Goal: Information Seeking & Learning: Learn about a topic

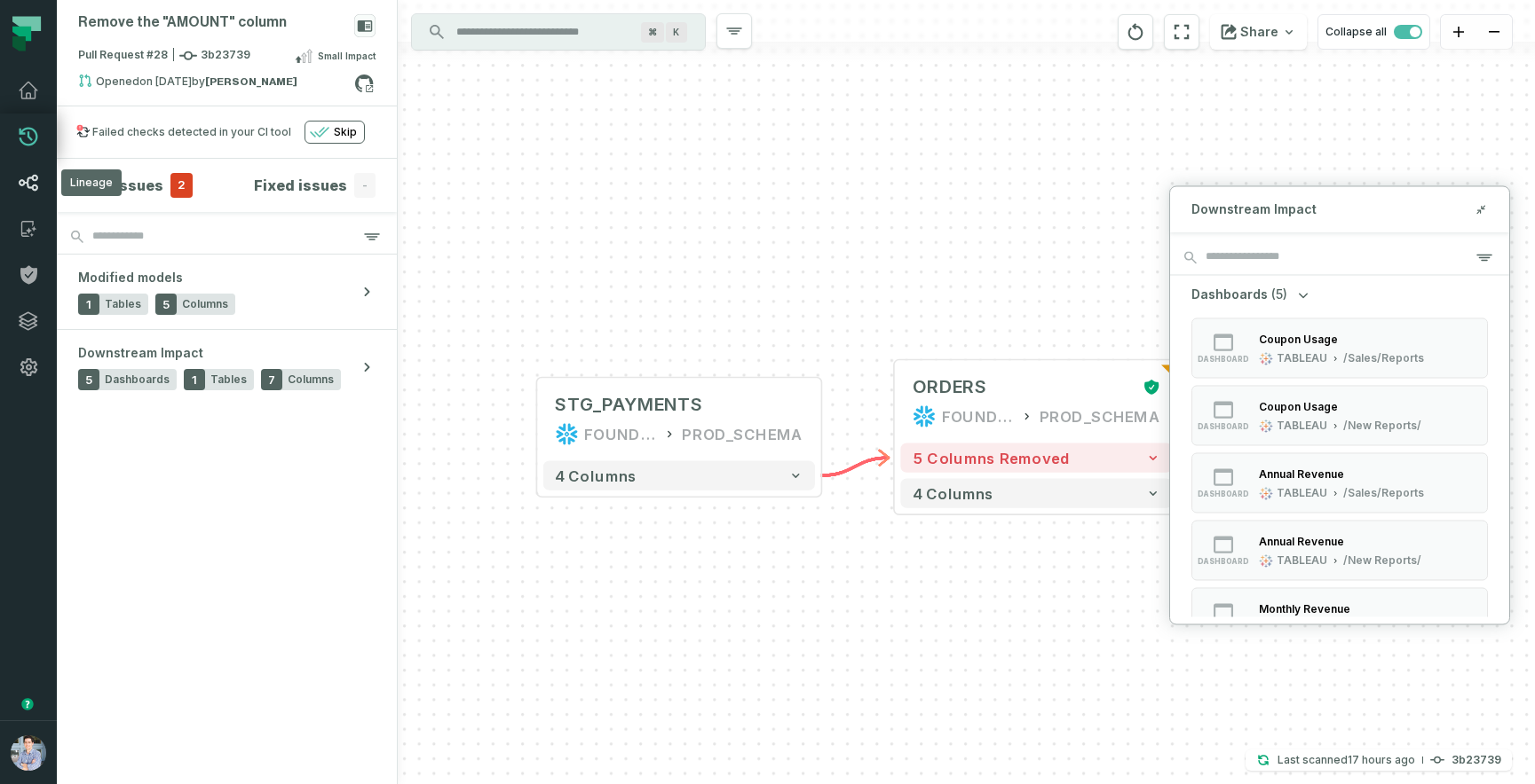
click at [27, 176] on icon at bounding box center [29, 183] width 21 height 21
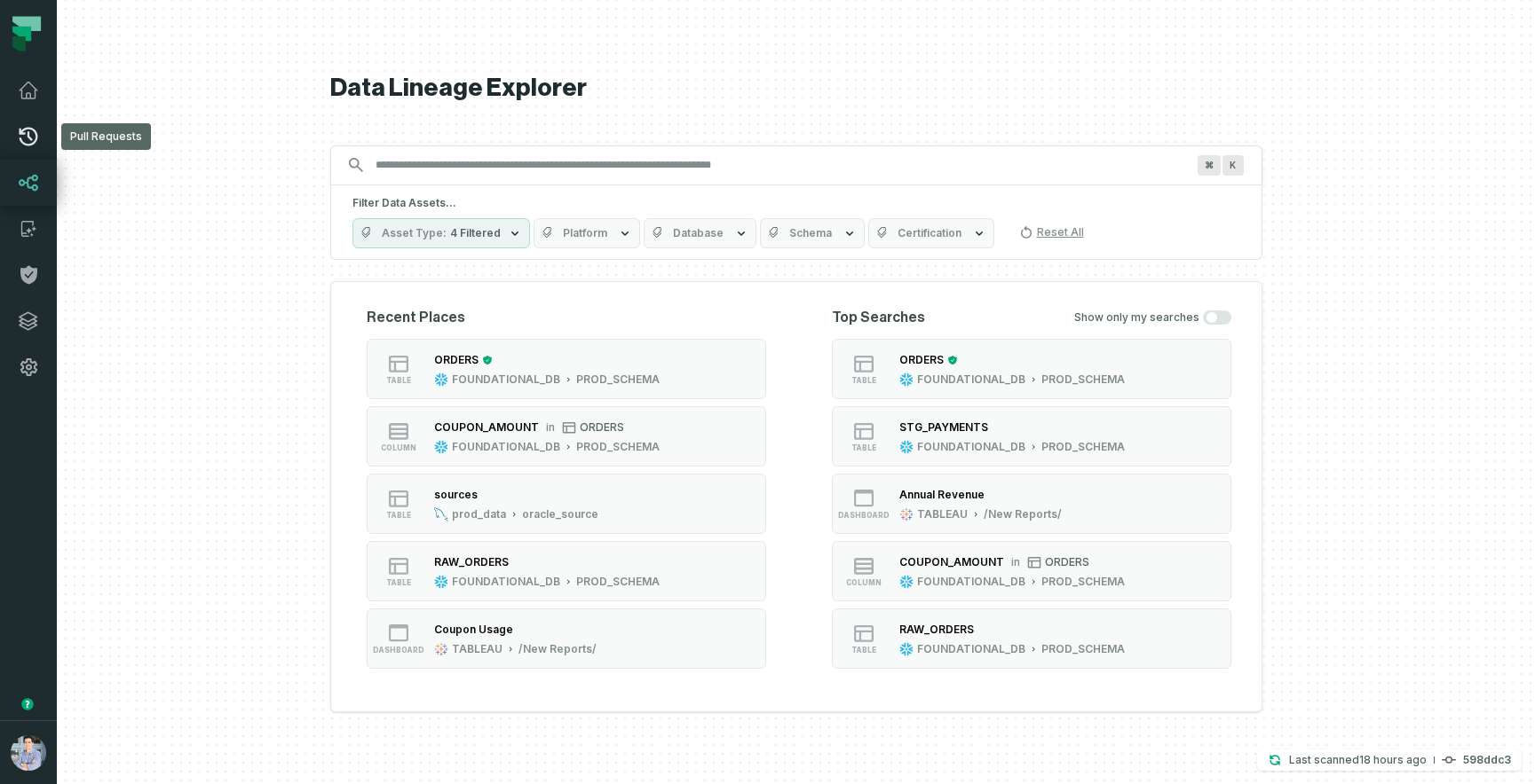
click at [28, 131] on icon at bounding box center [29, 137] width 21 height 21
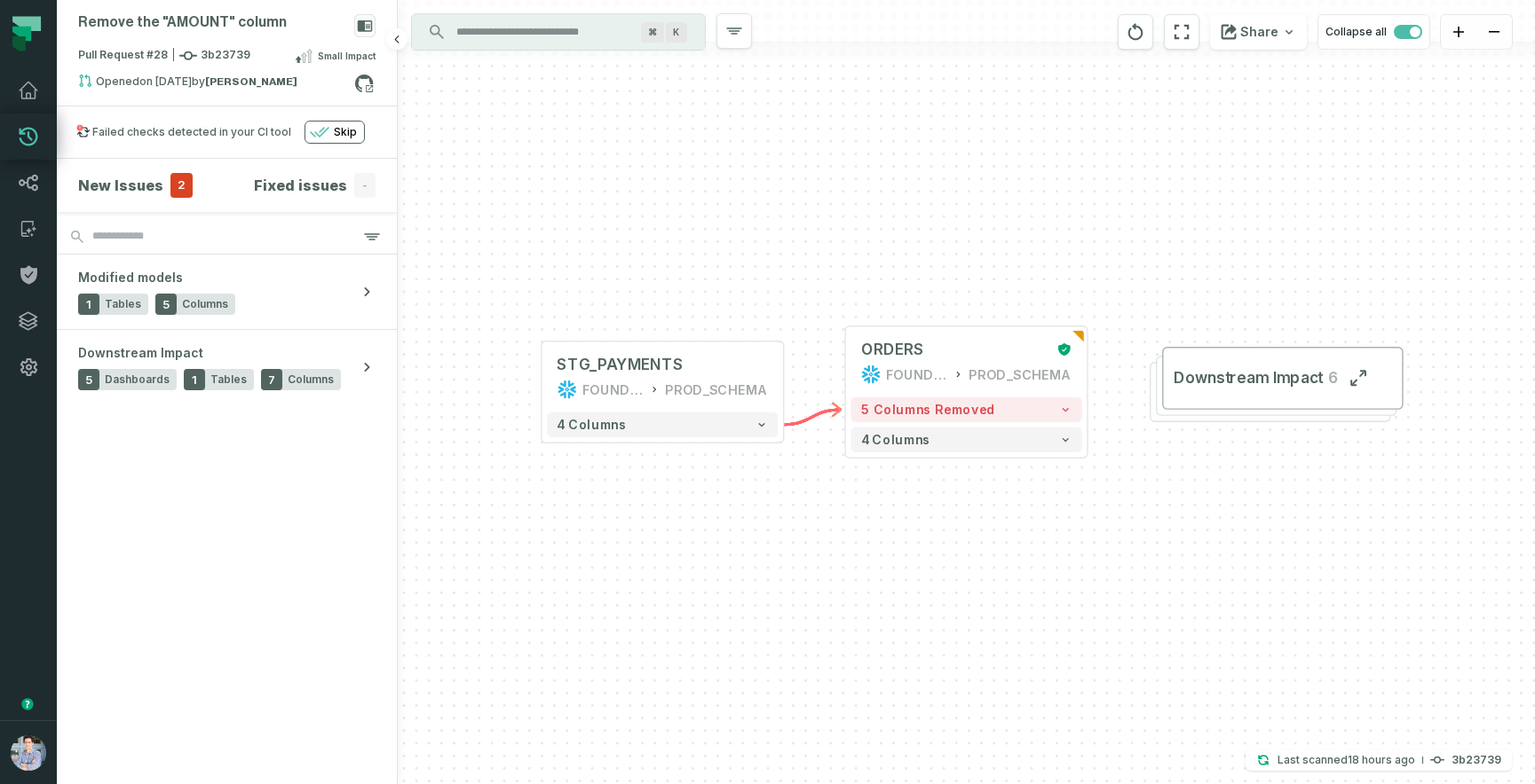
click at [112, 183] on h4 "New Issues" at bounding box center [120, 186] width 85 height 21
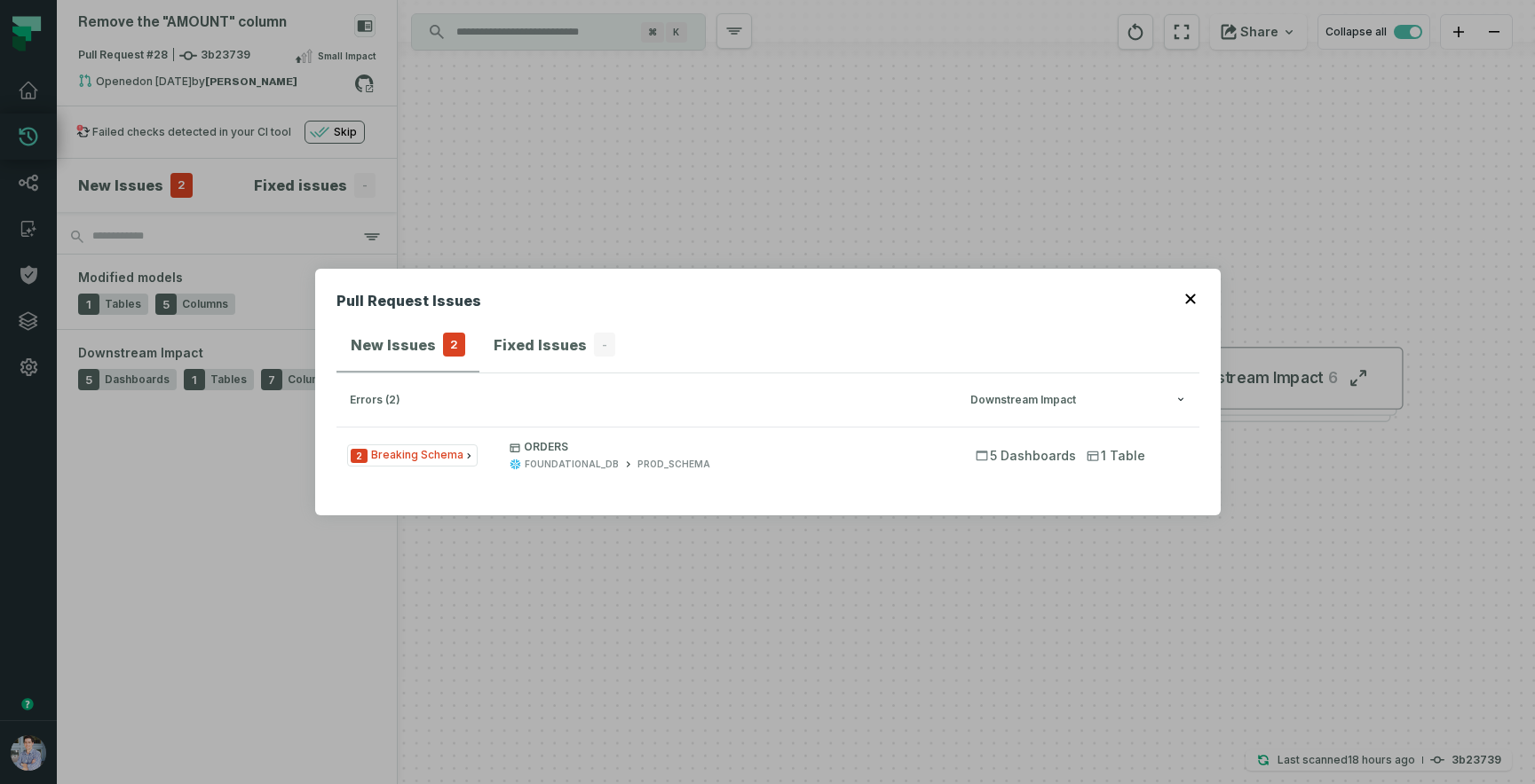
click at [1188, 301] on icon "button" at bounding box center [1190, 299] width 11 height 11
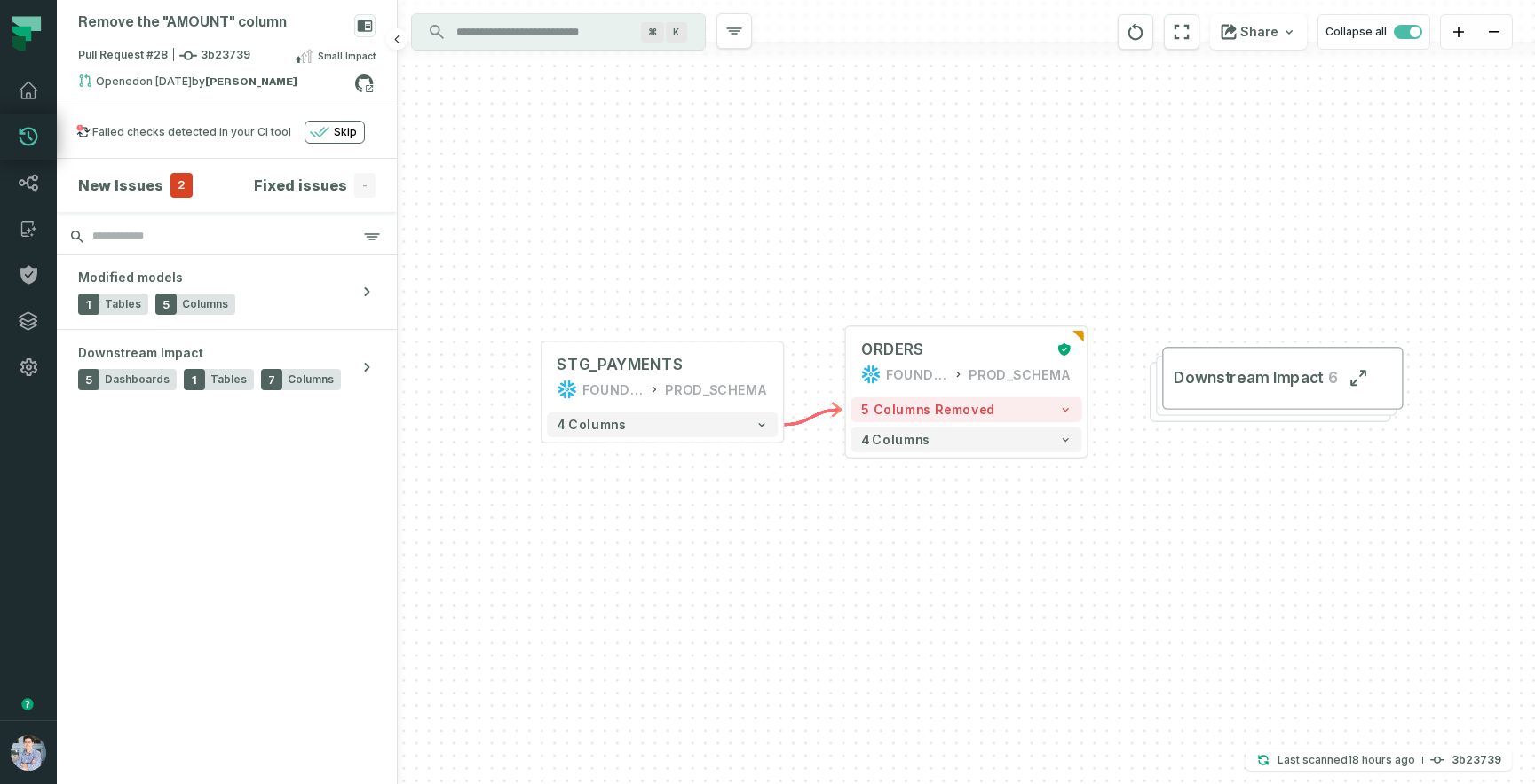
click at [251, 235] on input "search" at bounding box center [227, 237] width 340 height 36
click at [212, 81] on strong "[PERSON_NAME]" at bounding box center [251, 81] width 92 height 11
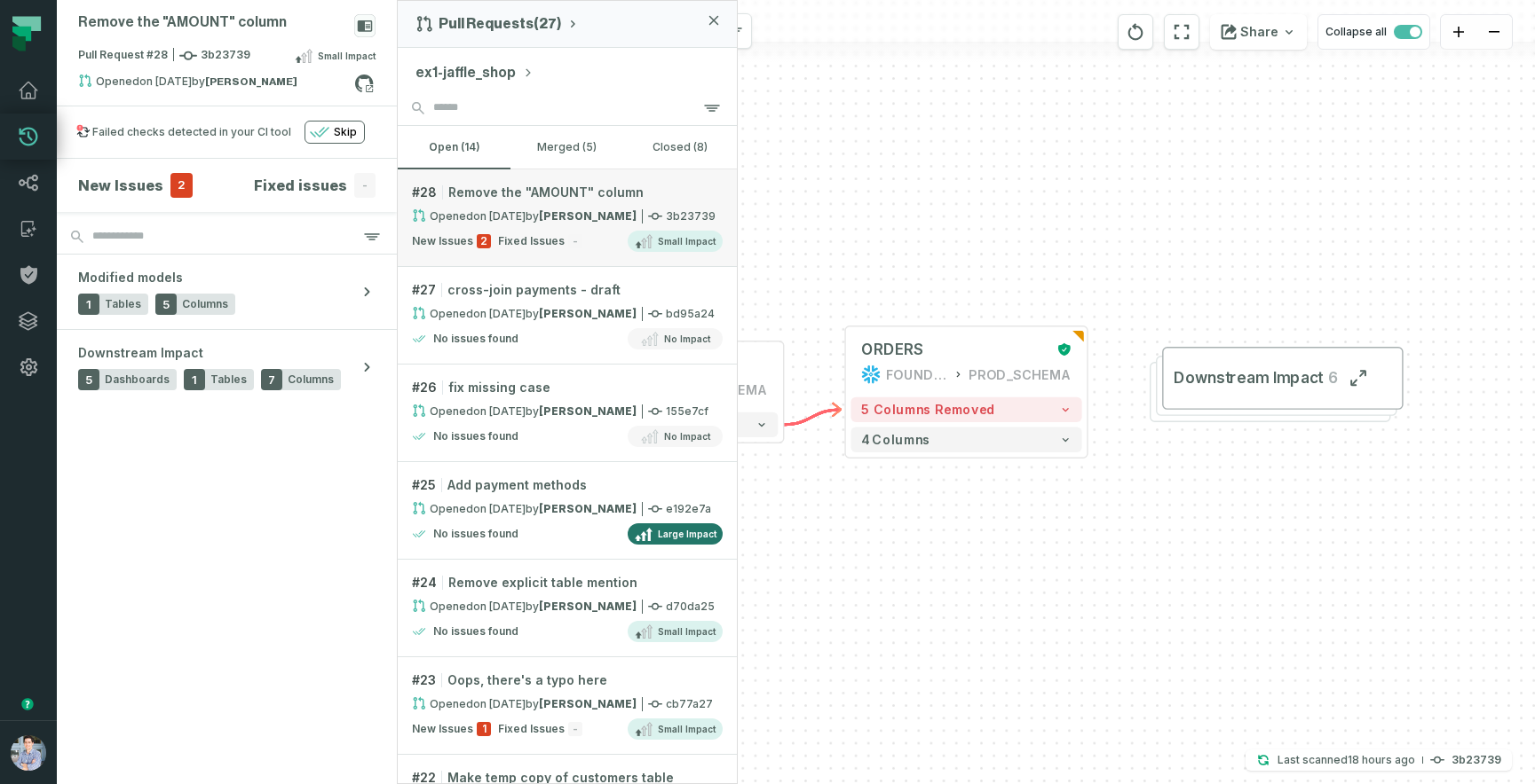
click at [566, 195] on span "Remove the "AMOUNT" column" at bounding box center [546, 193] width 196 height 18
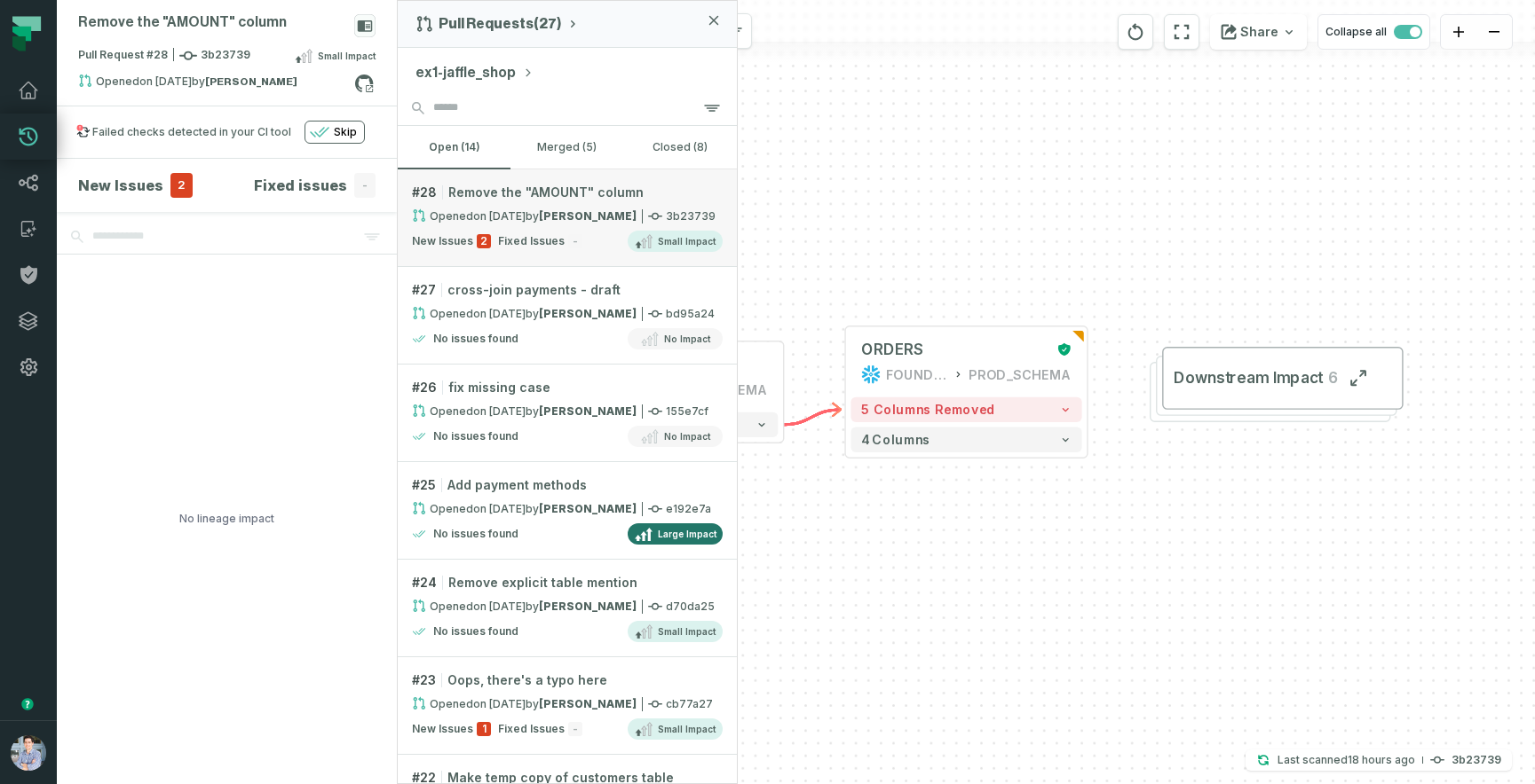
click at [564, 201] on span "Remove the "AMOUNT" column" at bounding box center [546, 193] width 196 height 18
click at [684, 245] on span "Small Impact" at bounding box center [686, 241] width 58 height 14
click at [604, 222] on div "Opened 3/10/2025, 5:00:25 PM by Barak Fargoun" at bounding box center [524, 215] width 224 height 15
click at [549, 687] on span "Oops, there's a typo here" at bounding box center [527, 680] width 160 height 18
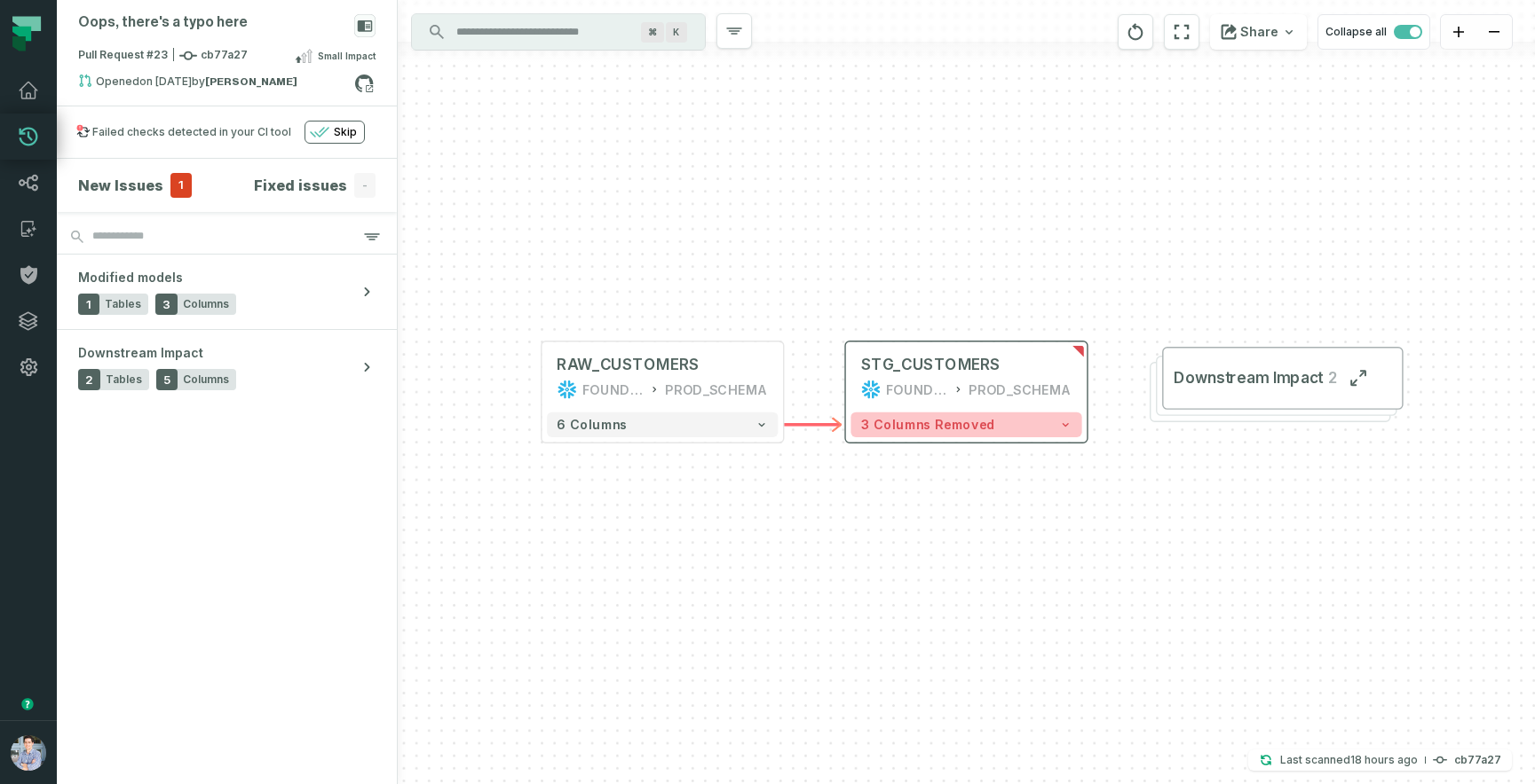
click at [941, 426] on span "3 columns removed" at bounding box center [928, 424] width 134 height 15
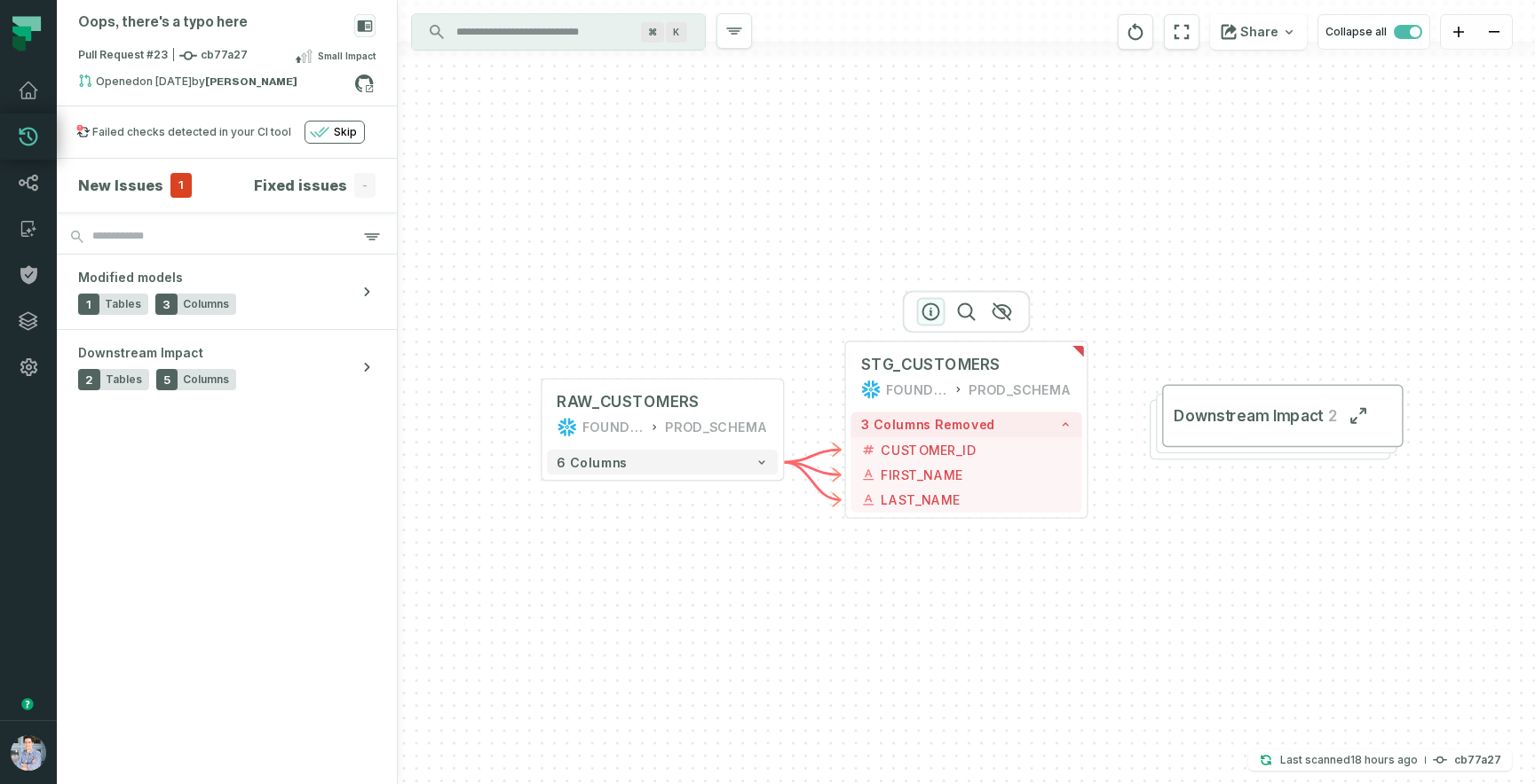
click at [934, 306] on icon "button" at bounding box center [931, 312] width 21 height 21
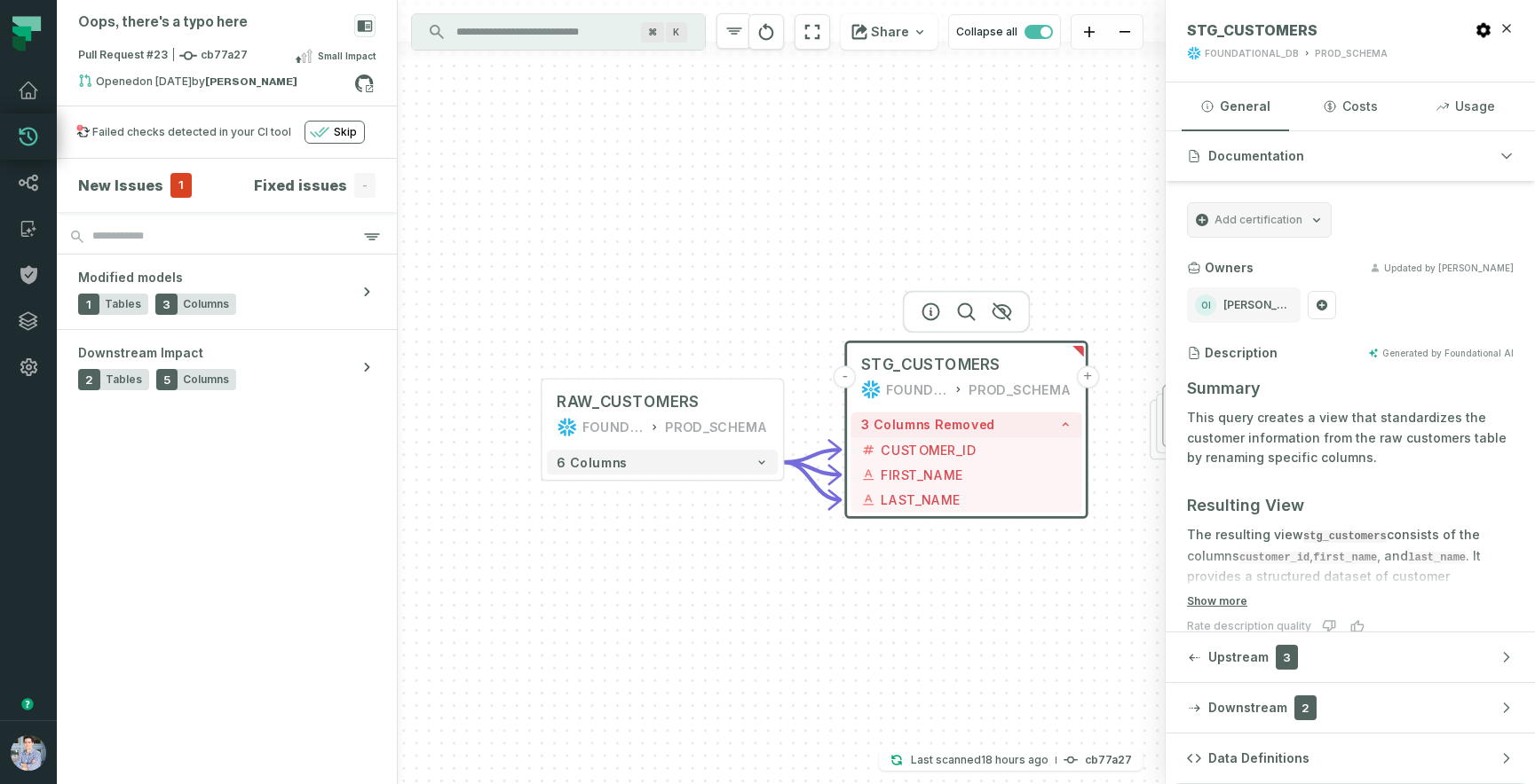
click at [797, 166] on div "- STG_CUSTOMERS FOUNDATIONAL_DB PROD_SCHEMA + 3 columns removed - CUSTOMER_ID +…" at bounding box center [781, 392] width 768 height 784
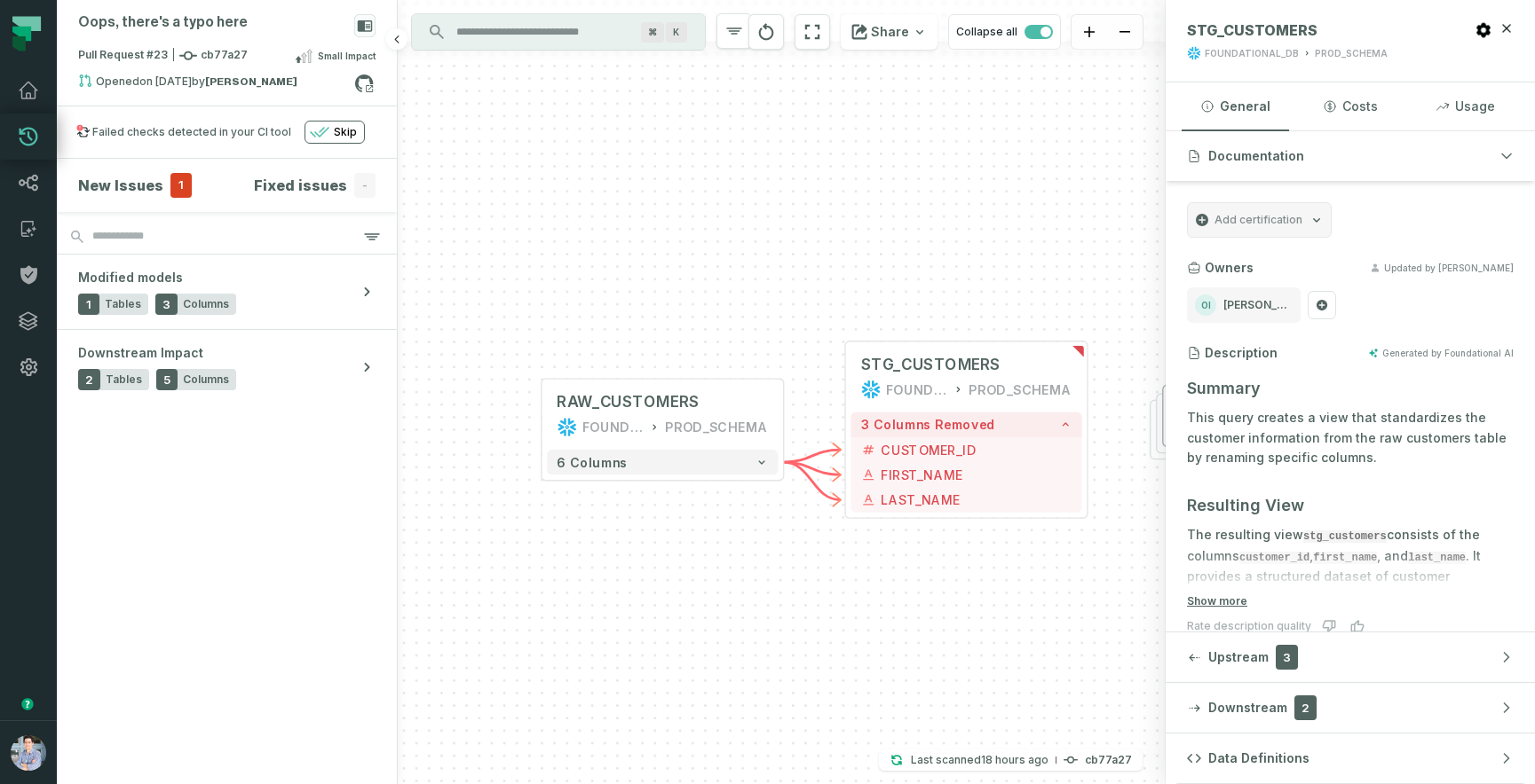
click at [183, 135] on div "Failed checks detected in your CI tool" at bounding box center [191, 132] width 199 height 14
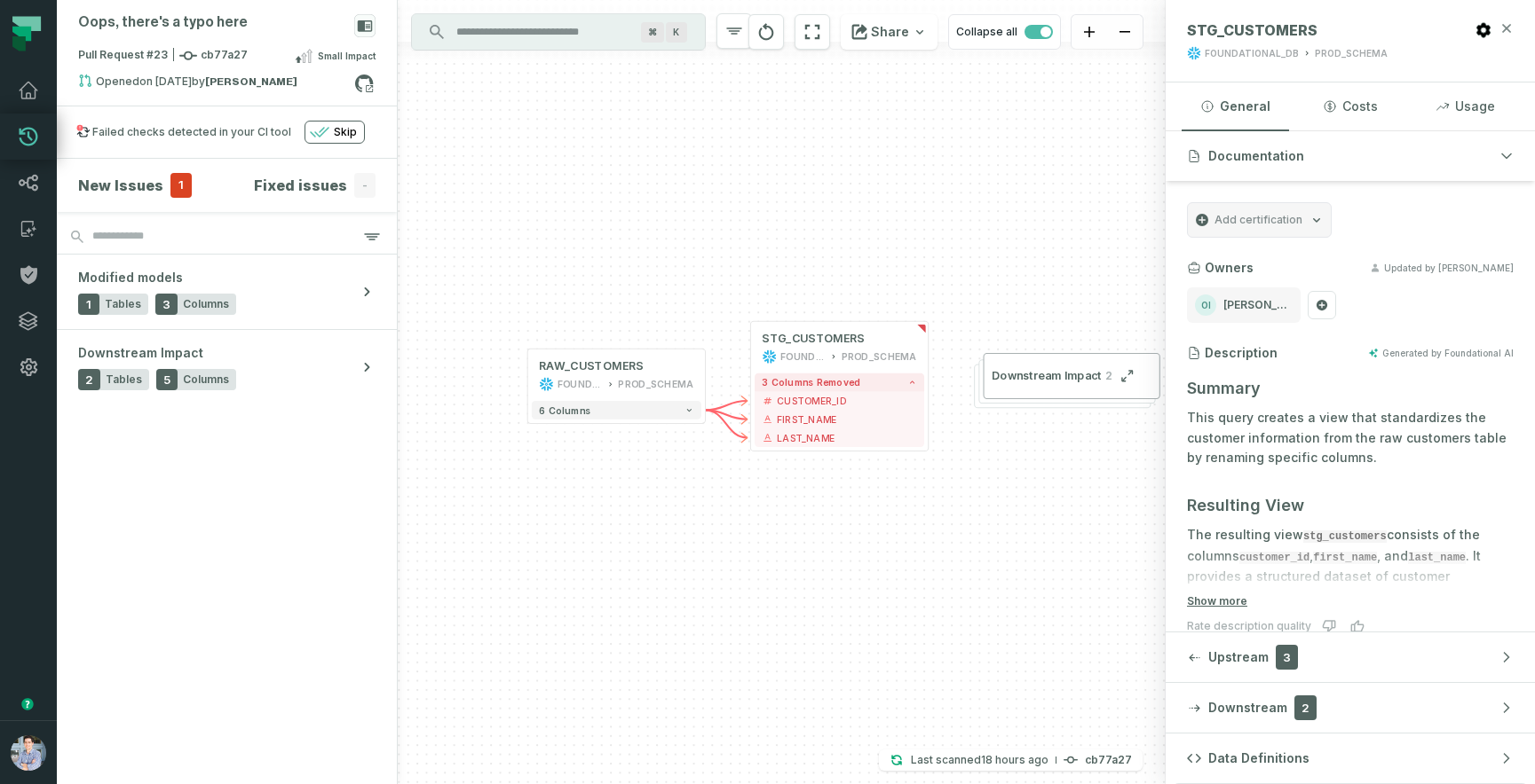
click at [1507, 25] on icon "button" at bounding box center [1506, 29] width 14 height 14
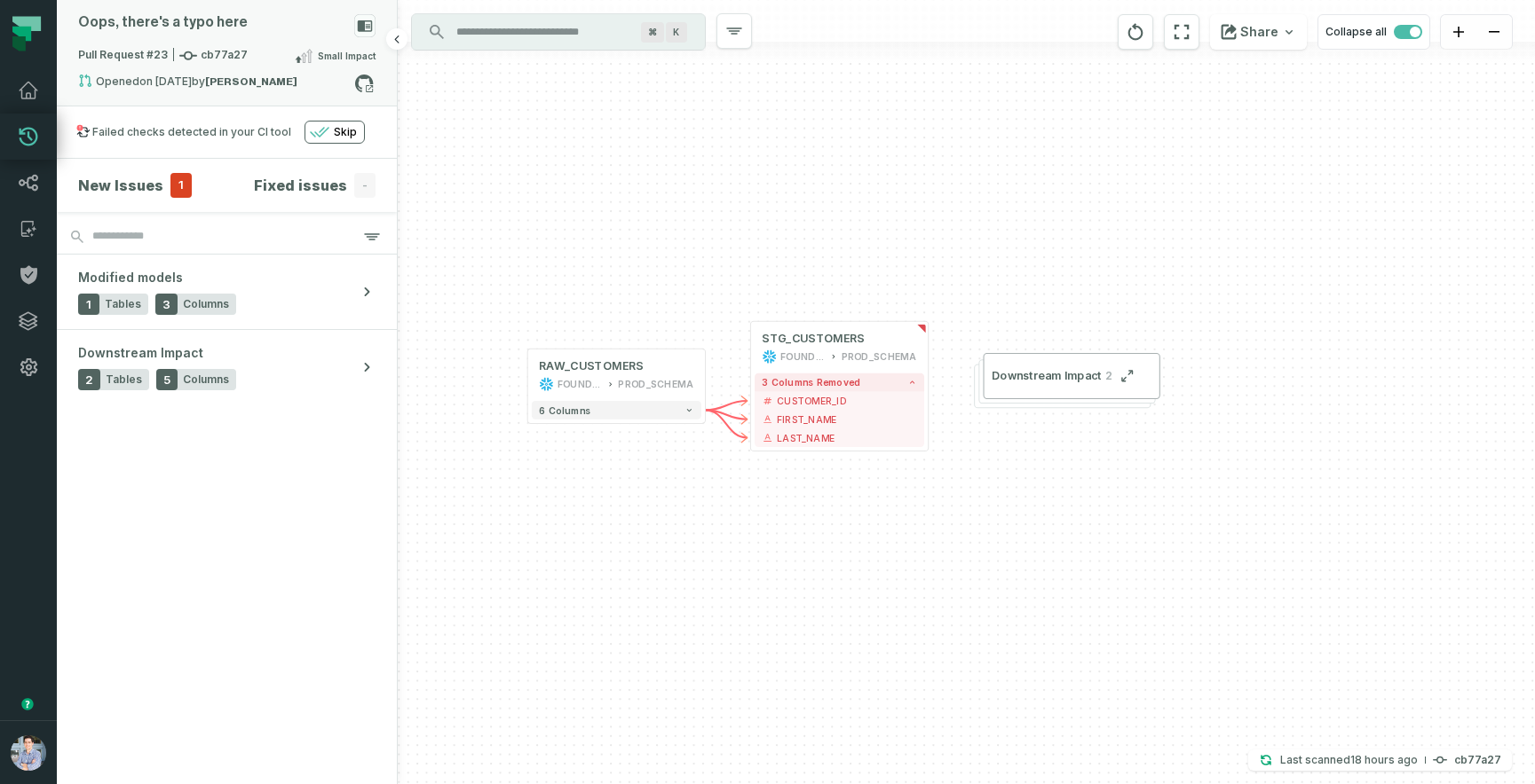
click at [197, 82] on div "Opened 1/3/2025, 3:55:41 PM by Omri Ildis" at bounding box center [215, 84] width 276 height 21
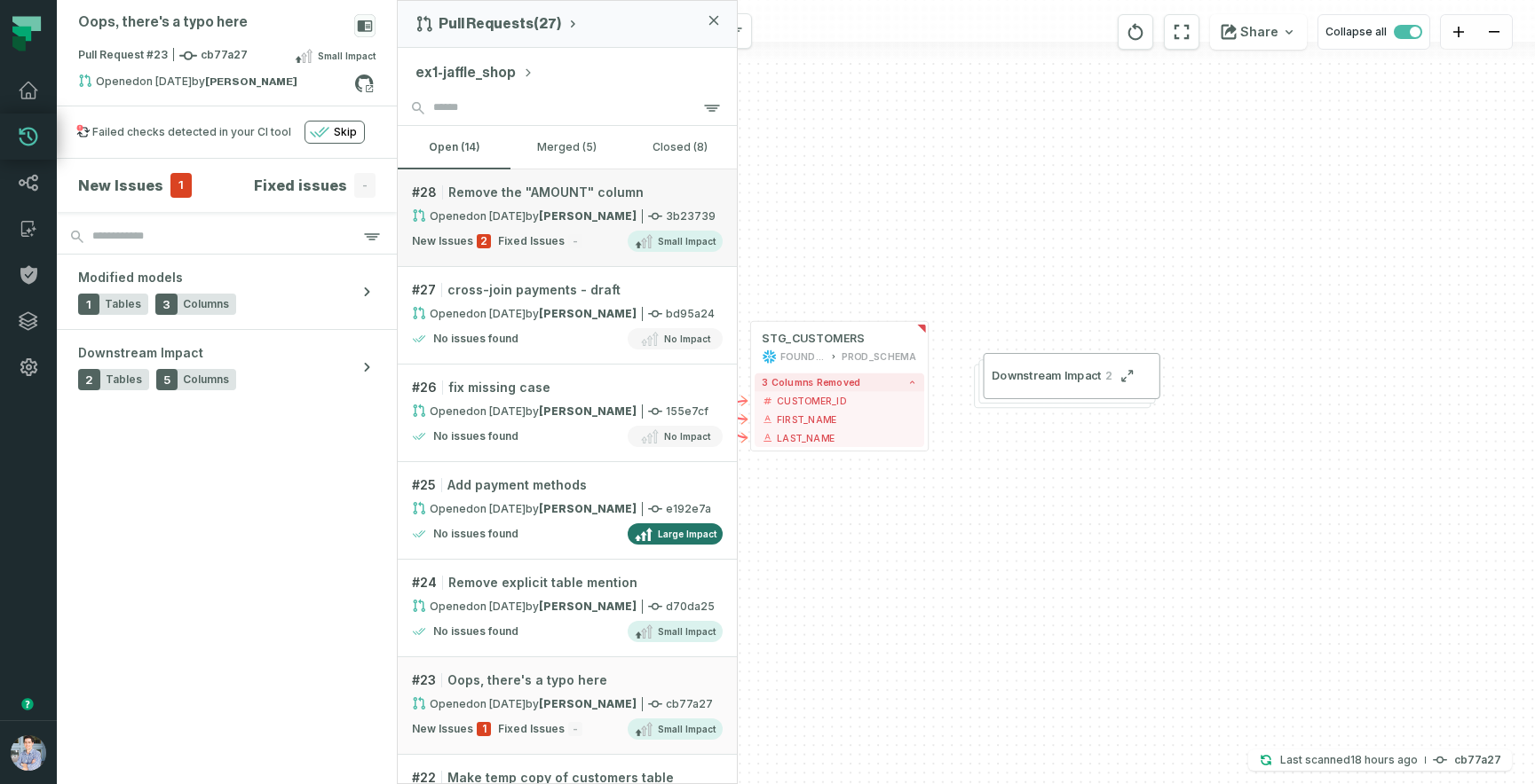
click at [575, 193] on span "Remove the "AMOUNT" column" at bounding box center [546, 193] width 196 height 18
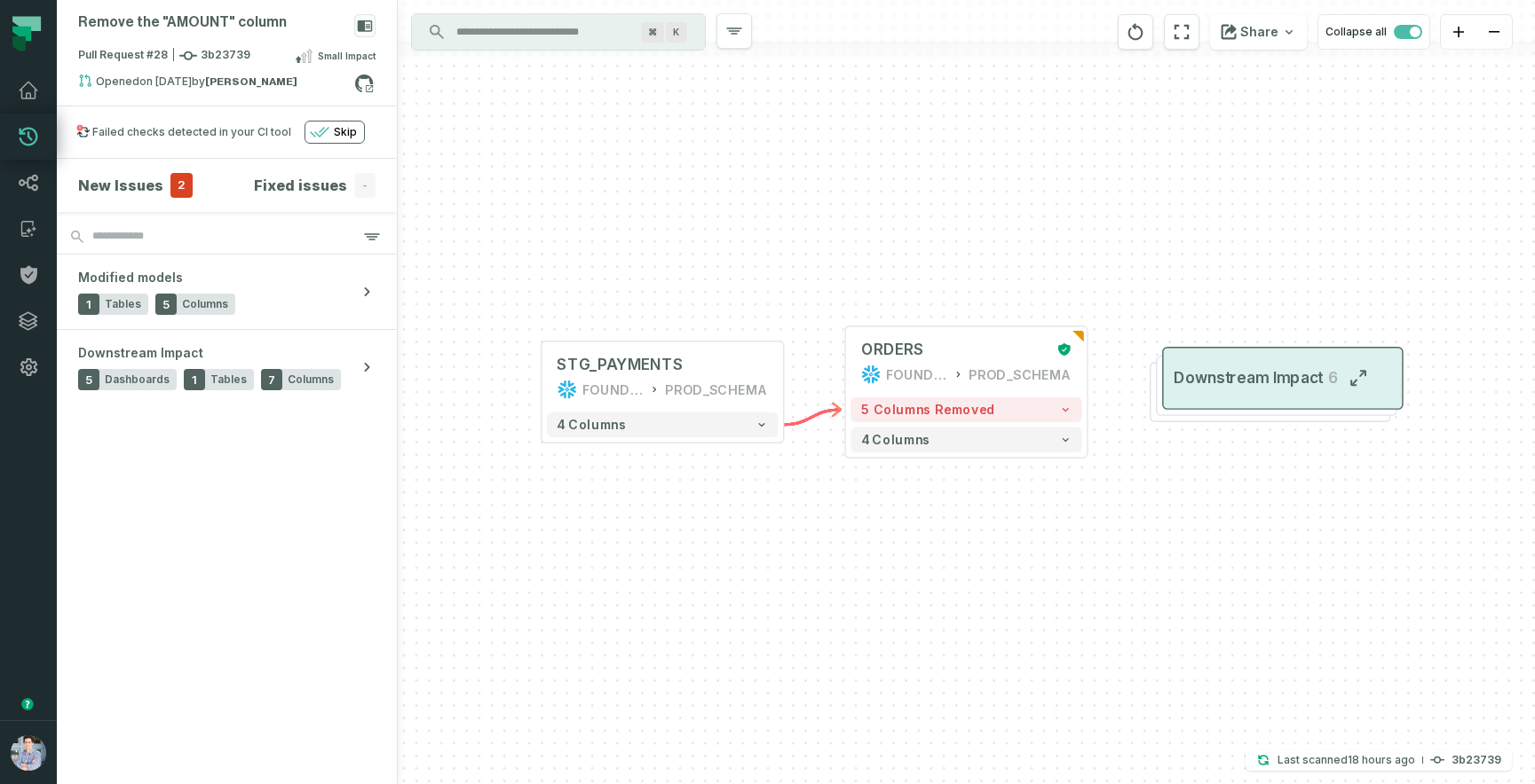
click at [1259, 369] on span "Downstream Impact" at bounding box center [1247, 378] width 149 height 21
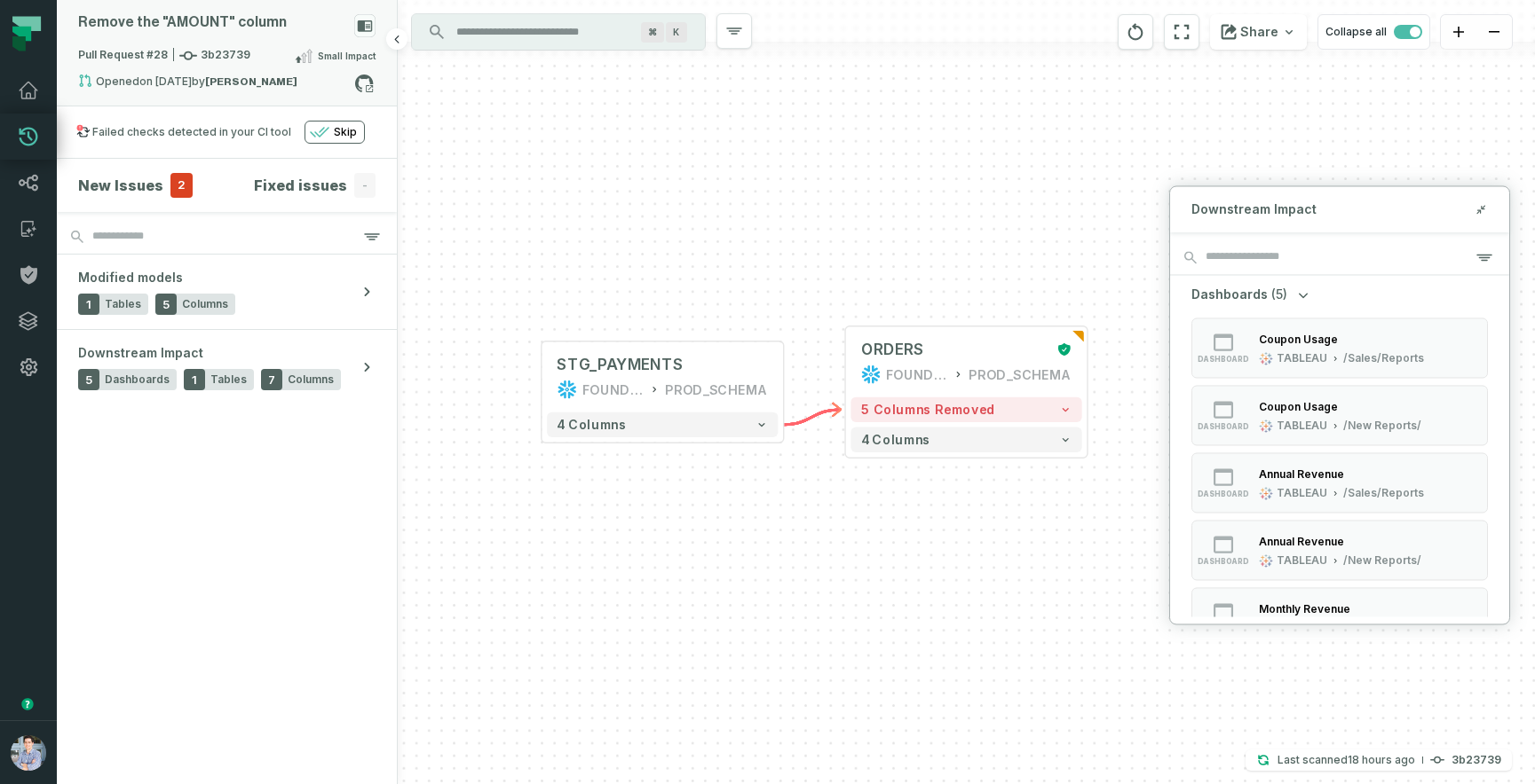
click at [362, 28] on icon at bounding box center [365, 26] width 15 height 12
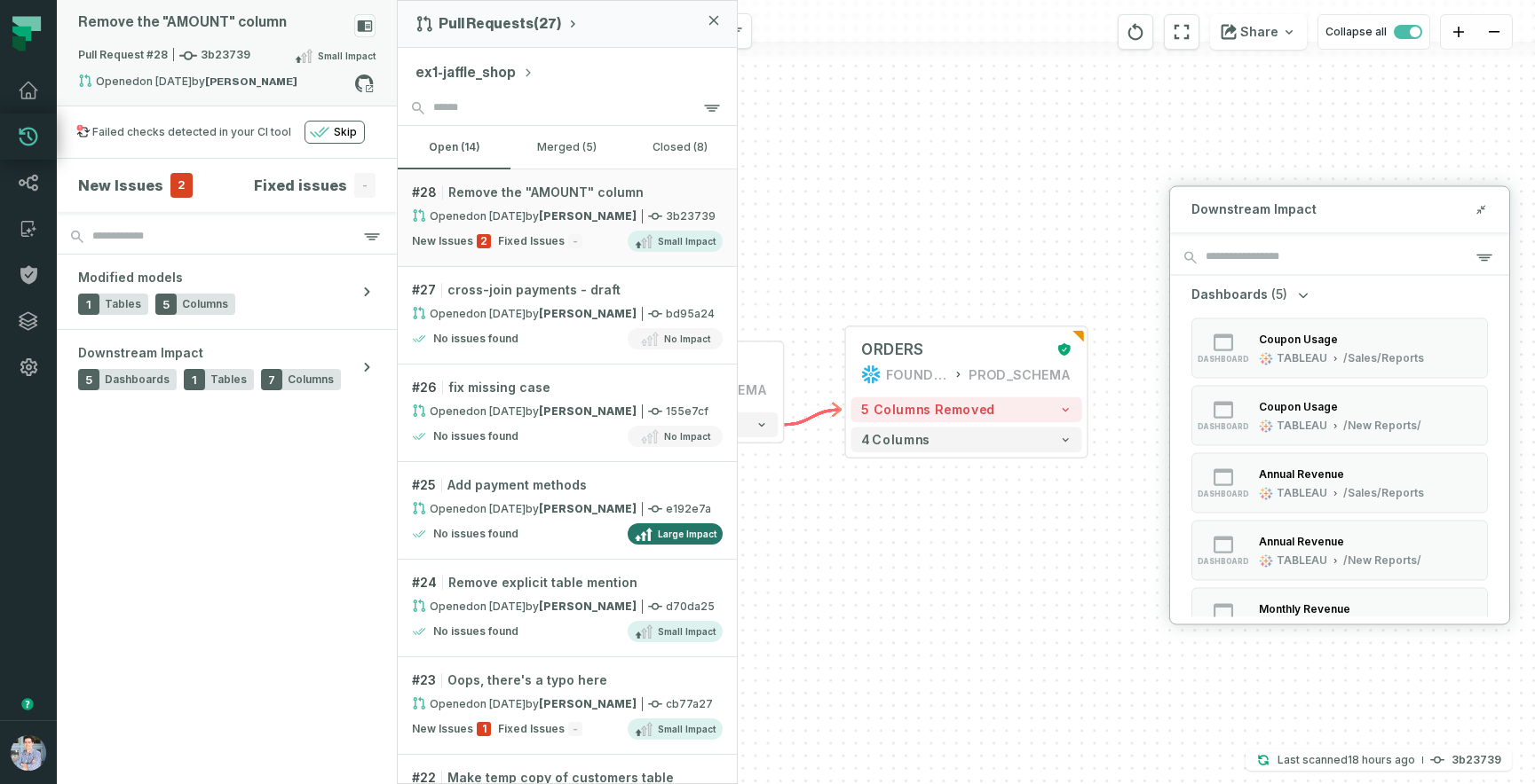
click at [220, 38] on div "Remove the "AMOUNT" column" at bounding box center [226, 29] width 298 height 31
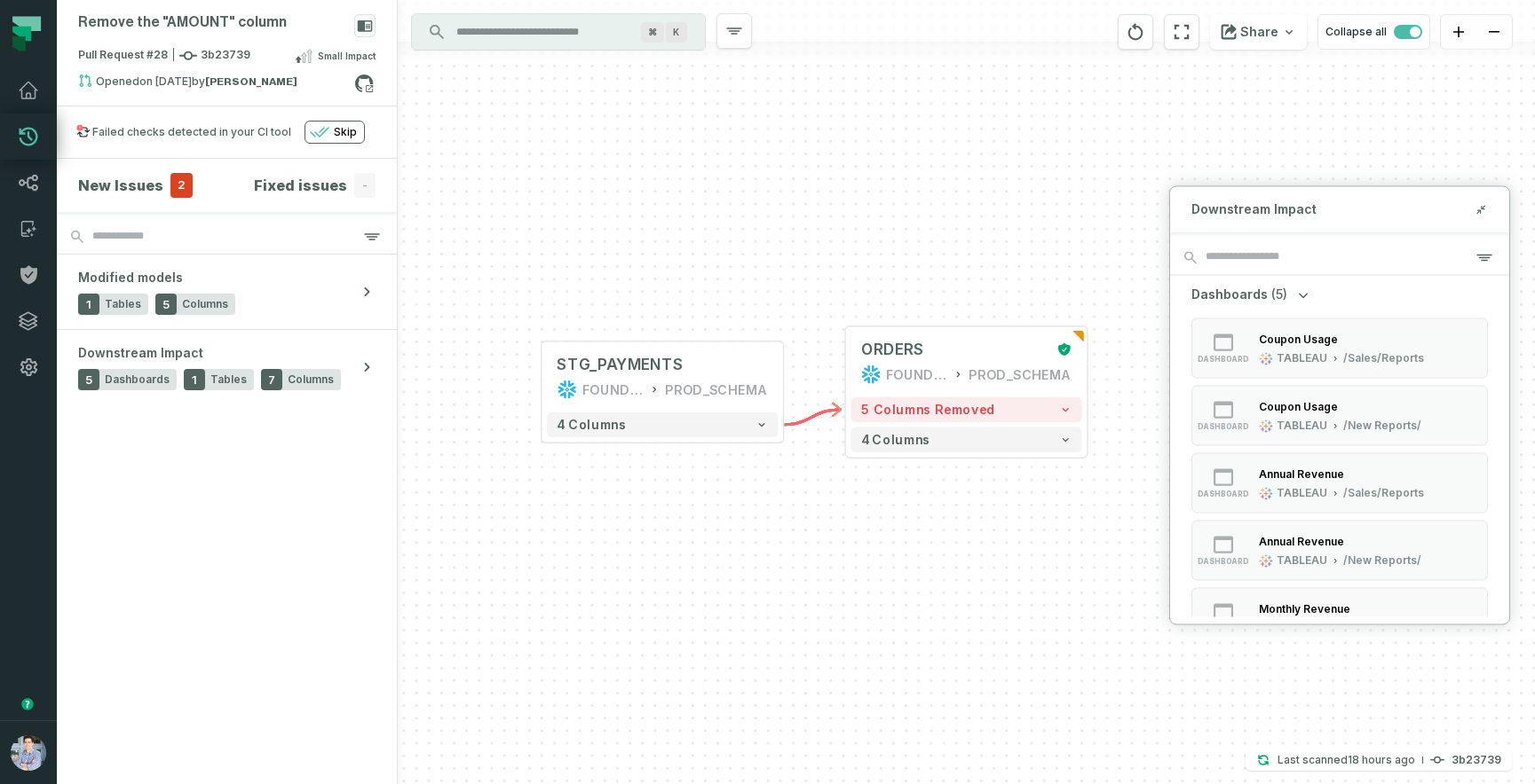
click at [592, 111] on div "+ STG_PAYMENTS FOUNDATIONAL_DB PROD_SCHEMA + 4 columns + ORDERS FOUNDATIONAL_DB…" at bounding box center [966, 392] width 1137 height 784
click at [613, 138] on div "+ STG_PAYMENTS FOUNDATIONAL_DB PROD_SCHEMA + 4 columns + ORDERS FOUNDATIONAL_DB…" at bounding box center [966, 392] width 1137 height 784
click at [21, 91] on icon at bounding box center [29, 90] width 18 height 16
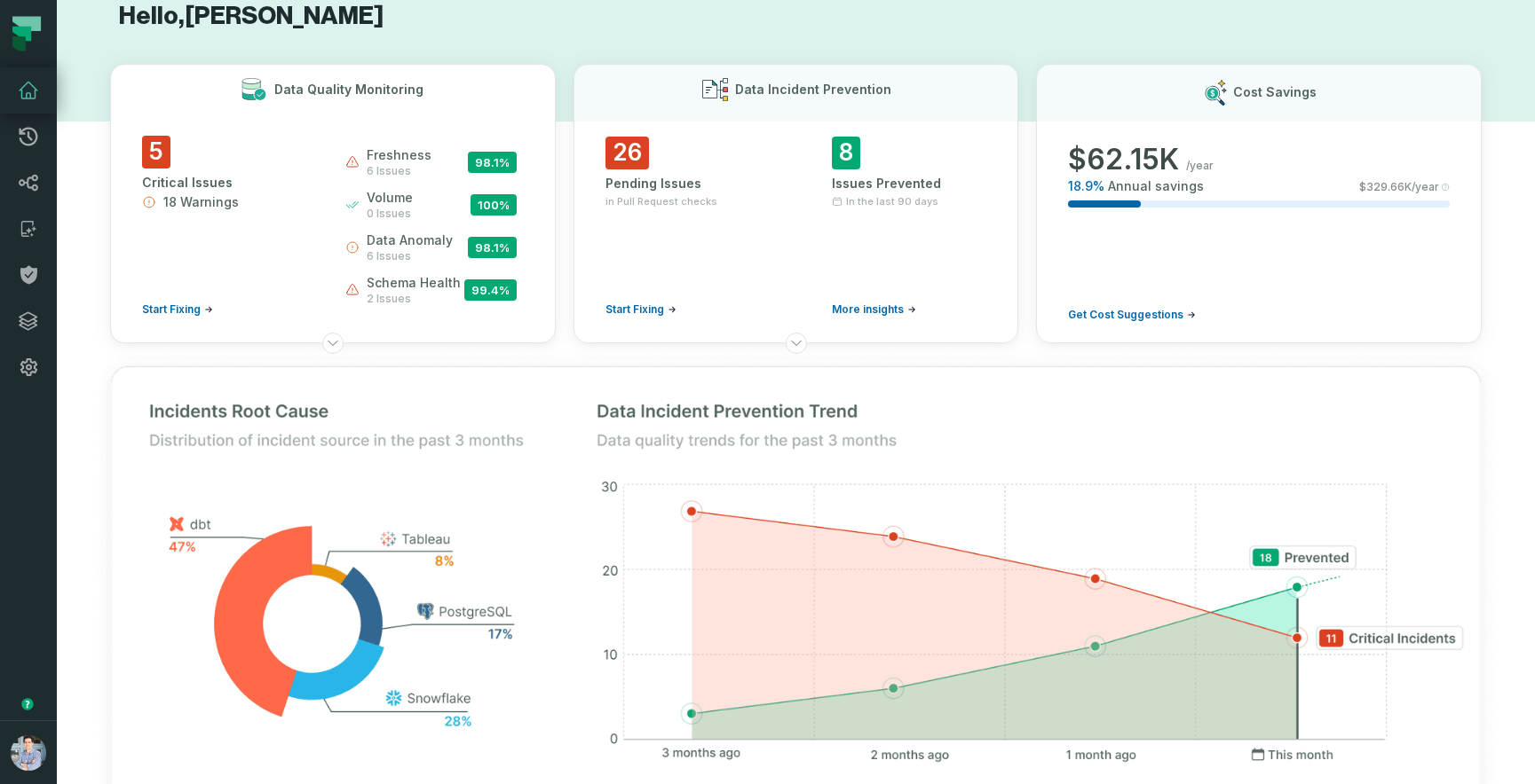
scroll to position [30, 0]
click at [282, 273] on div "5 Critical Issues 18 Warnings Start Fixing" at bounding box center [228, 227] width 172 height 181
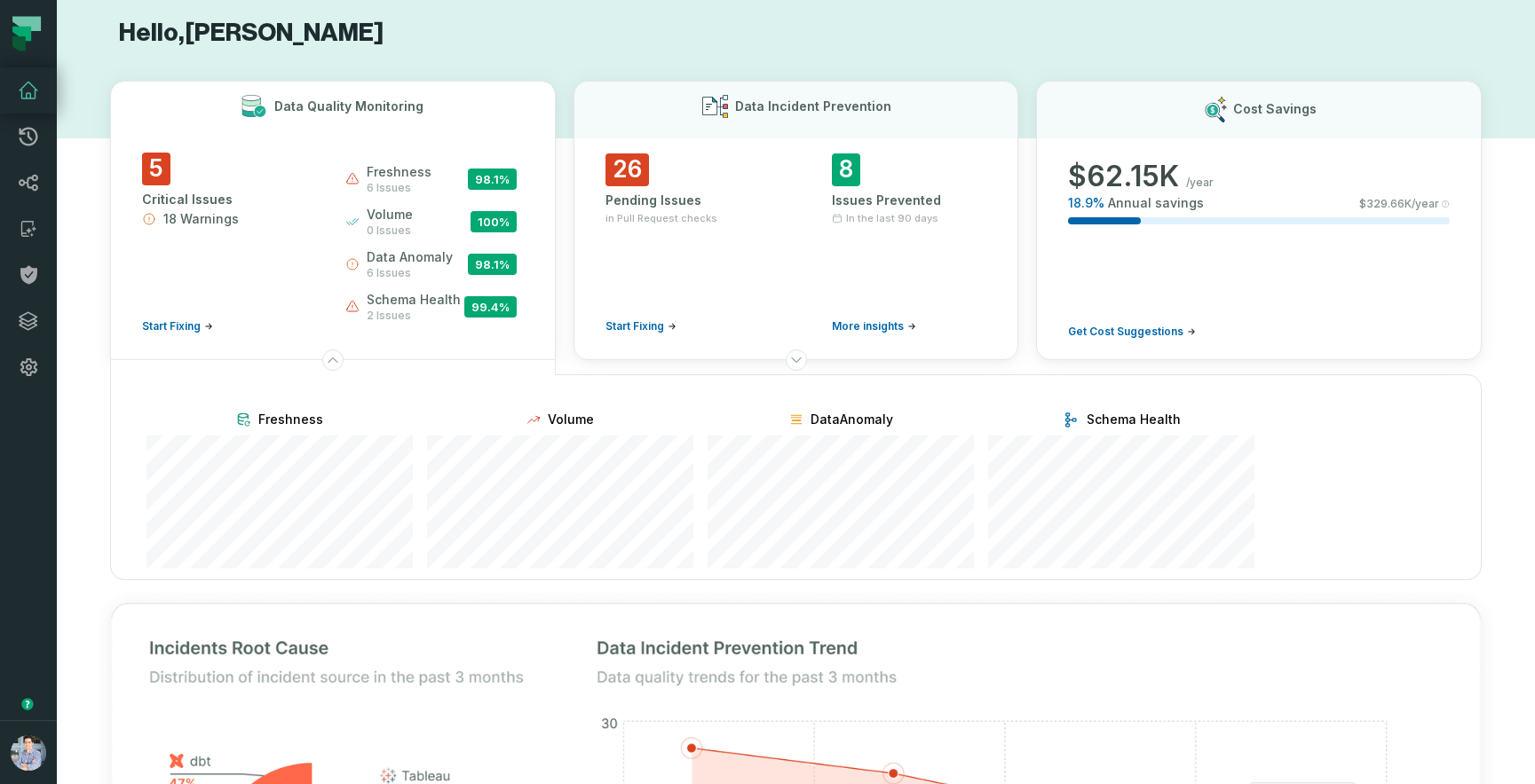
scroll to position [0, 0]
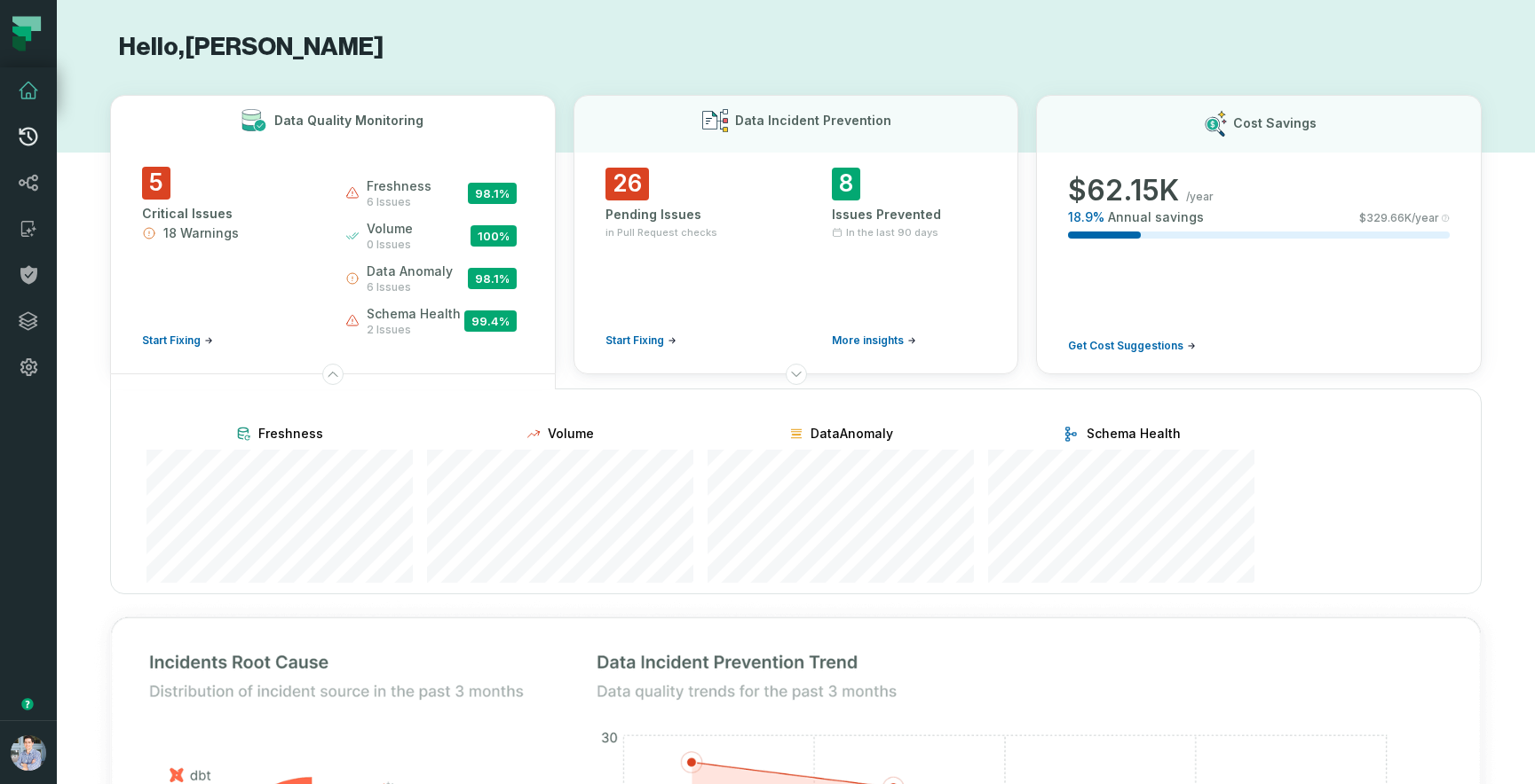
click at [31, 138] on icon at bounding box center [29, 137] width 21 height 21
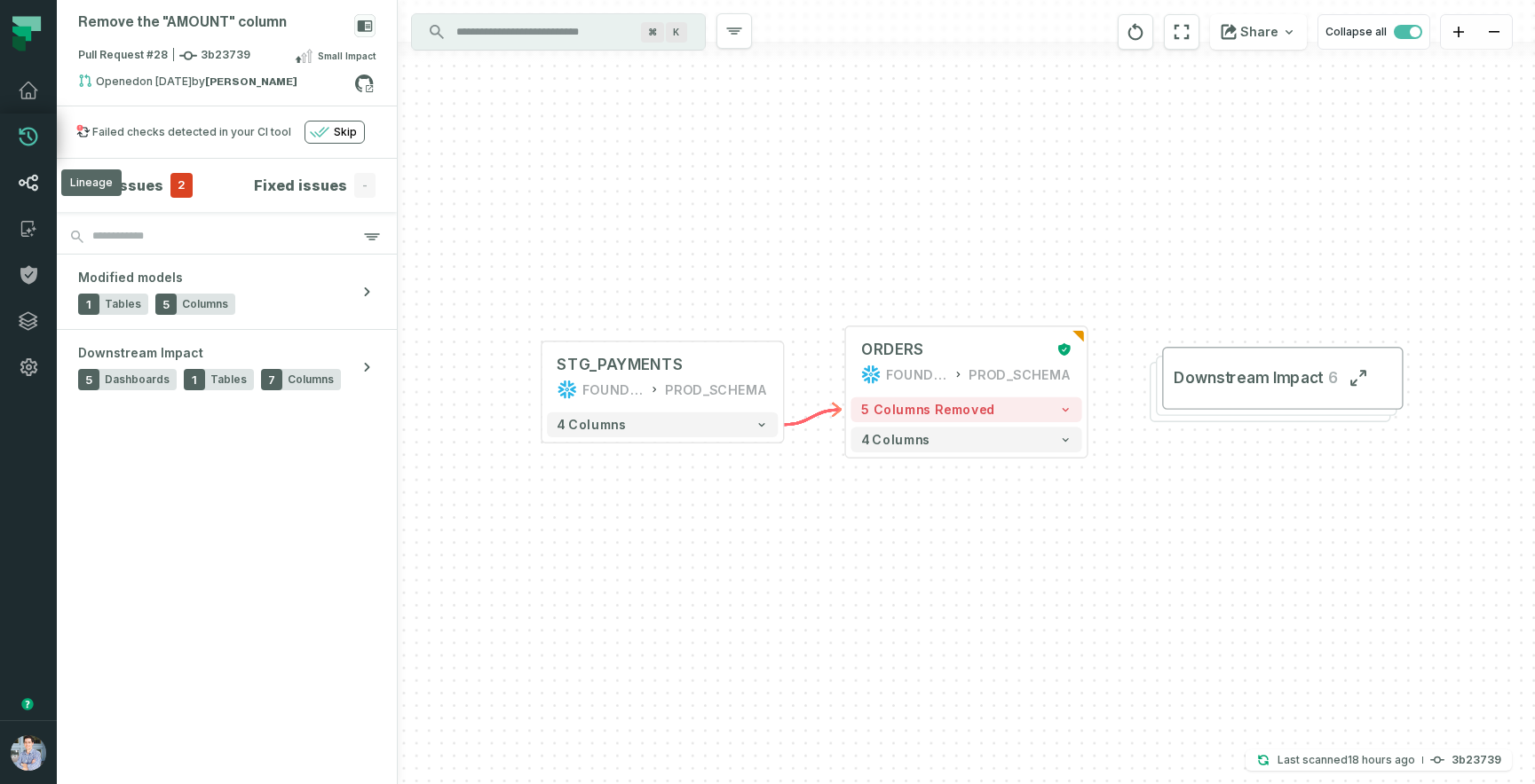
click at [33, 171] on link "Lineage" at bounding box center [29, 183] width 57 height 46
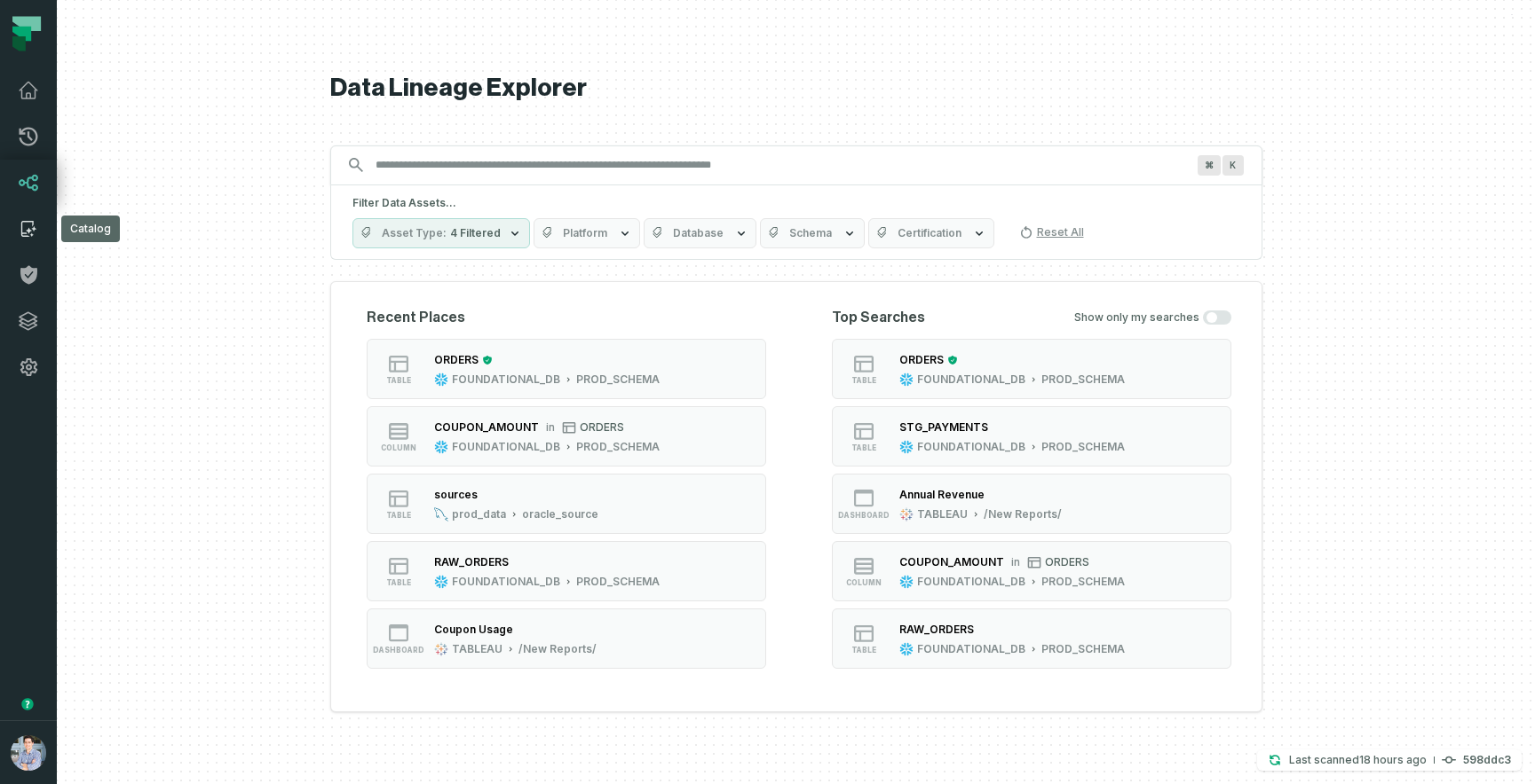
click at [27, 224] on icon at bounding box center [29, 229] width 21 height 21
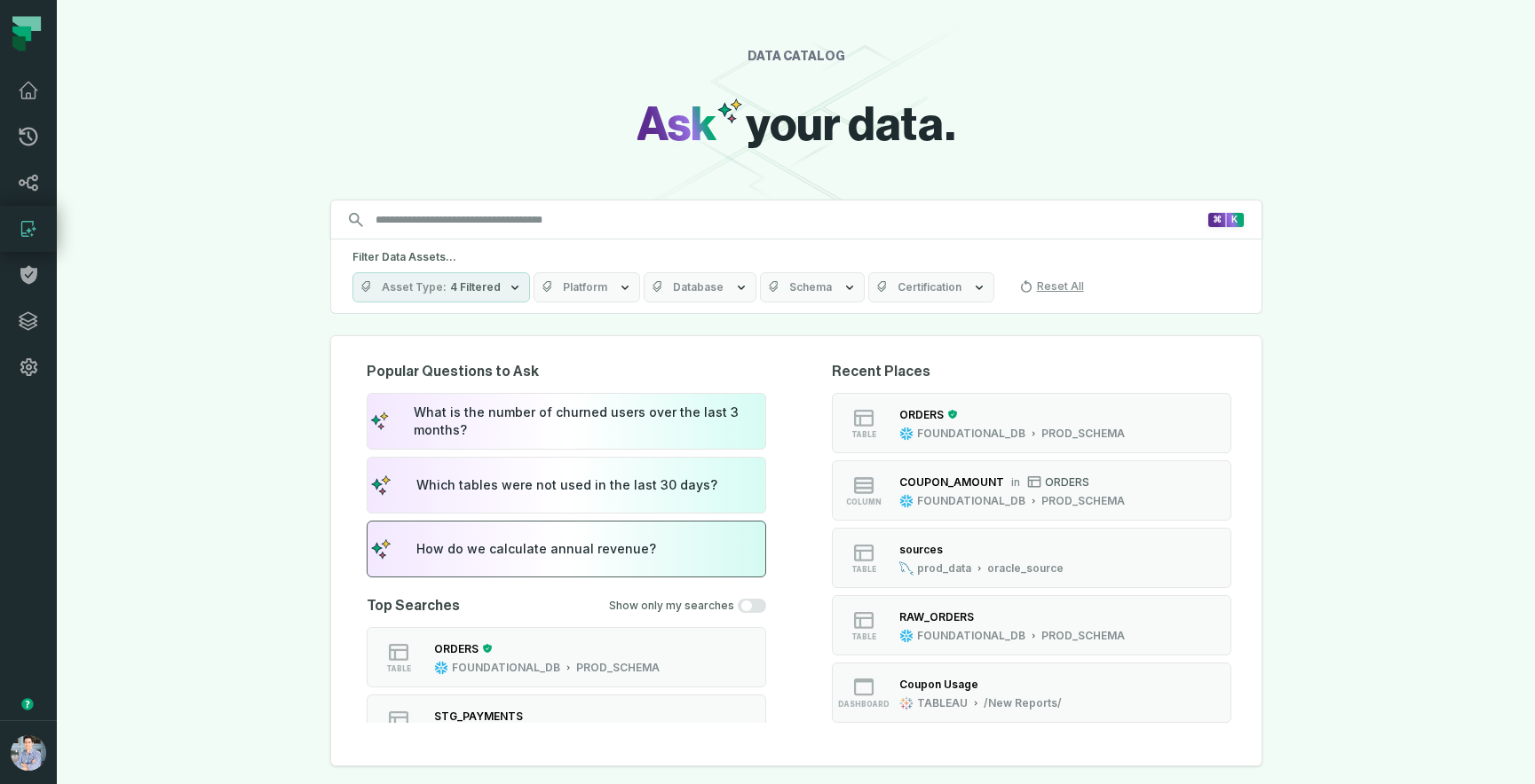
click at [449, 539] on button "How do we calculate annual revenue?" at bounding box center [566, 549] width 399 height 57
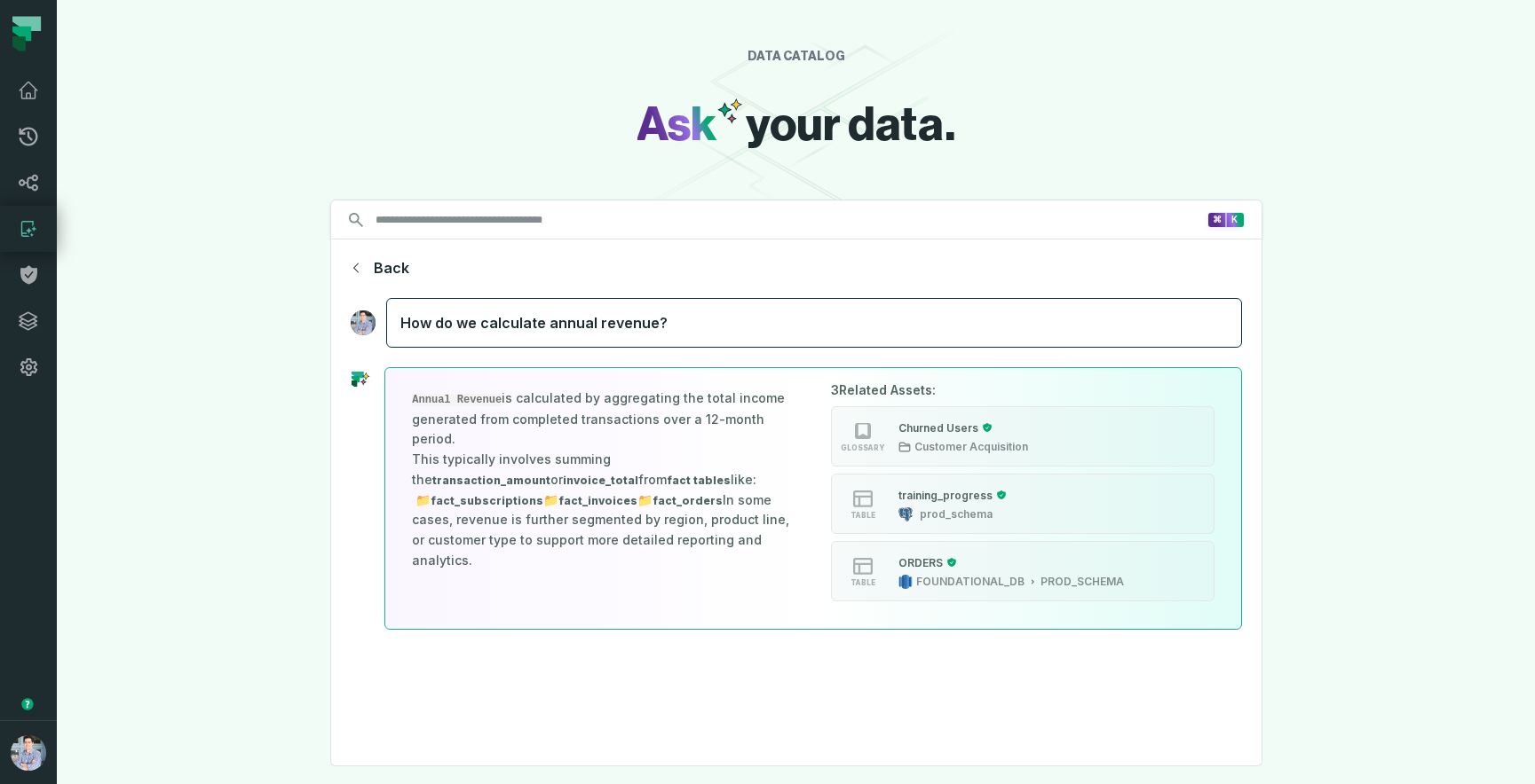
click at [527, 326] on div "How do we calculate annual revenue?" at bounding box center [814, 323] width 856 height 50
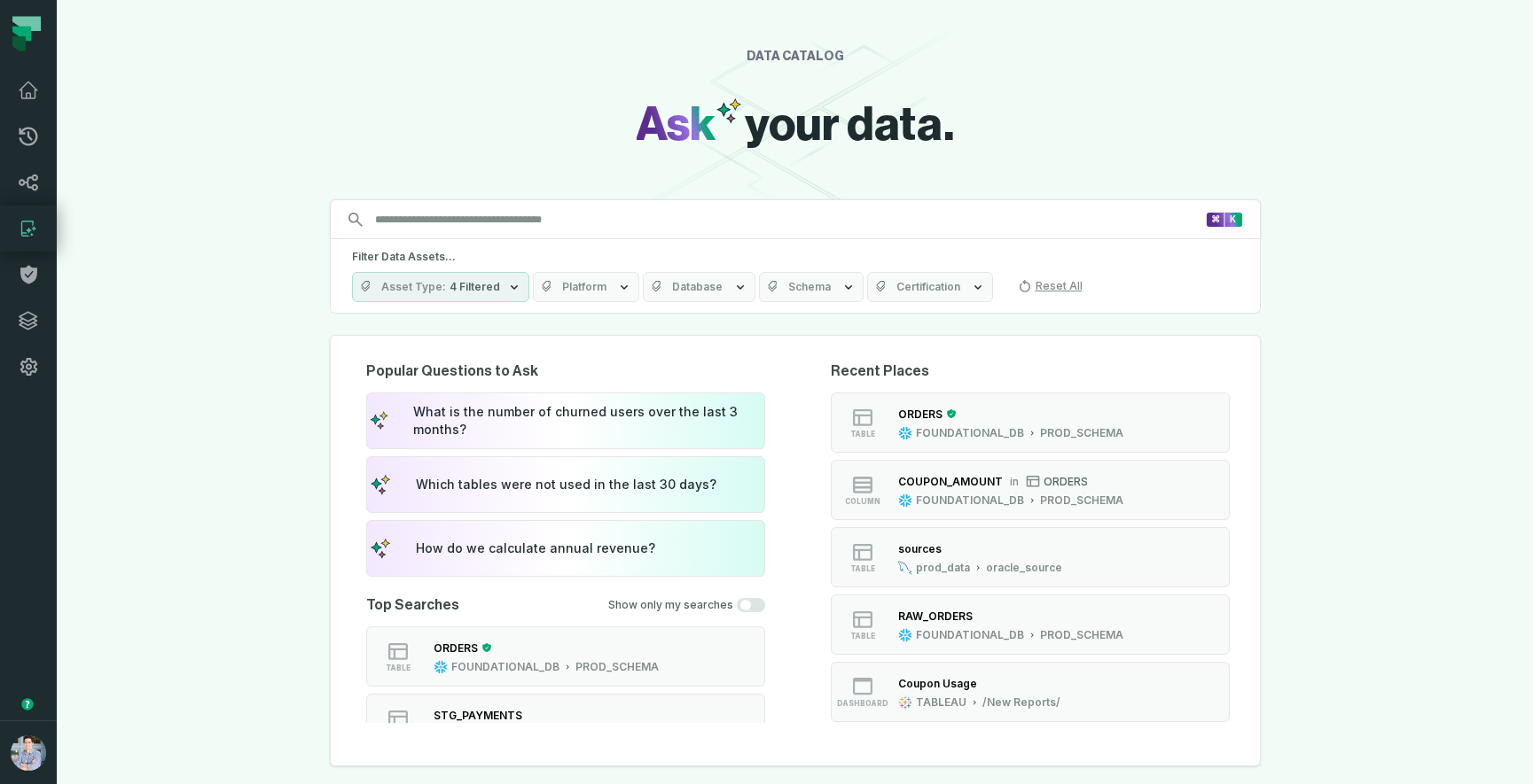
click at [586, 292] on span "Platform" at bounding box center [584, 287] width 45 height 14
click at [432, 290] on span "Asset Type" at bounding box center [413, 287] width 65 height 14
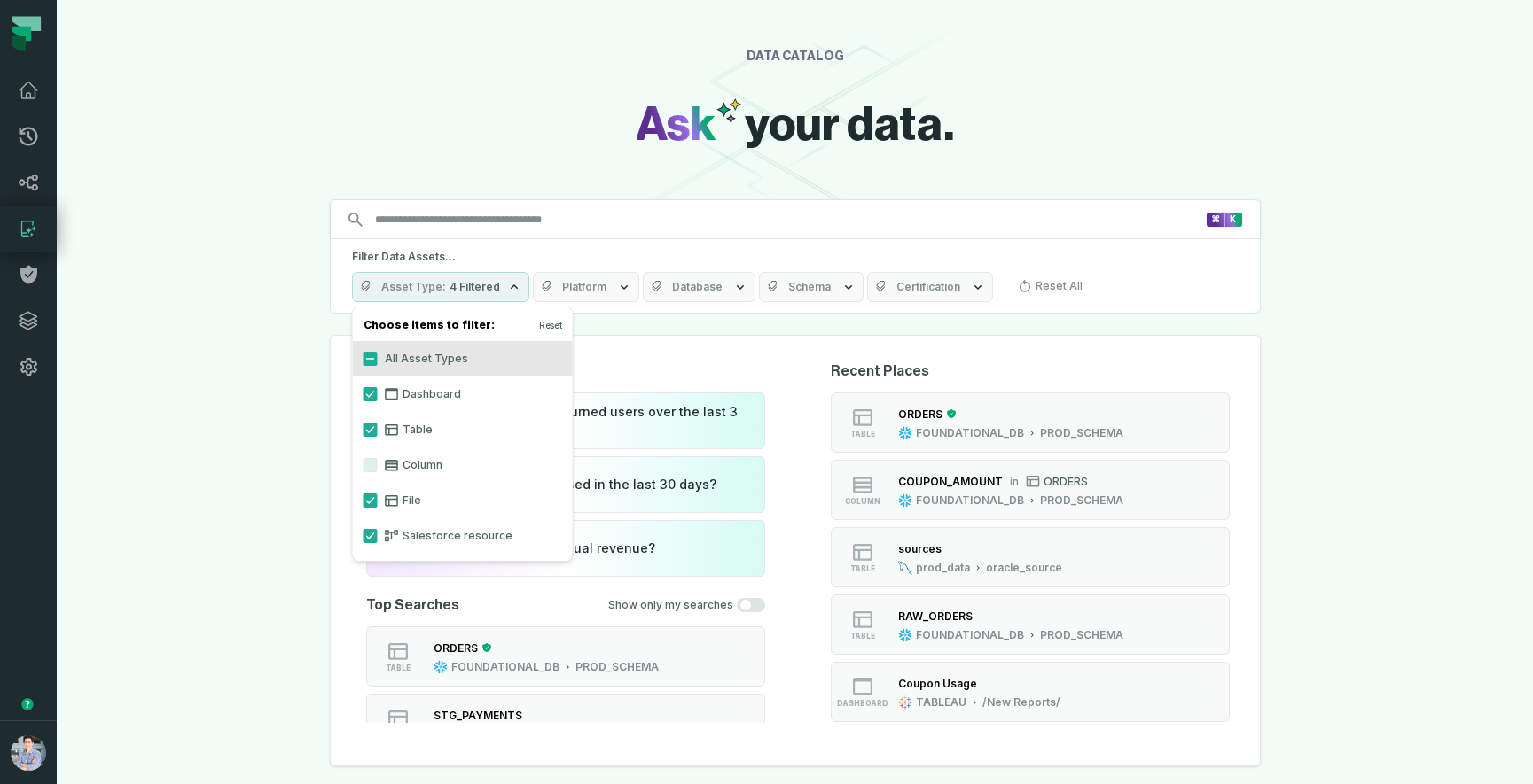
click at [576, 293] on span "Platform" at bounding box center [584, 287] width 45 height 14
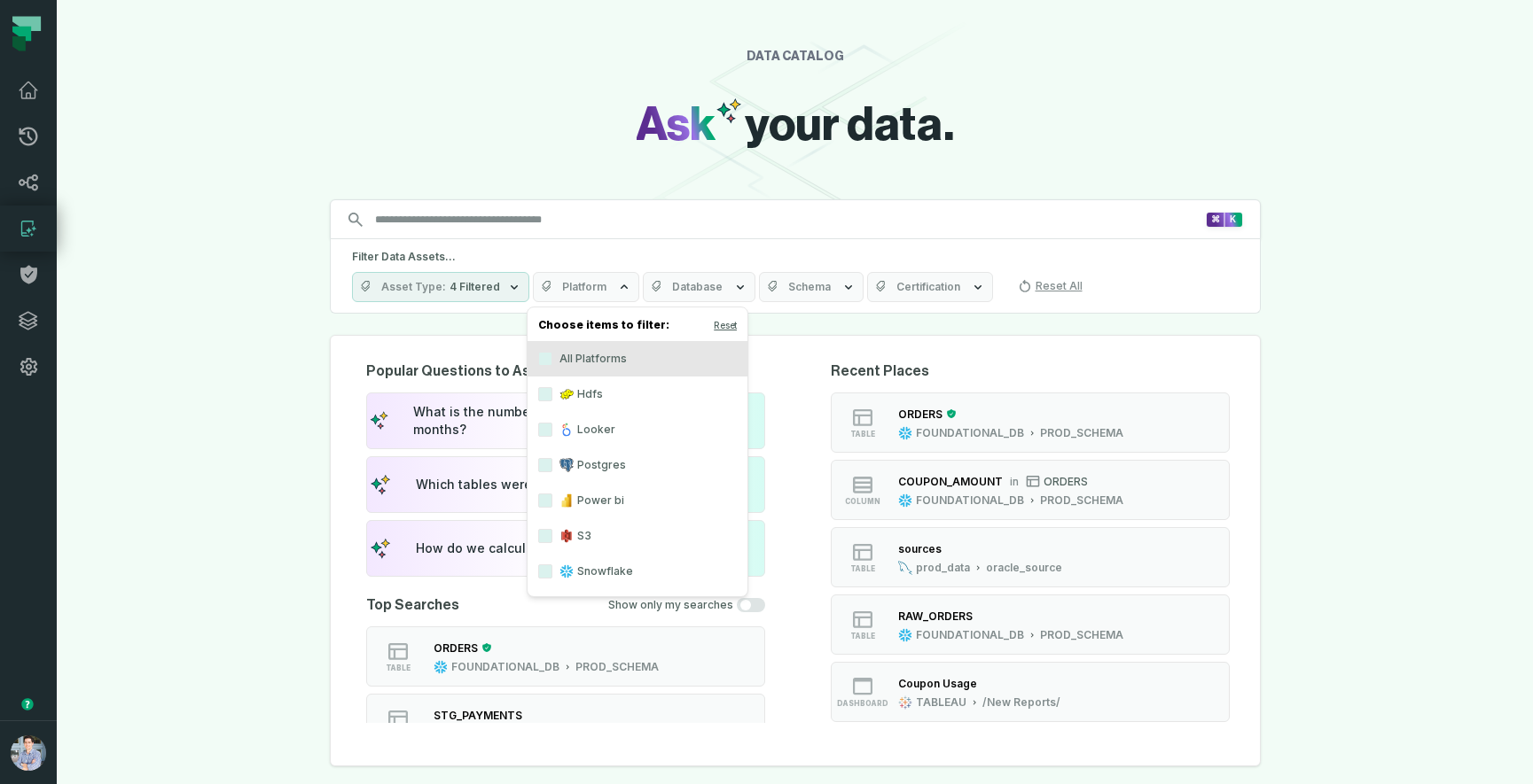
click at [702, 289] on span "Database" at bounding box center [697, 287] width 51 height 14
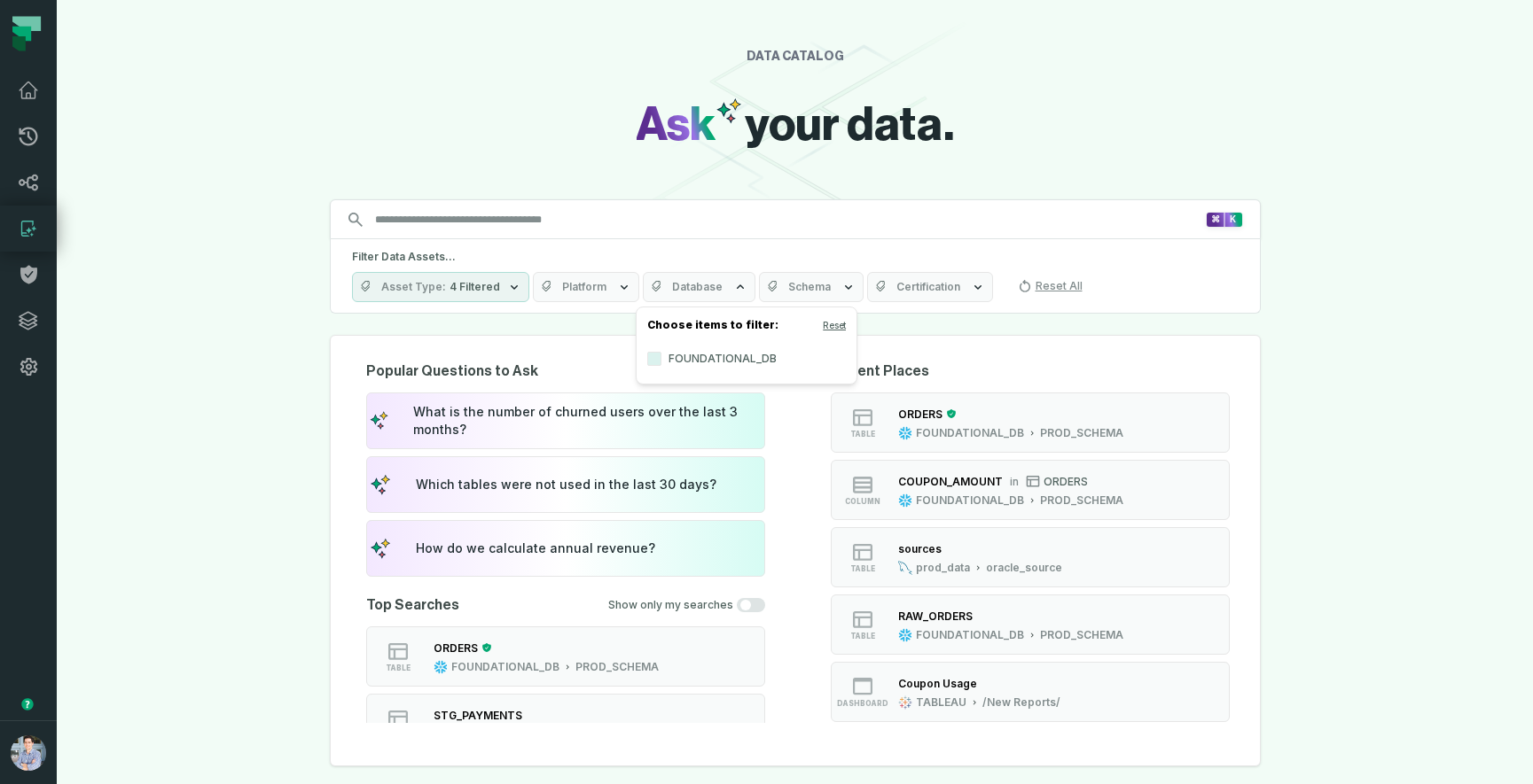
click at [797, 285] on span "Schema" at bounding box center [809, 287] width 43 height 14
click at [902, 285] on span "Certification" at bounding box center [928, 287] width 64 height 14
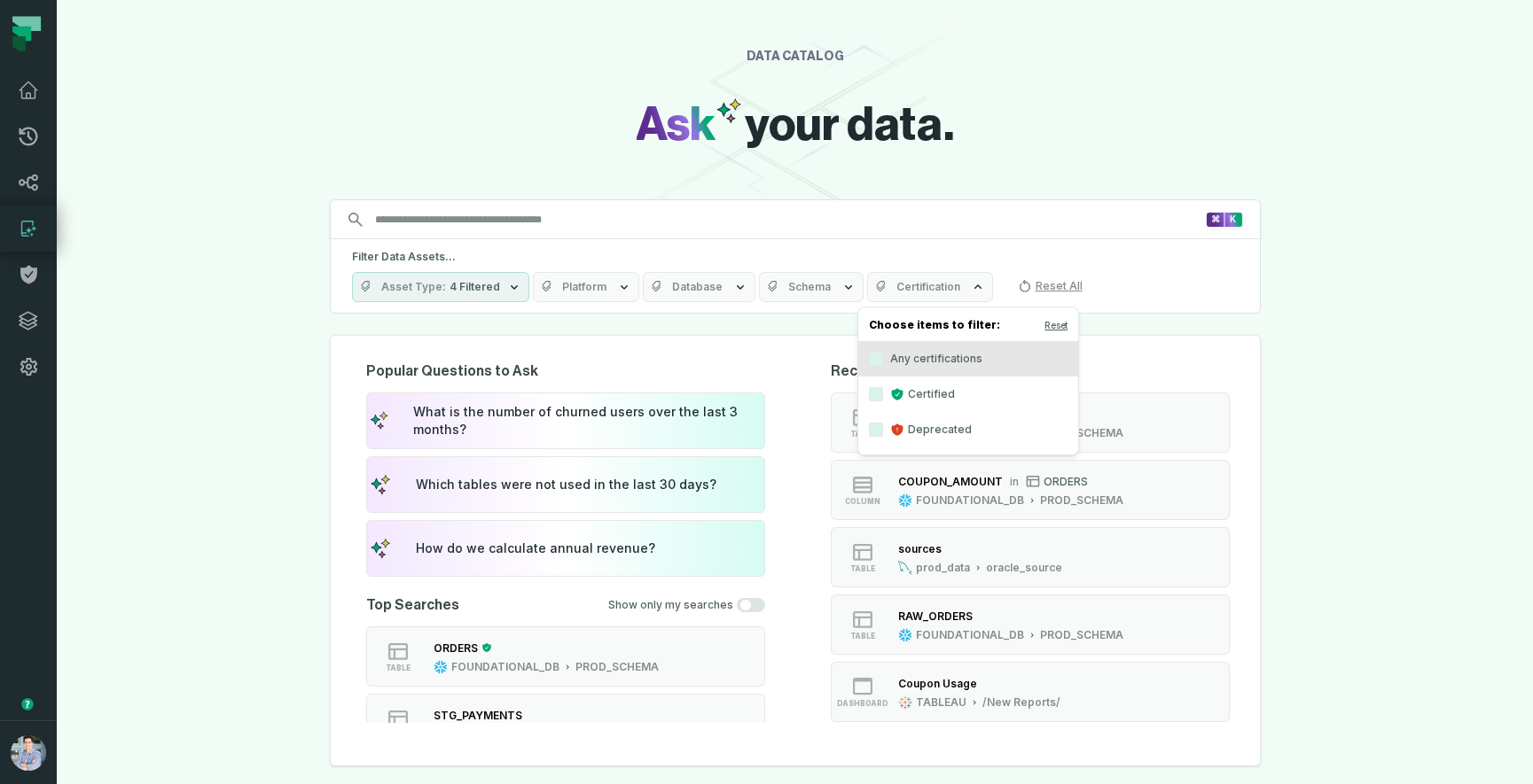
click at [478, 292] on span "4 Filtered" at bounding box center [475, 287] width 51 height 14
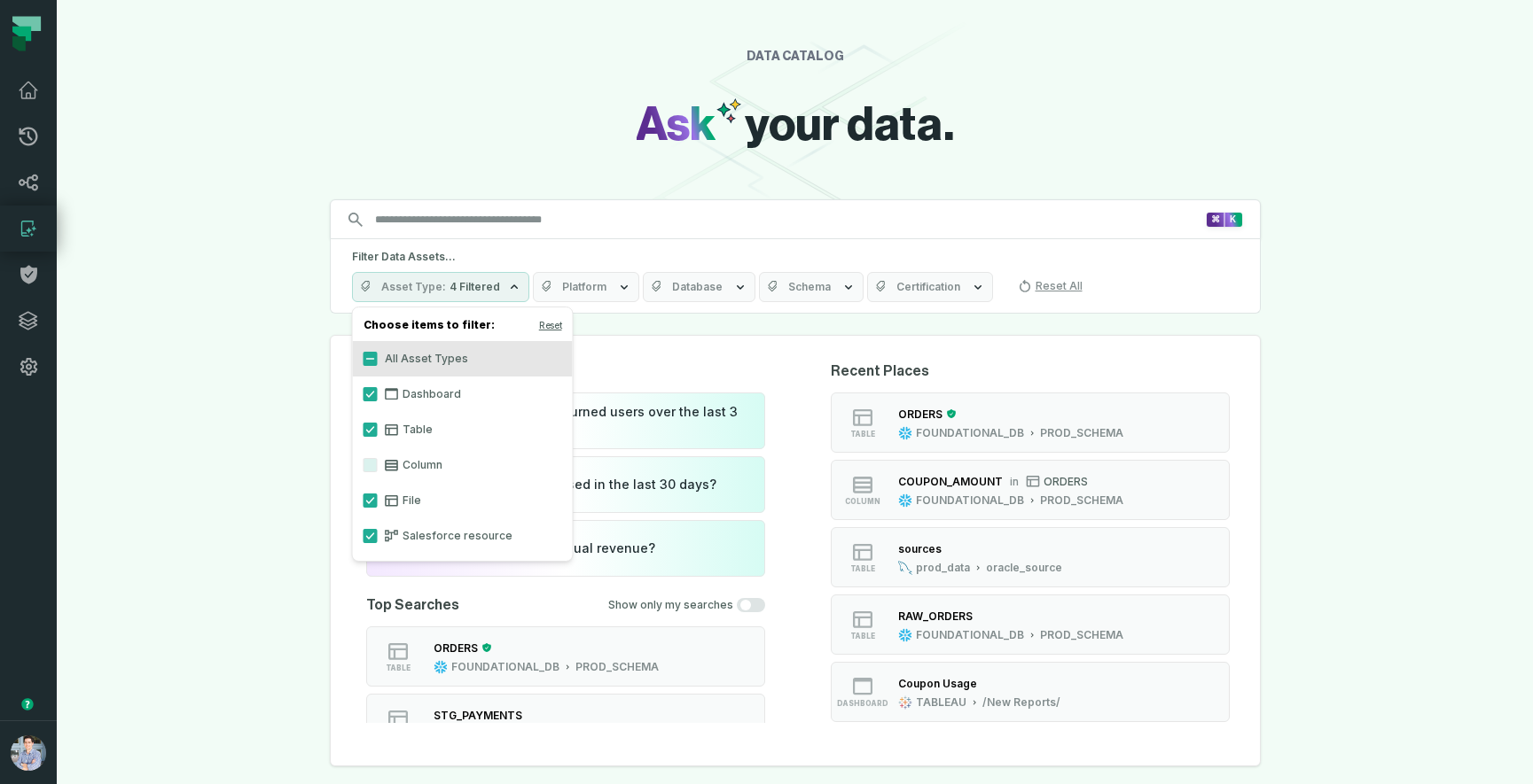
click at [210, 420] on div "DATA CATALOG Ask your data. Search for assets across the organization ⌘ K Filte…" at bounding box center [795, 392] width 1476 height 784
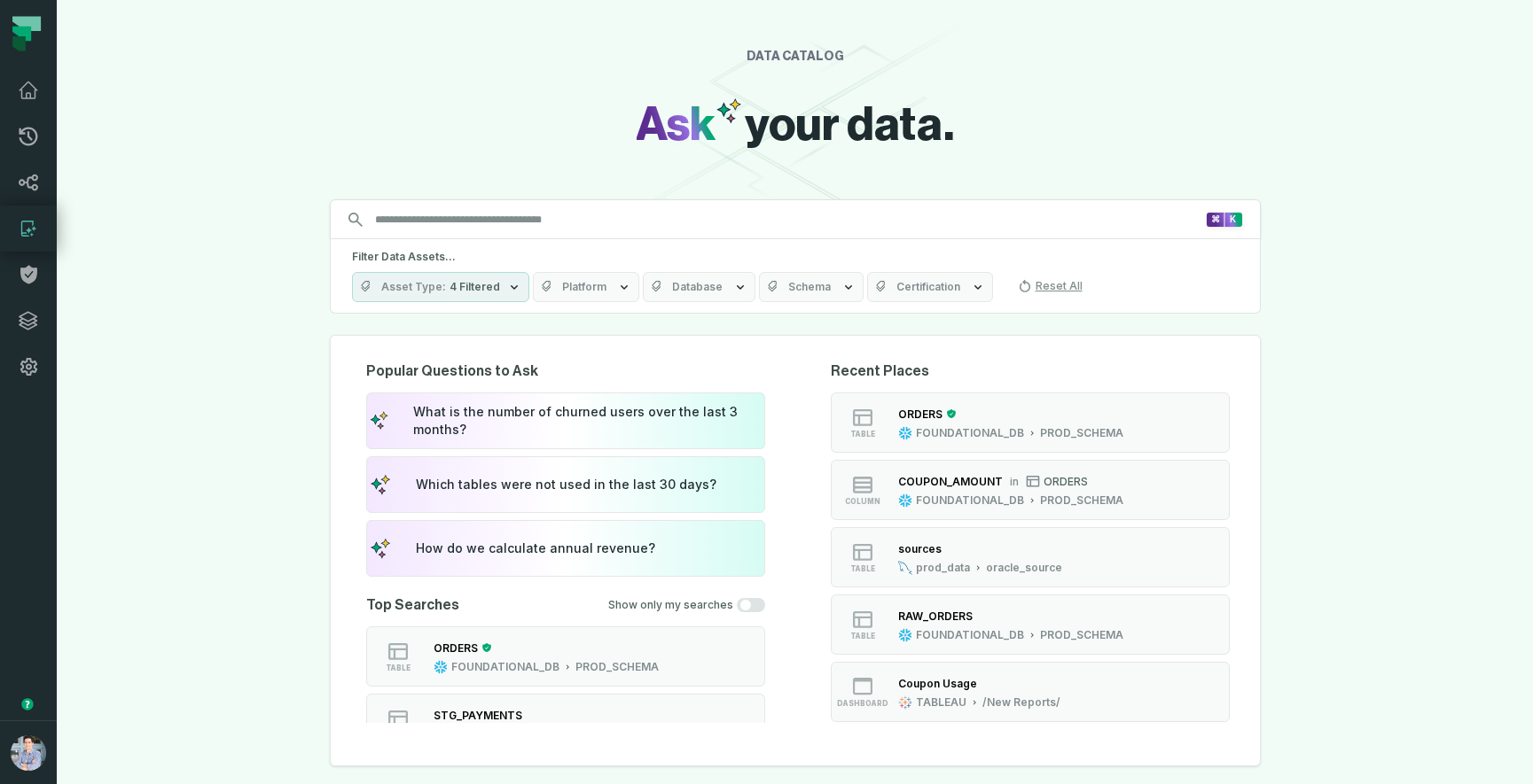
click at [500, 288] on button "Asset Type 4 Filtered" at bounding box center [440, 287] width 178 height 30
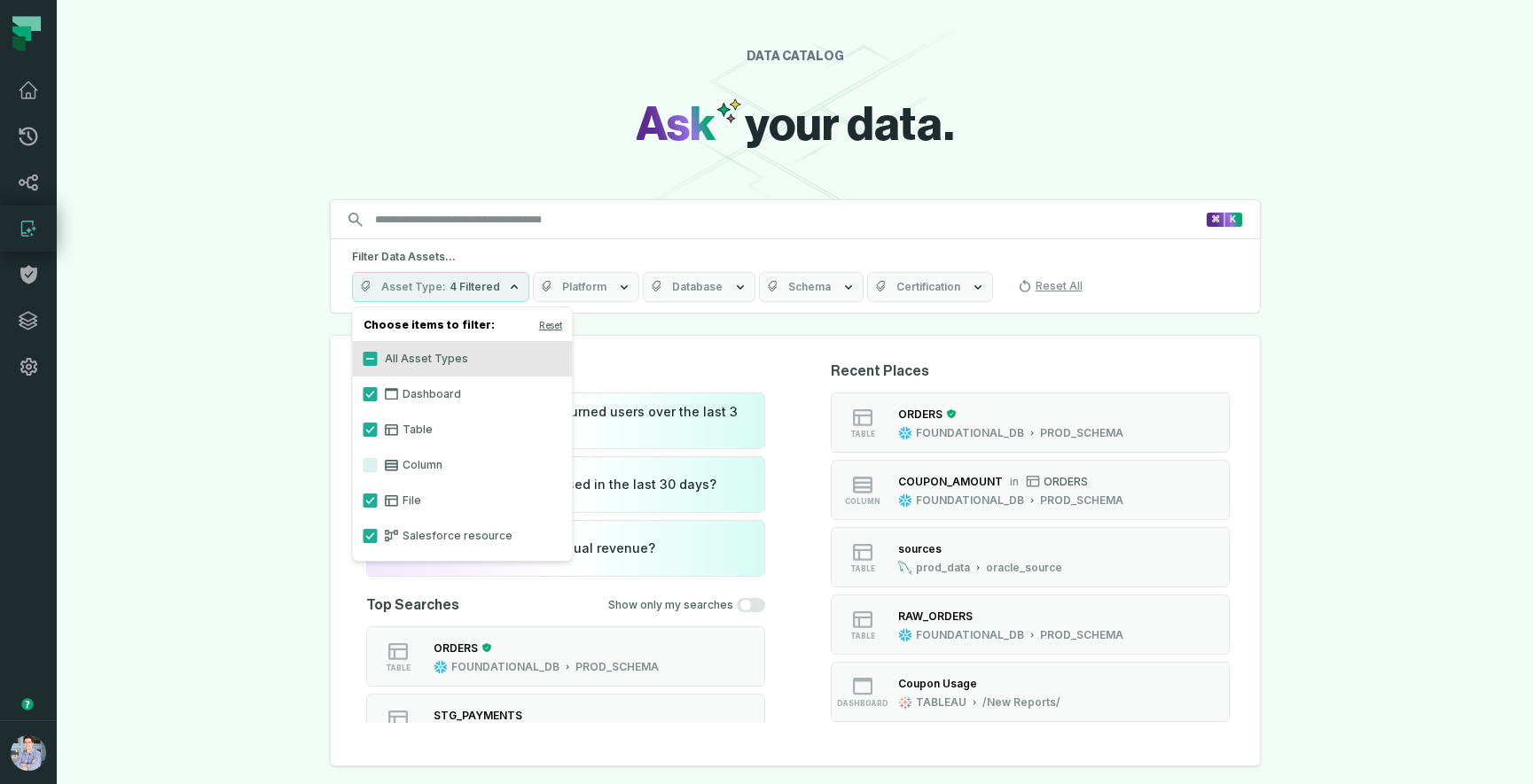
click at [396, 467] on icon at bounding box center [391, 466] width 13 height 12
click at [377, 467] on button "Column" at bounding box center [370, 466] width 14 height 14
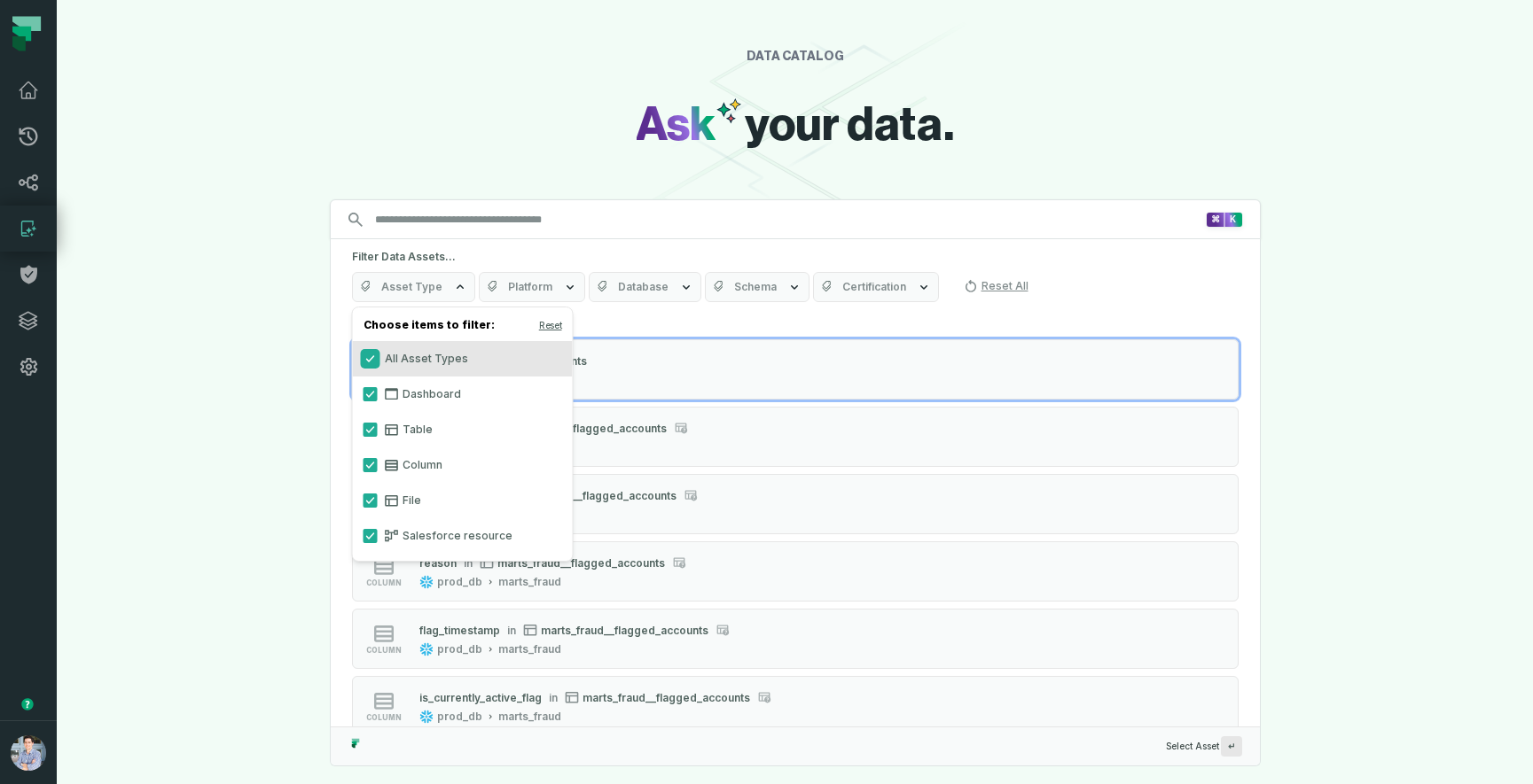
click at [371, 357] on button "All Asset Types" at bounding box center [370, 359] width 14 height 14
click at [369, 462] on button "Column" at bounding box center [370, 466] width 14 height 14
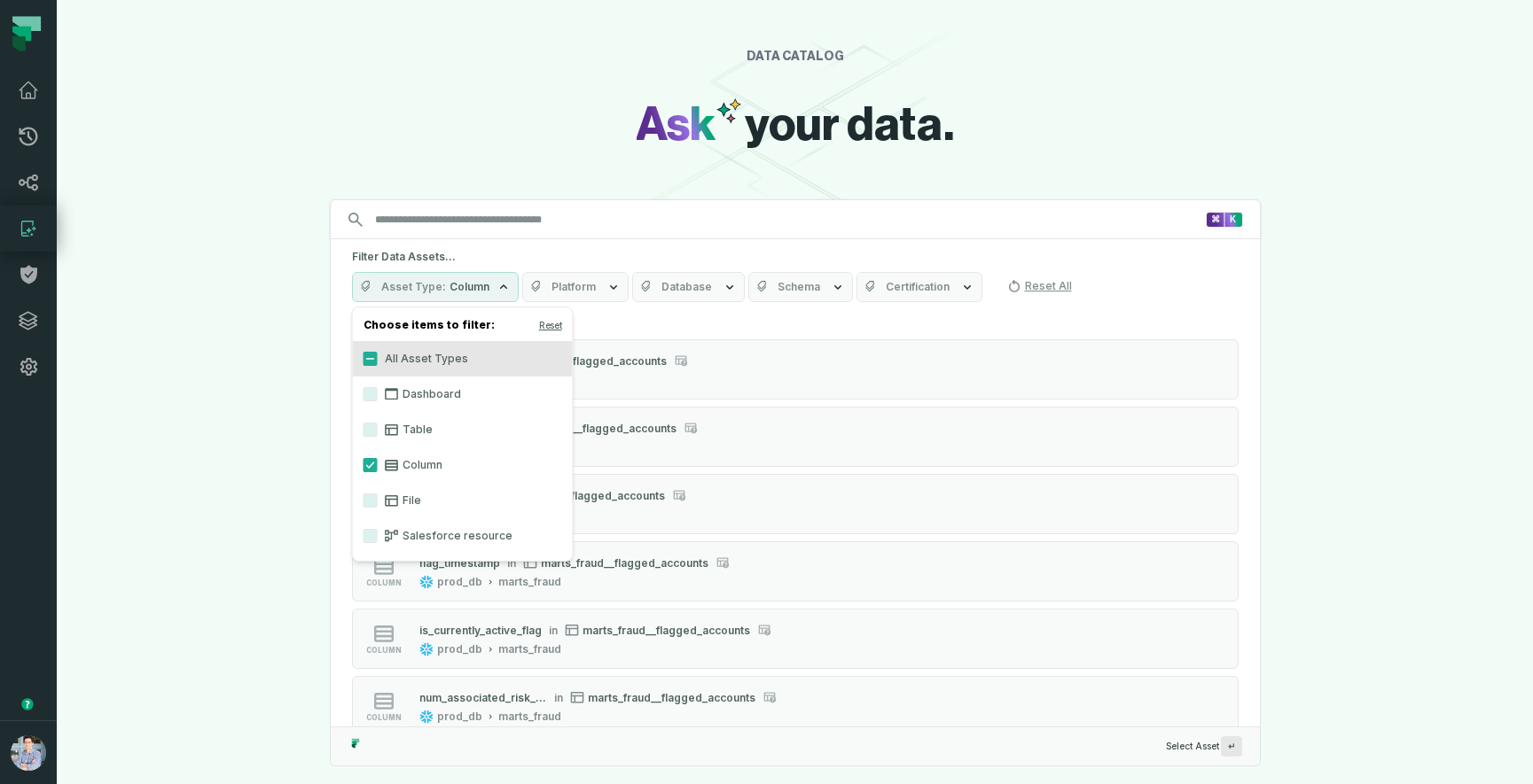
click at [218, 508] on div "DATA CATALOG Ask your data. Search for assets across the organization ⌘ K Filte…" at bounding box center [795, 392] width 1476 height 784
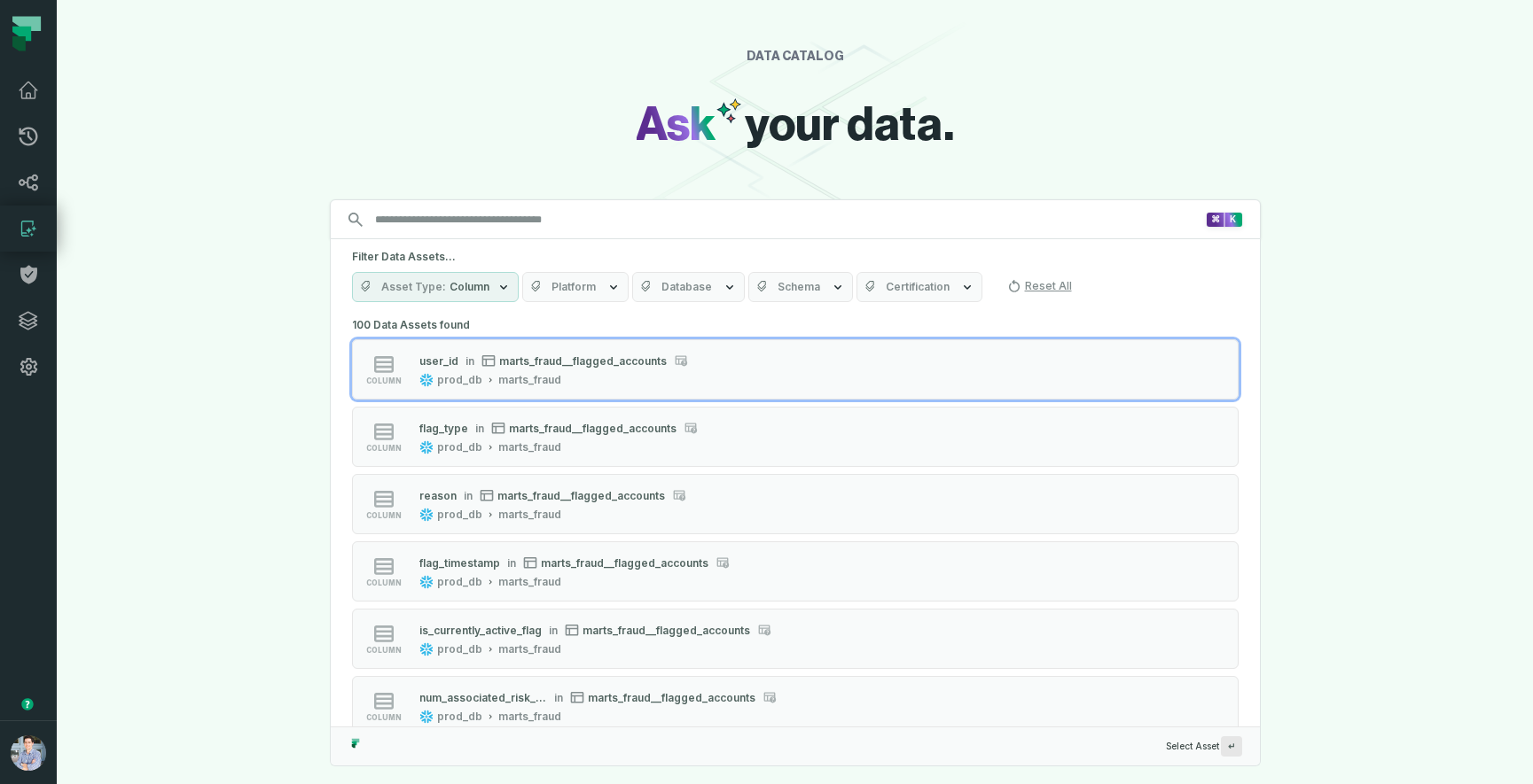
click at [488, 282] on button "Asset Type Column" at bounding box center [435, 287] width 167 height 30
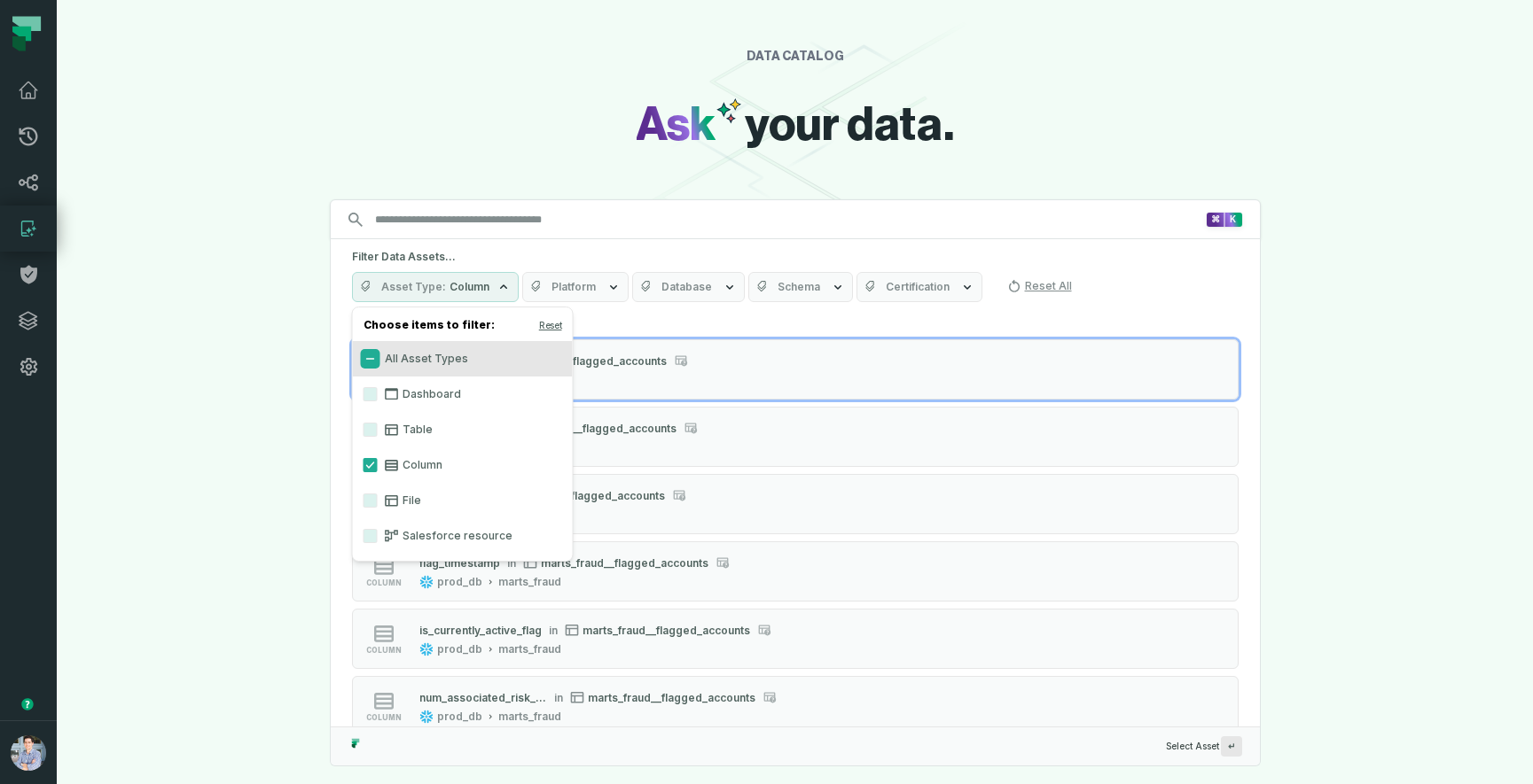
click at [367, 358] on button "All Asset Types" at bounding box center [370, 359] width 14 height 14
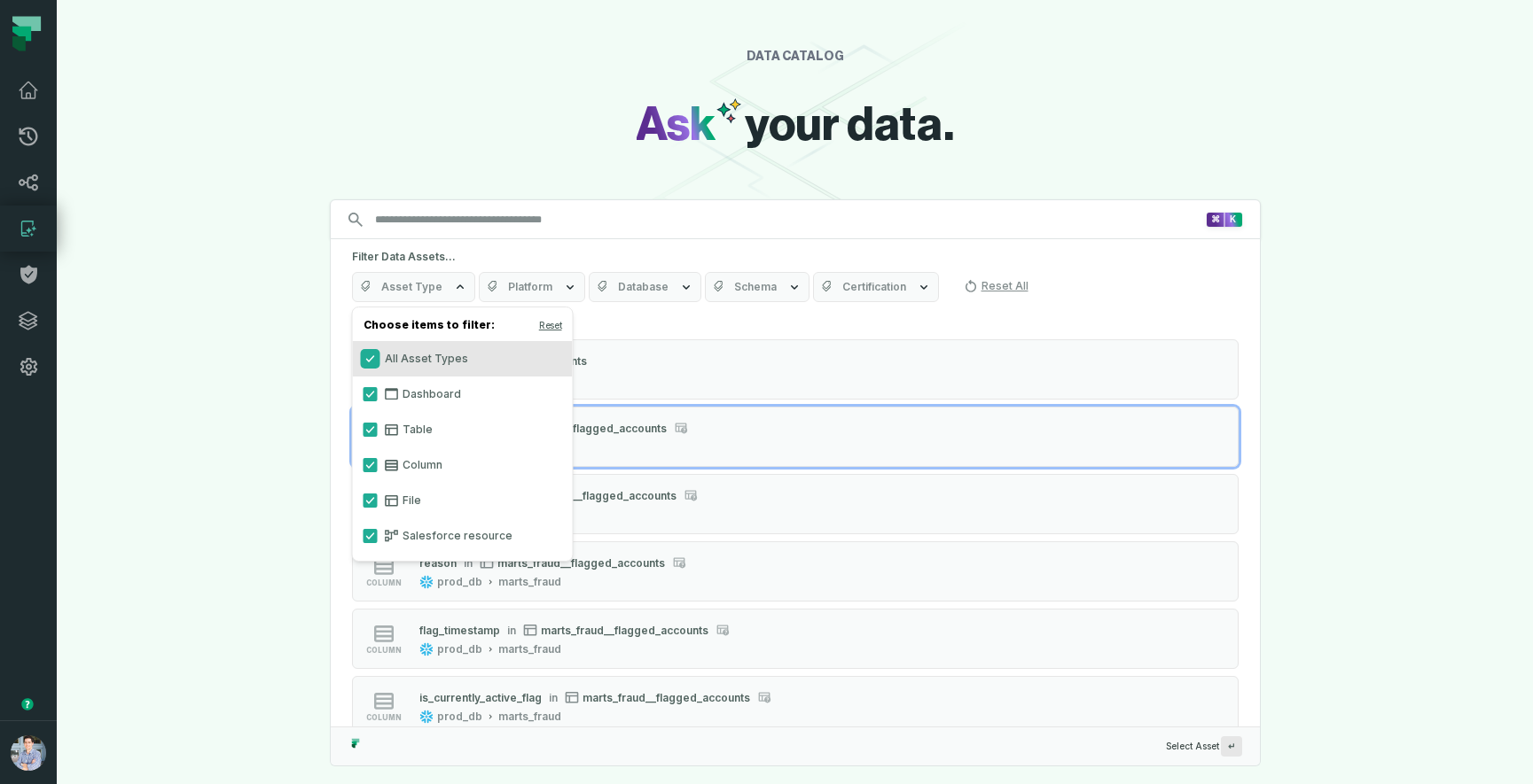
click at [367, 355] on button "All Asset Types" at bounding box center [370, 359] width 14 height 14
click at [369, 393] on button "Dashboard" at bounding box center [370, 394] width 14 height 14
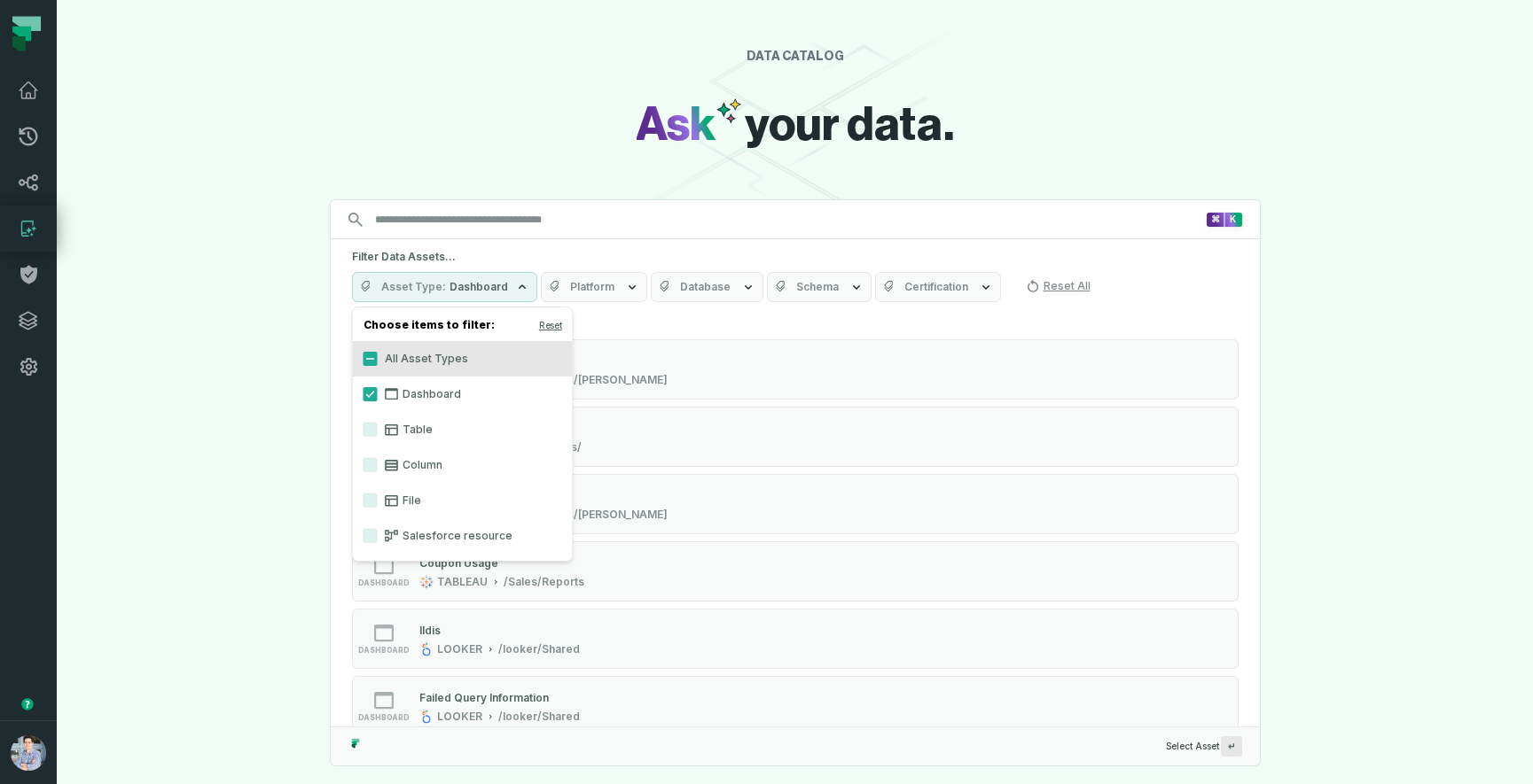
click at [154, 475] on div "DATA CATALOG Ask your data. Search for assets across the organization ⌘ K Filte…" at bounding box center [795, 392] width 1476 height 784
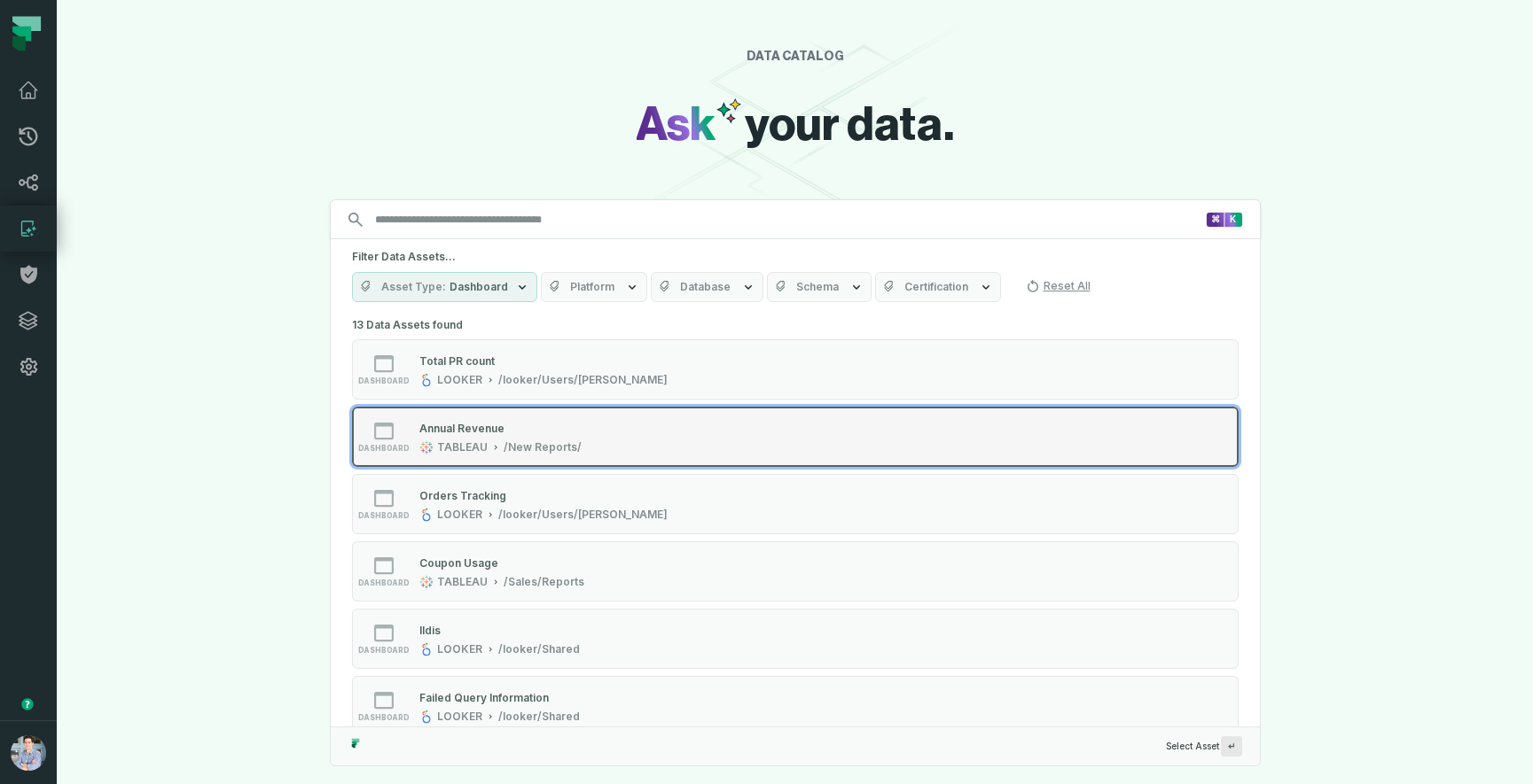
click at [675, 425] on div "dashboard Annual Revenue TABLEAU /New Reports/" at bounding box center [576, 437] width 443 height 36
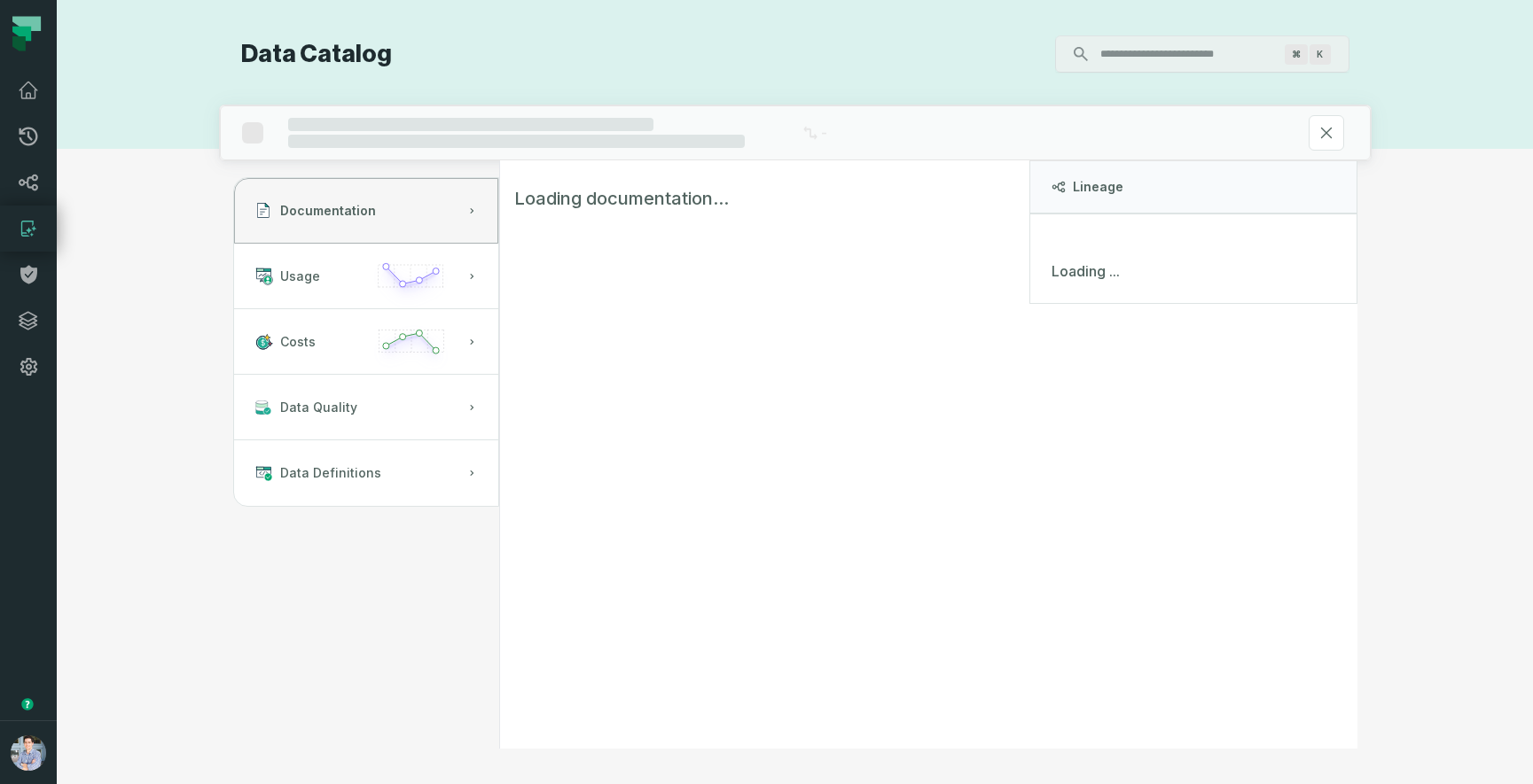
click at [675, 425] on div "Loading documentation..." at bounding box center [764, 455] width 530 height 588
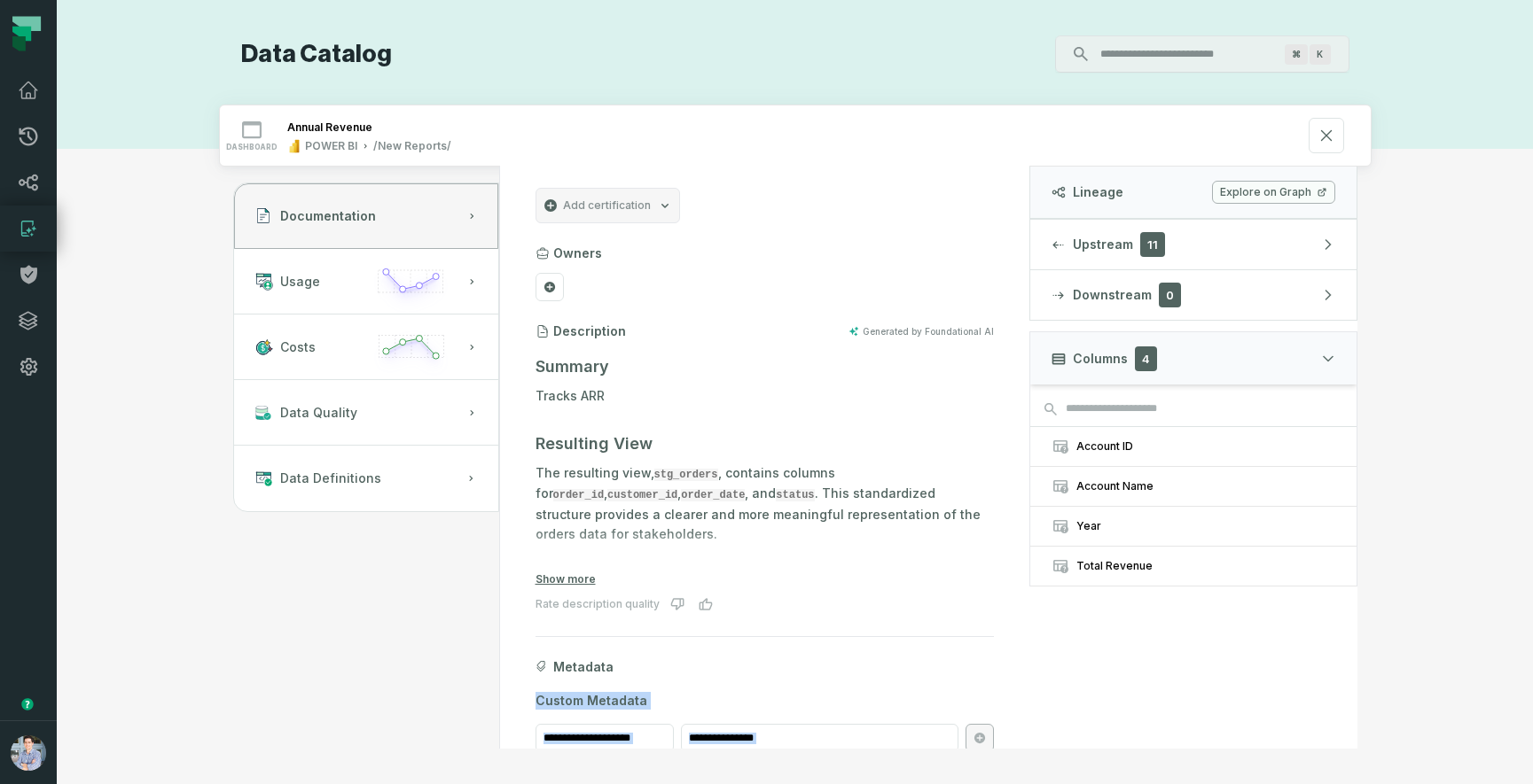
click at [1290, 190] on link "Explore on Graph" at bounding box center [1273, 193] width 123 height 23
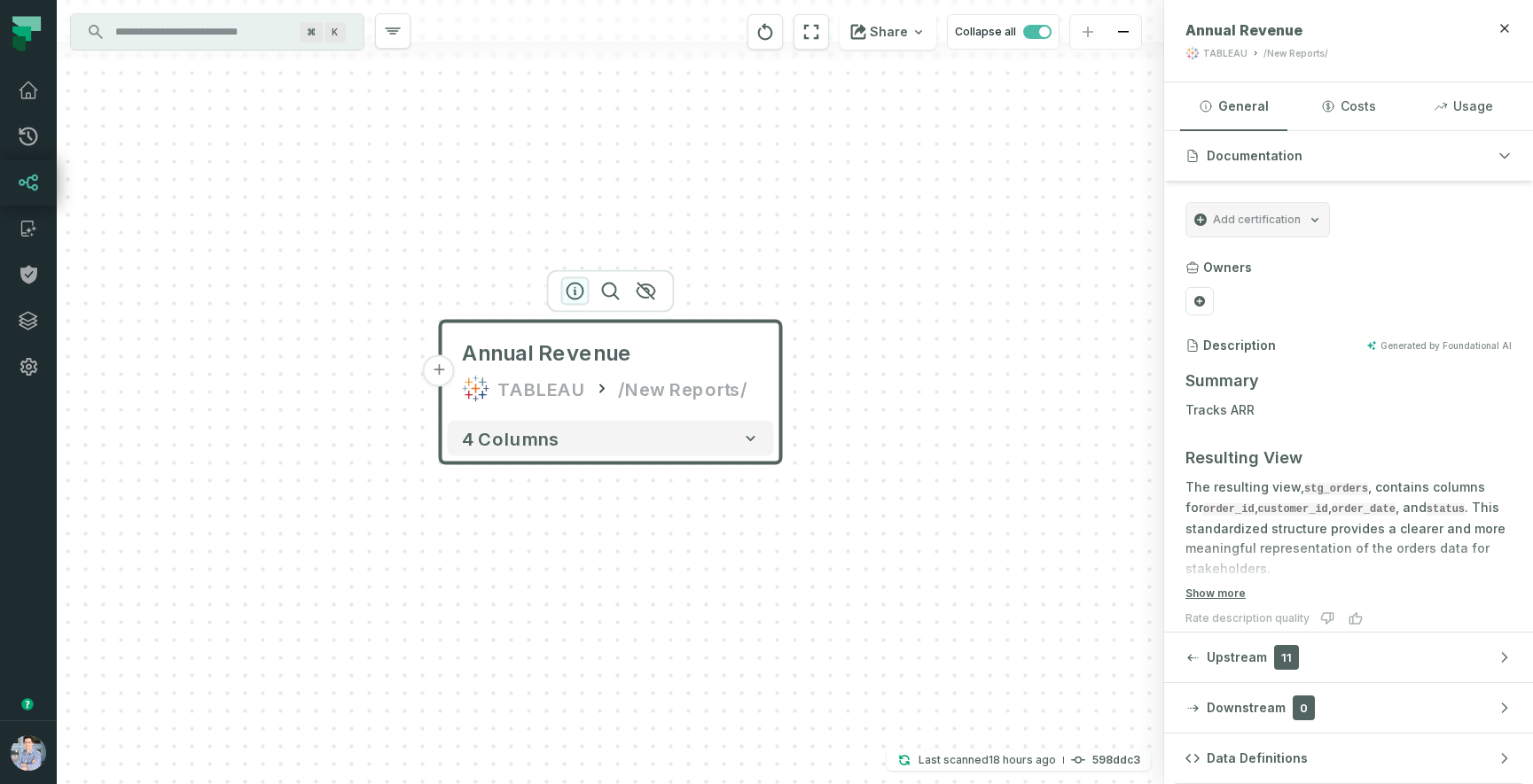
click at [570, 290] on icon "button" at bounding box center [576, 292] width 21 height 21
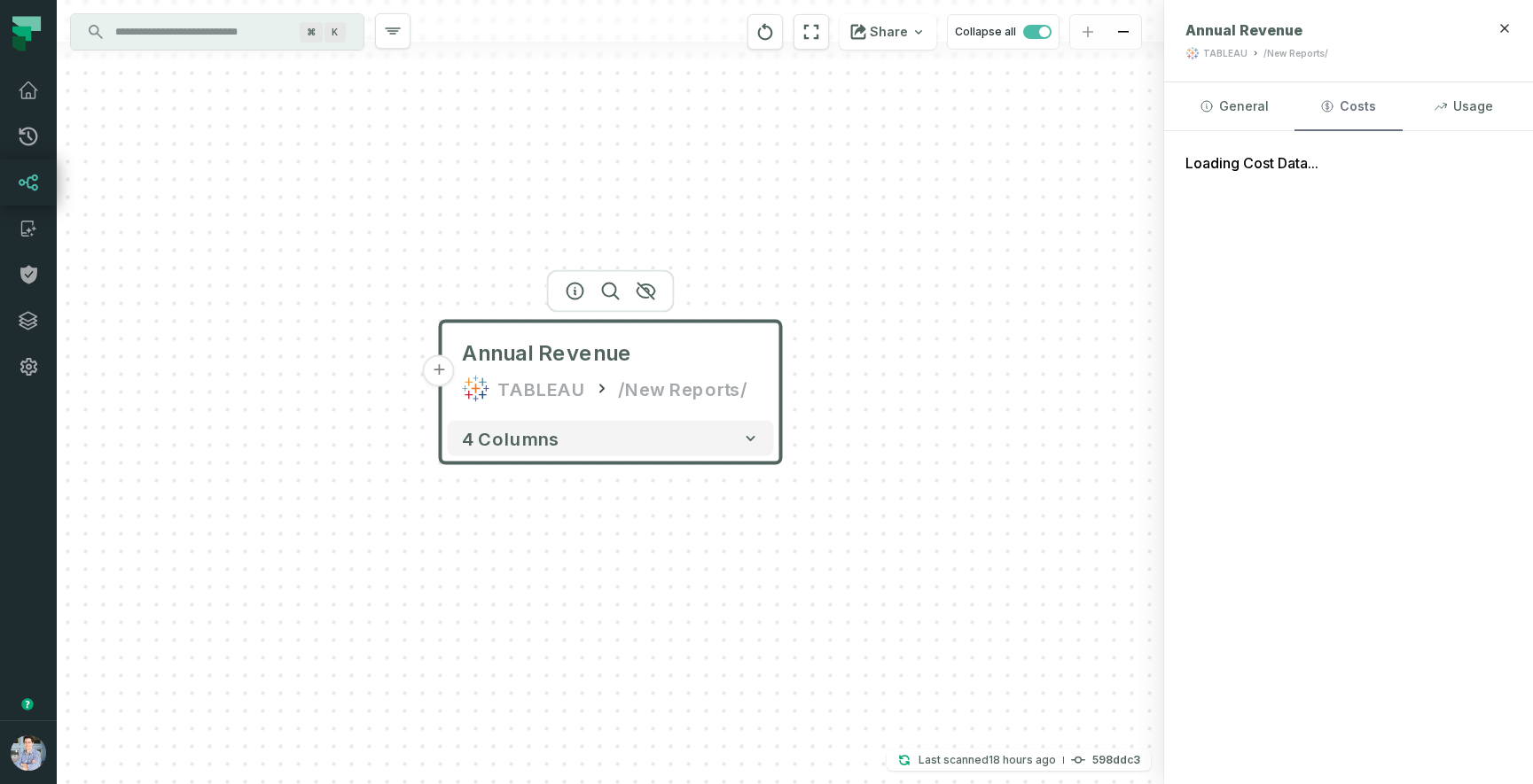
click at [1345, 109] on button "Costs" at bounding box center [1348, 106] width 107 height 48
click at [1476, 111] on button "Usage" at bounding box center [1463, 106] width 107 height 48
click at [1366, 105] on button "Costs" at bounding box center [1348, 106] width 107 height 48
click at [1237, 100] on button "General" at bounding box center [1233, 106] width 107 height 48
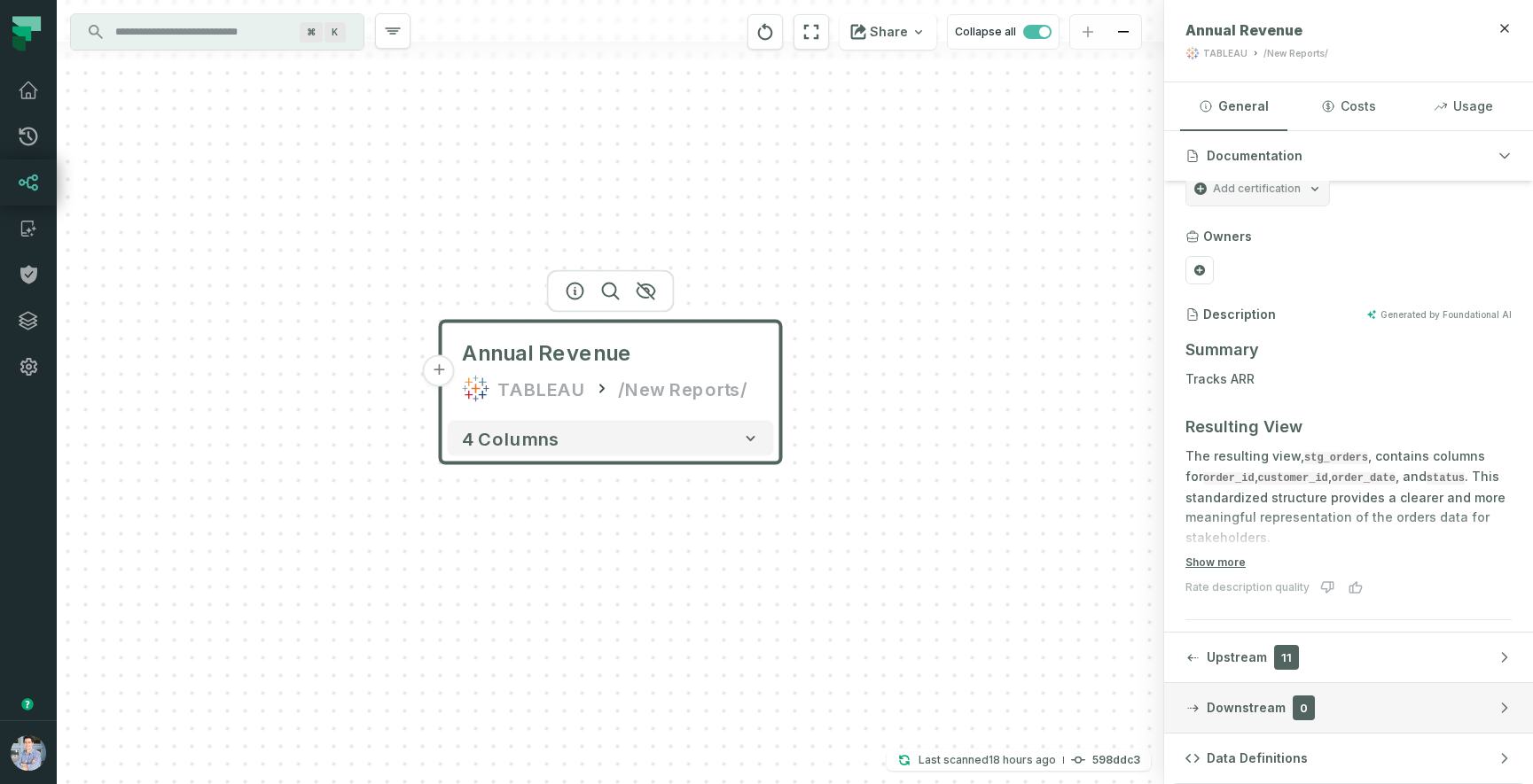
scroll to position [28, 0]
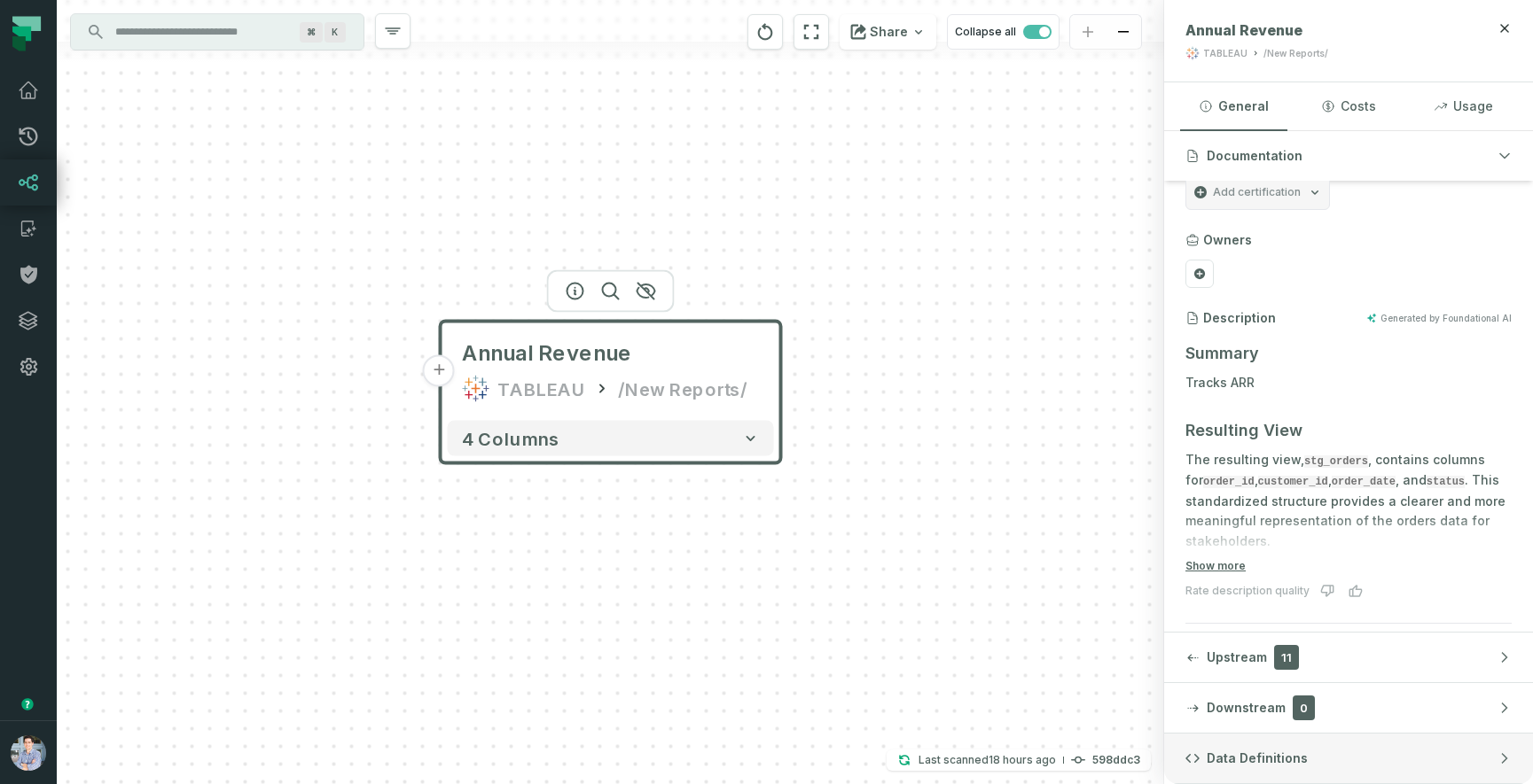
click at [1265, 760] on span "Data Definitions" at bounding box center [1256, 759] width 101 height 18
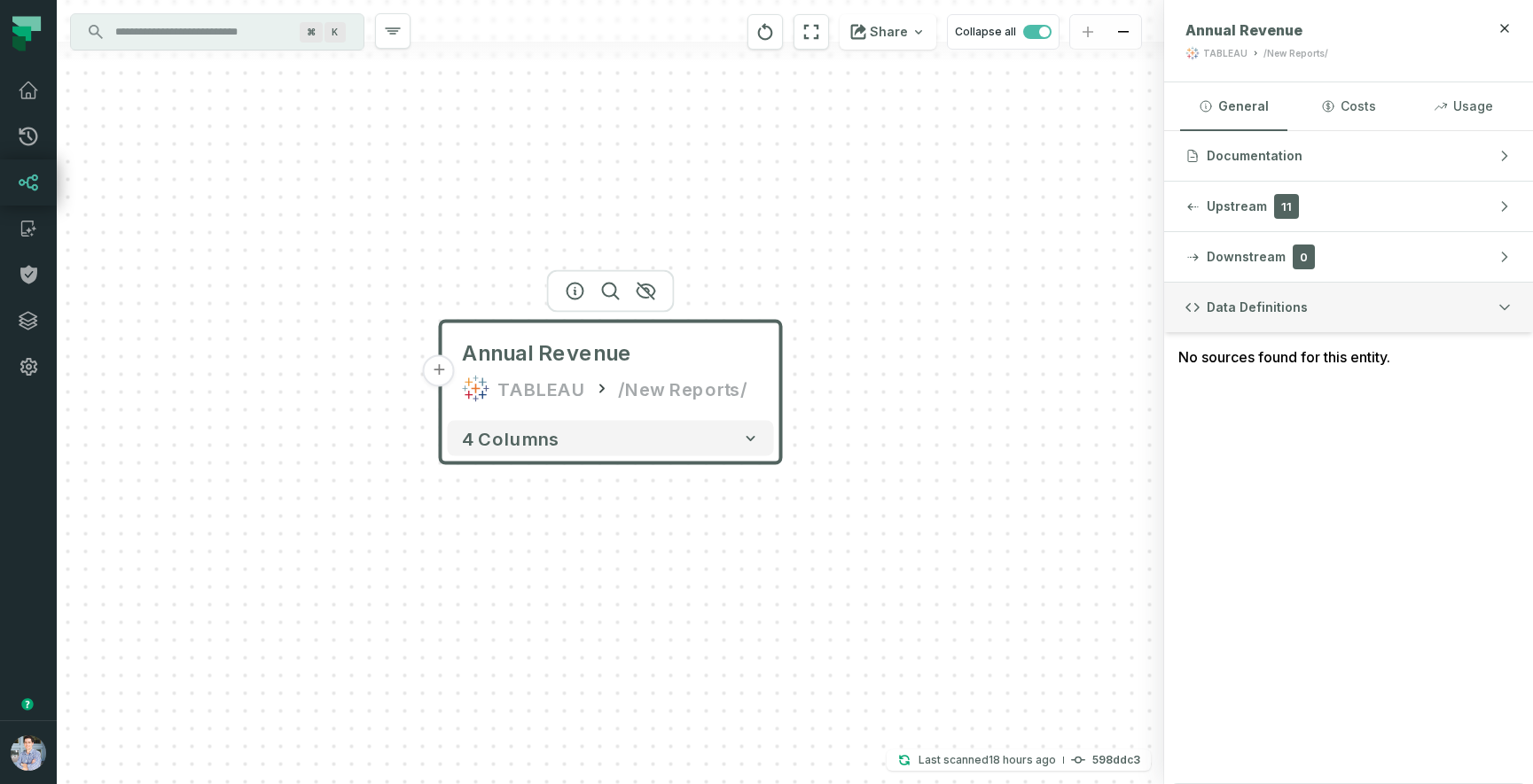
click at [1242, 304] on span "Data Definitions" at bounding box center [1256, 308] width 101 height 18
click at [1242, 307] on span "Data Definitions" at bounding box center [1256, 308] width 101 height 18
click at [1236, 104] on button "General" at bounding box center [1233, 106] width 107 height 48
click at [1219, 107] on button "General" at bounding box center [1233, 106] width 107 height 48
click at [1227, 148] on span "Documentation" at bounding box center [1254, 156] width 95 height 18
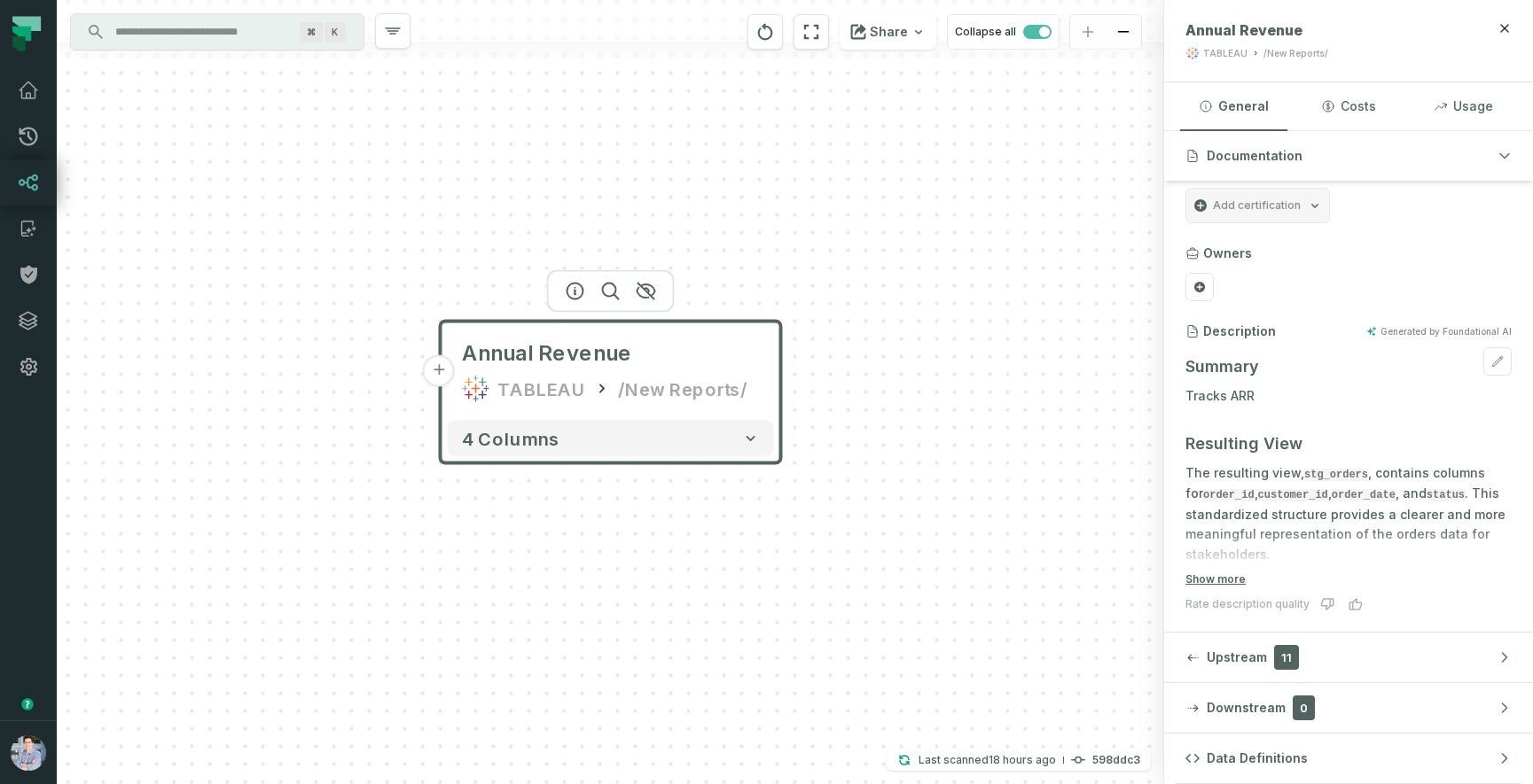
scroll to position [0, 0]
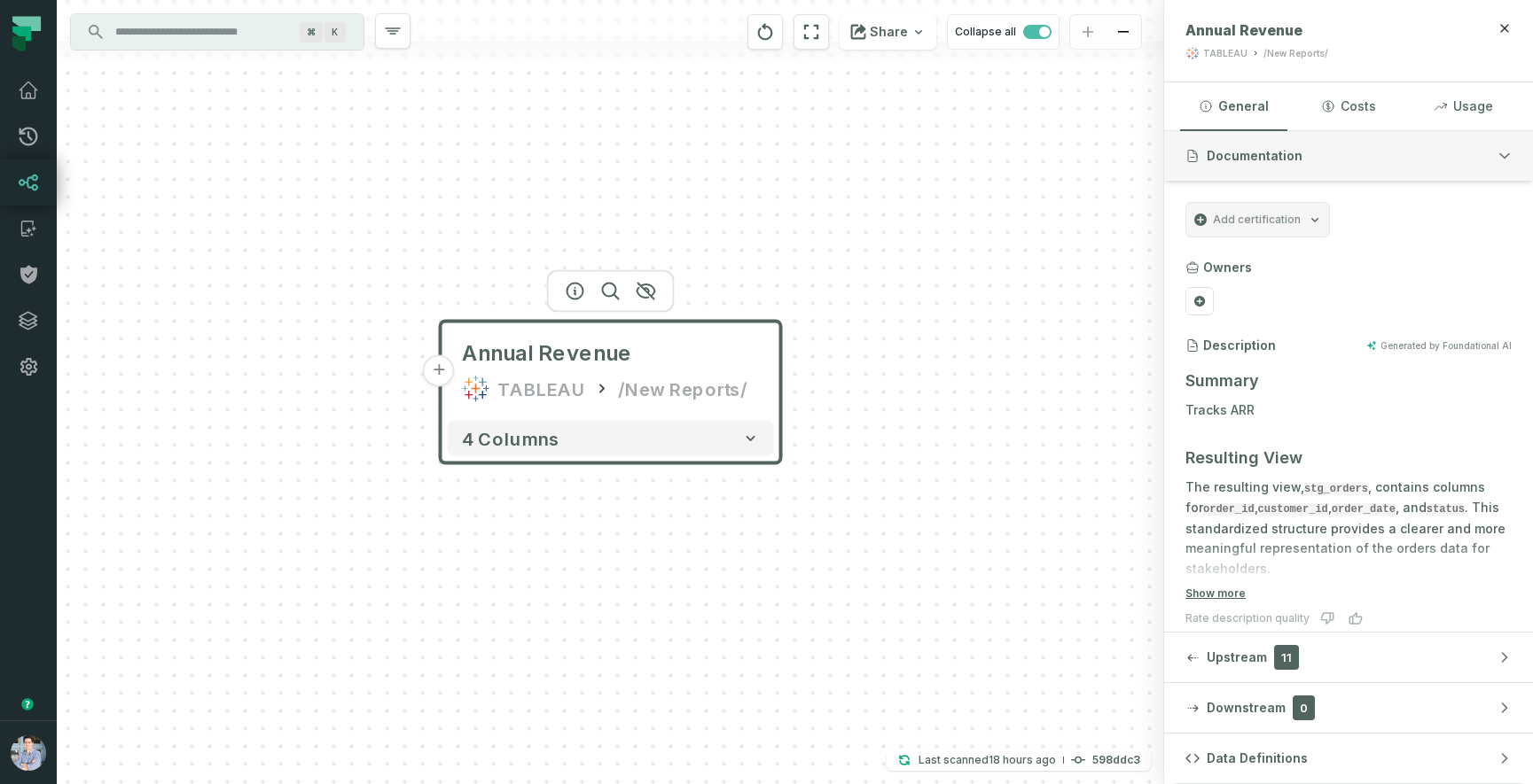
click at [1266, 152] on span "Documentation" at bounding box center [1254, 156] width 95 height 18
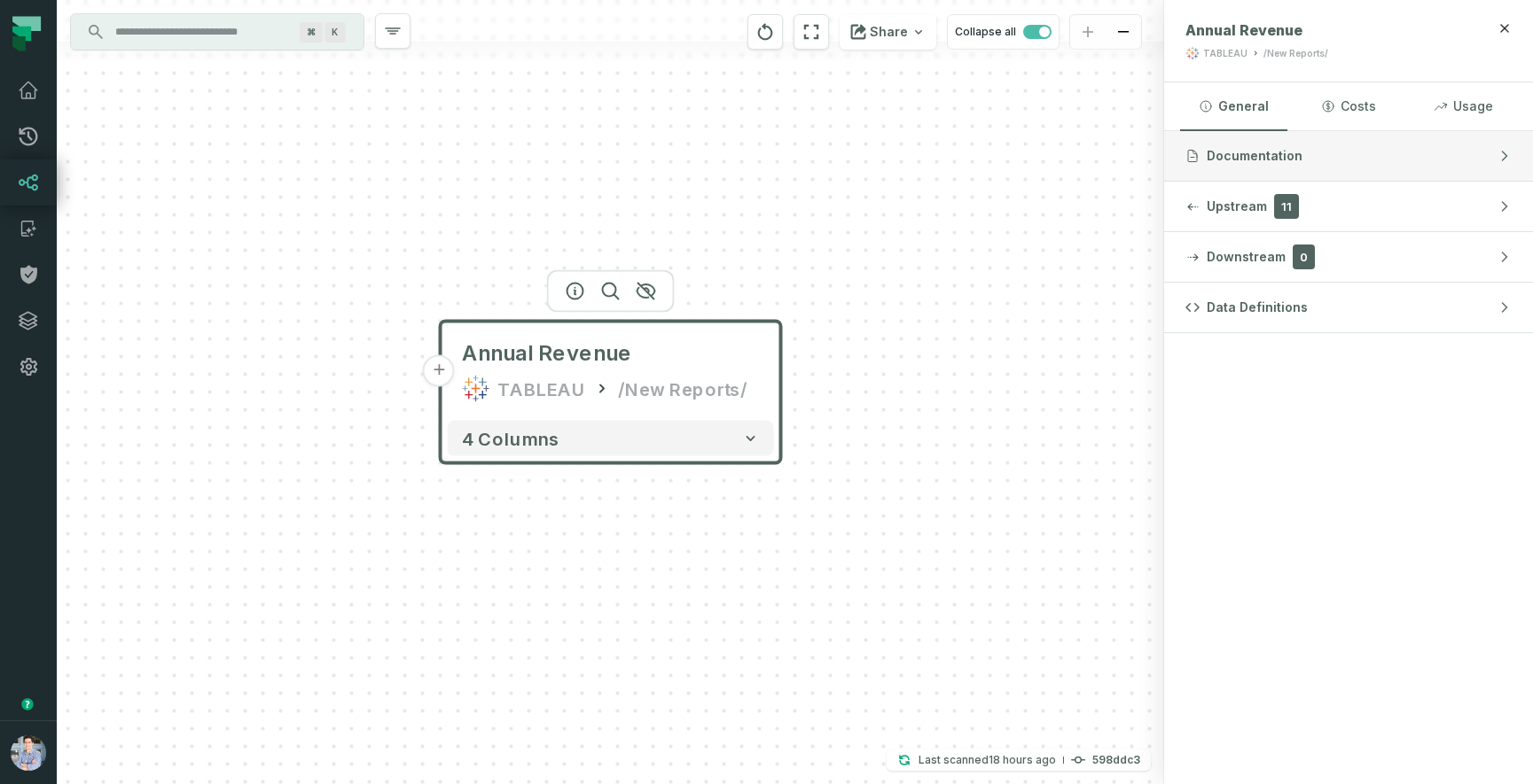
click at [1266, 153] on span "Documentation" at bounding box center [1254, 156] width 95 height 18
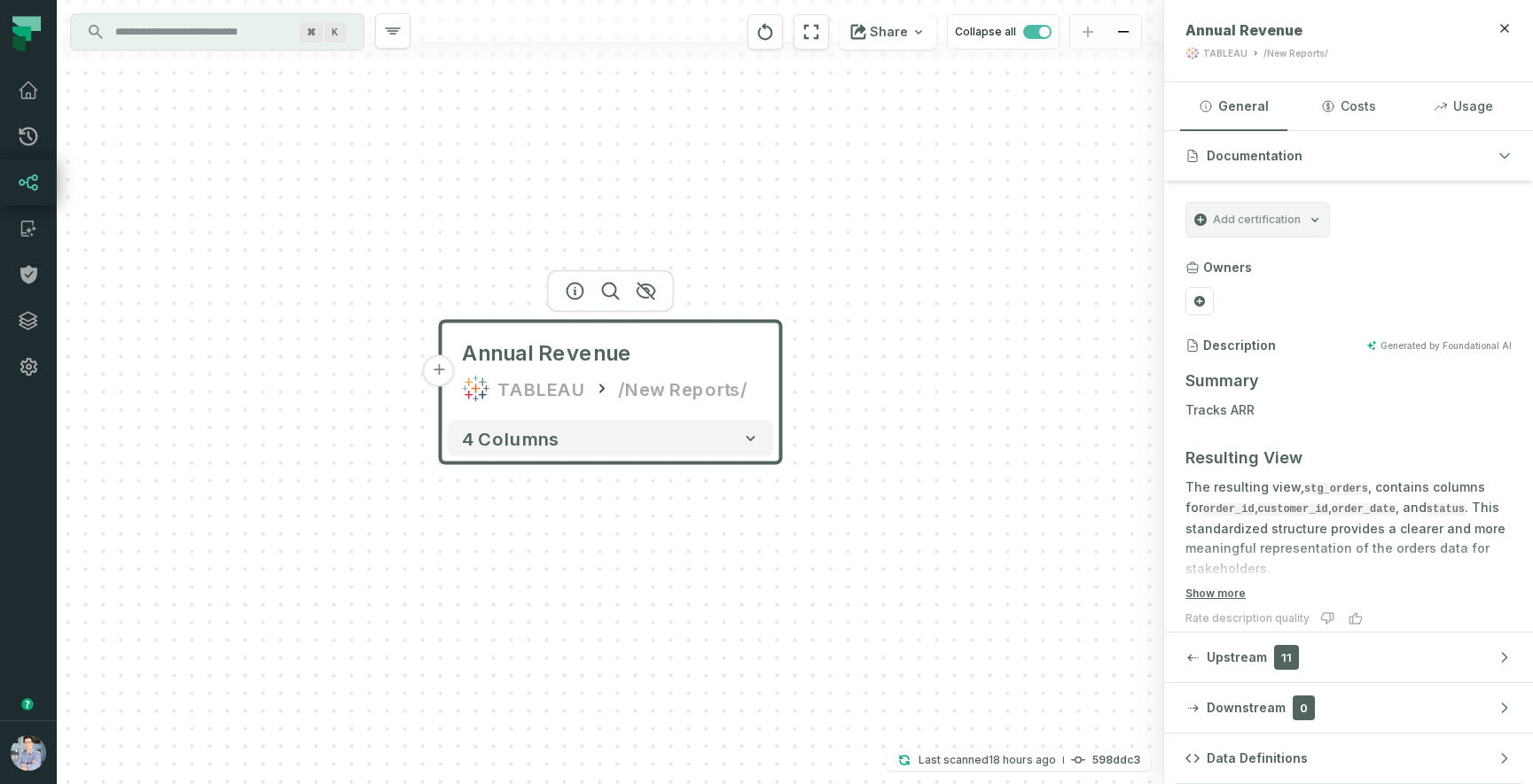
click at [1309, 218] on icon "Add certification" at bounding box center [1314, 219] width 14 height 14
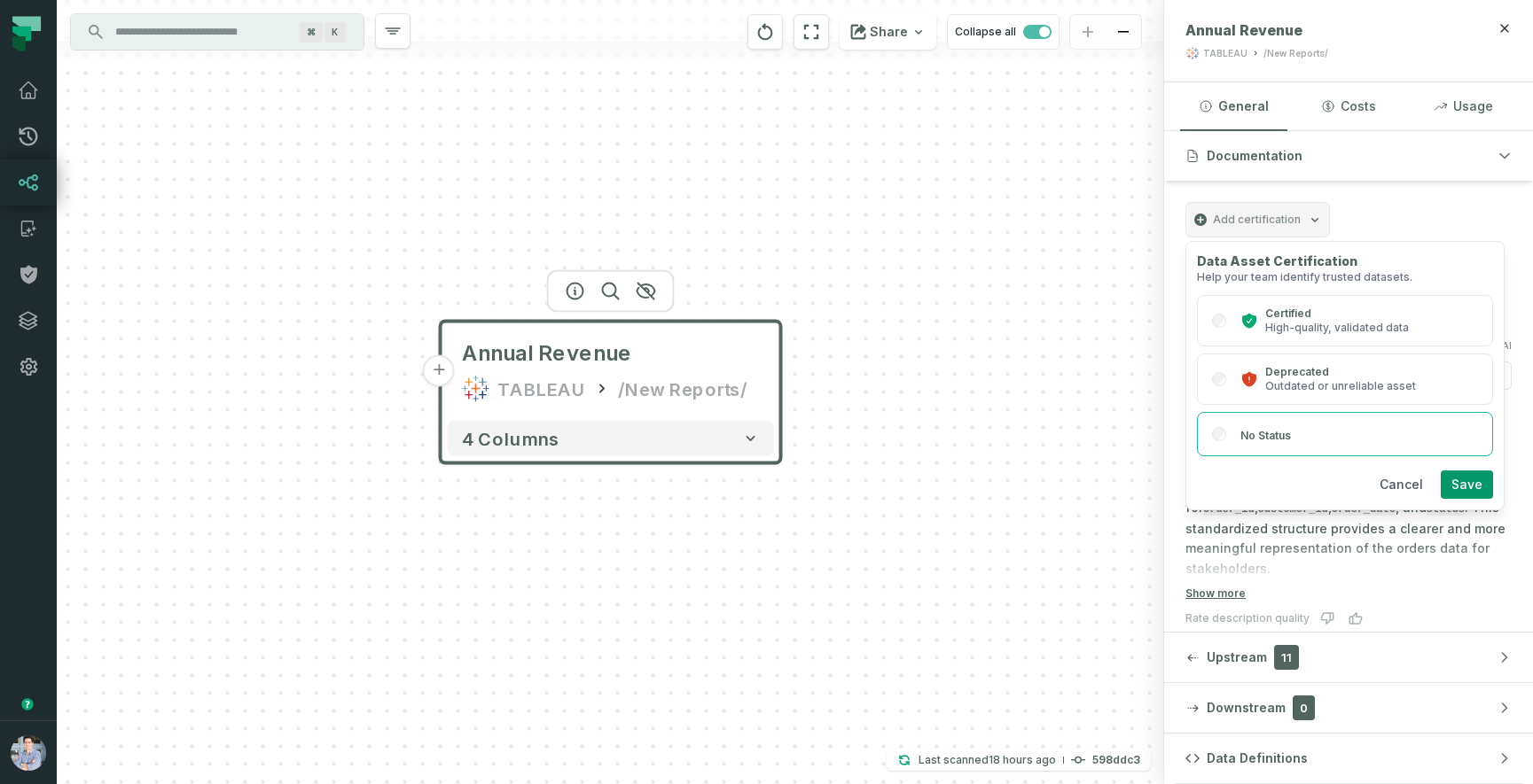
click at [1421, 484] on button "Cancel" at bounding box center [1401, 485] width 65 height 29
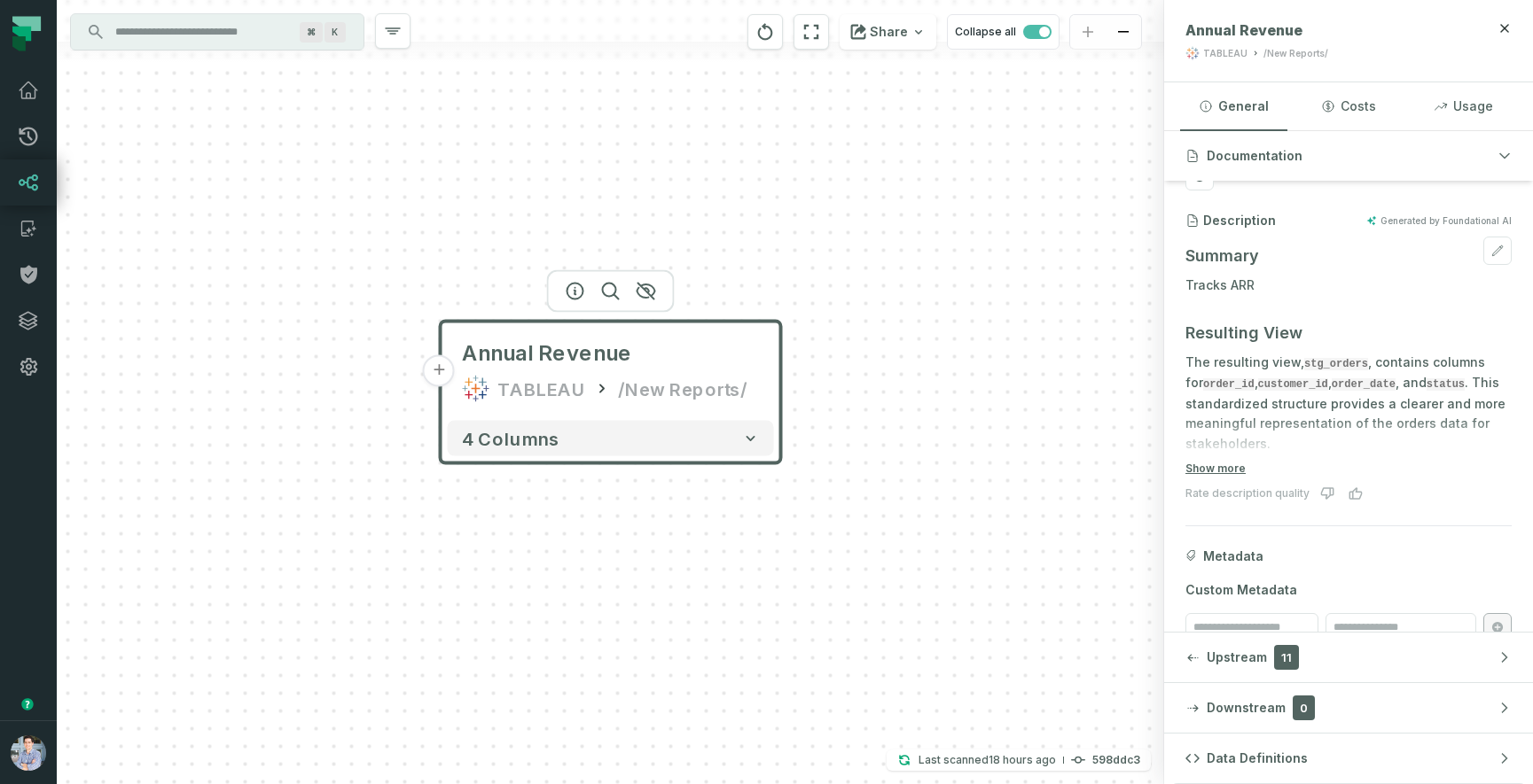
scroll to position [156, 0]
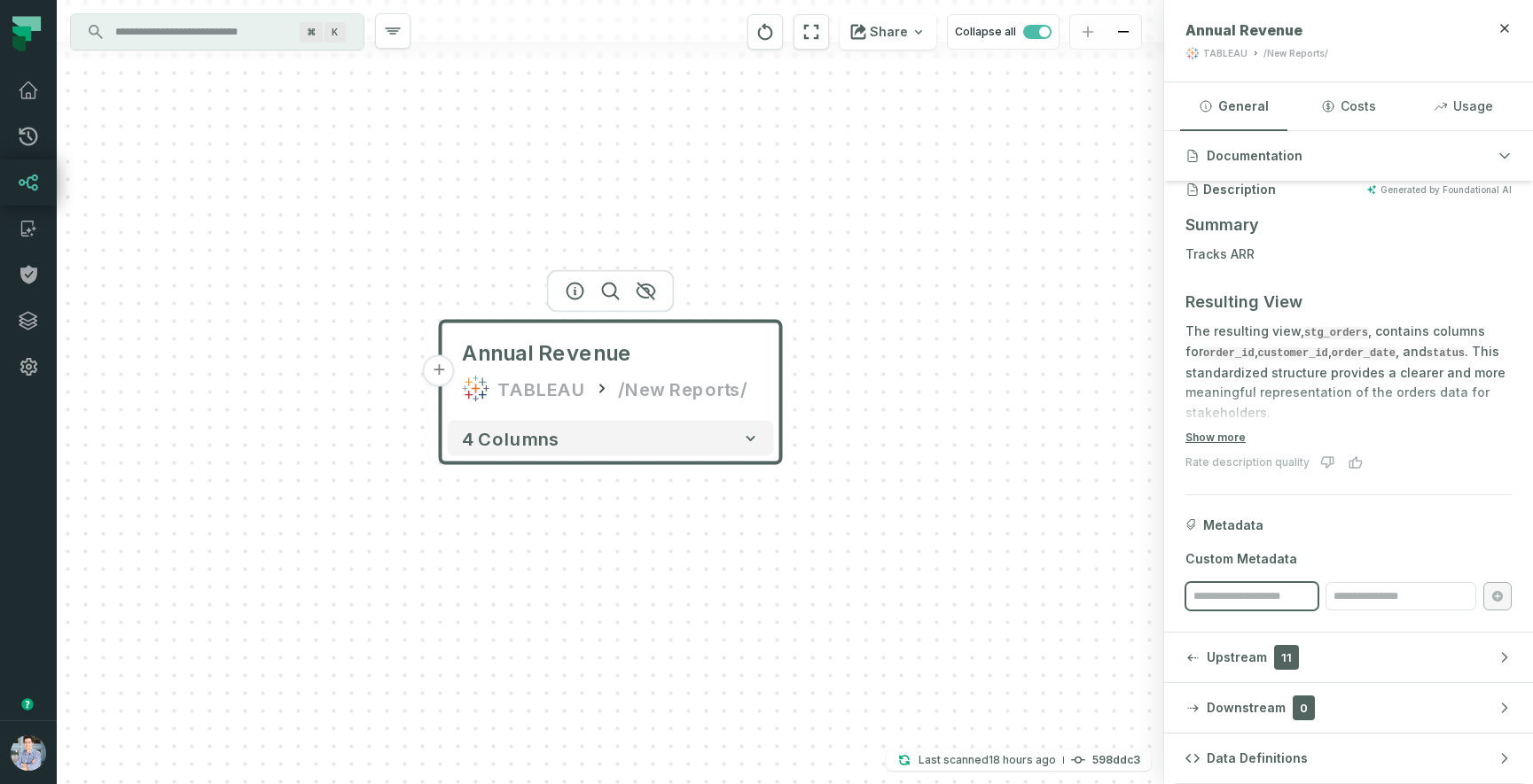
click at [1268, 594] on input "search" at bounding box center [1251, 597] width 133 height 29
click at [1364, 598] on input "search" at bounding box center [1400, 597] width 151 height 29
click at [1230, 434] on button "Show more" at bounding box center [1215, 438] width 61 height 14
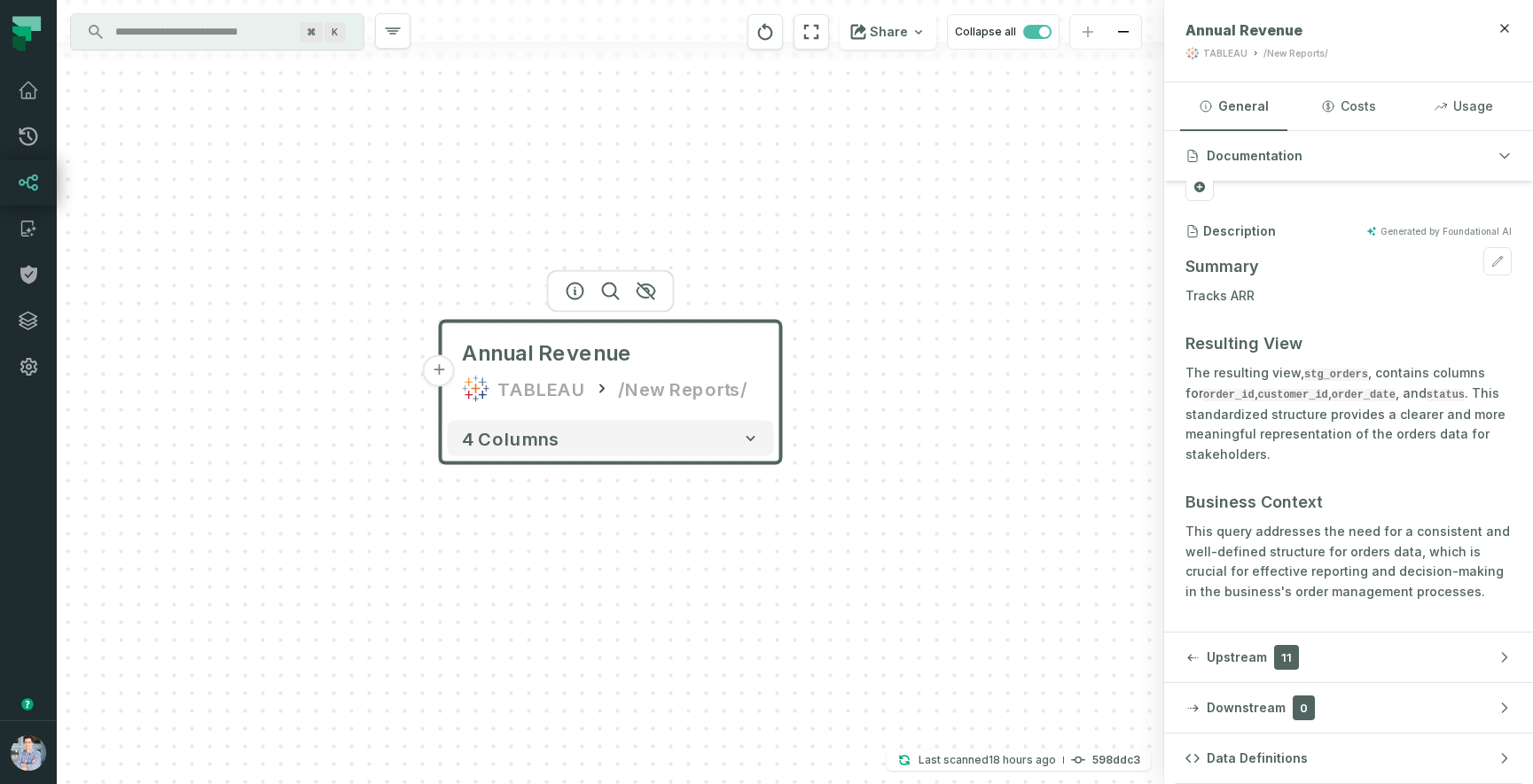
scroll to position [0, 0]
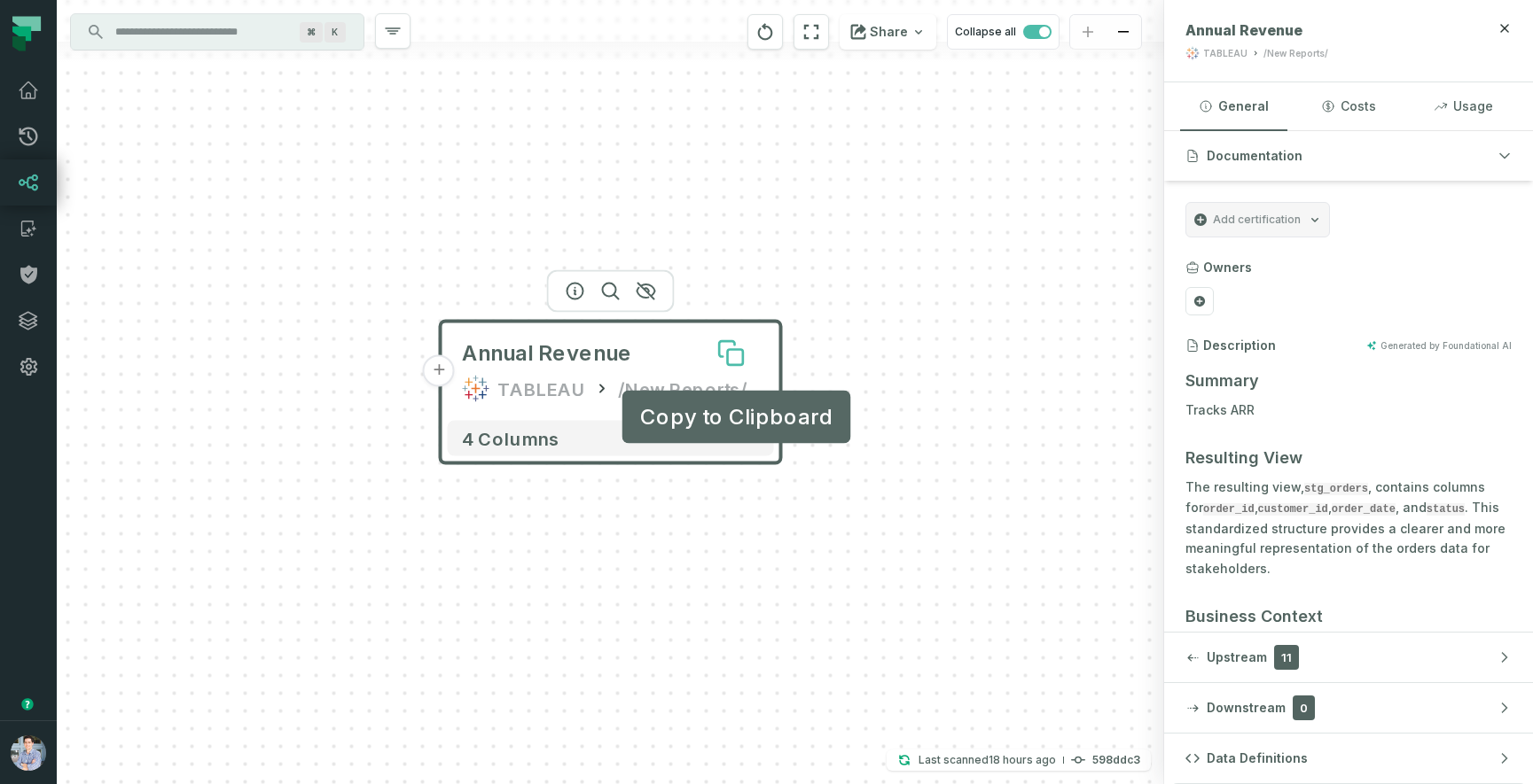
click at [742, 359] on icon at bounding box center [735, 357] width 15 height 15
click at [707, 342] on button at bounding box center [732, 354] width 57 height 57
click at [579, 286] on icon "button" at bounding box center [576, 292] width 21 height 21
click at [1502, 36] on div at bounding box center [1504, 41] width 14 height 39
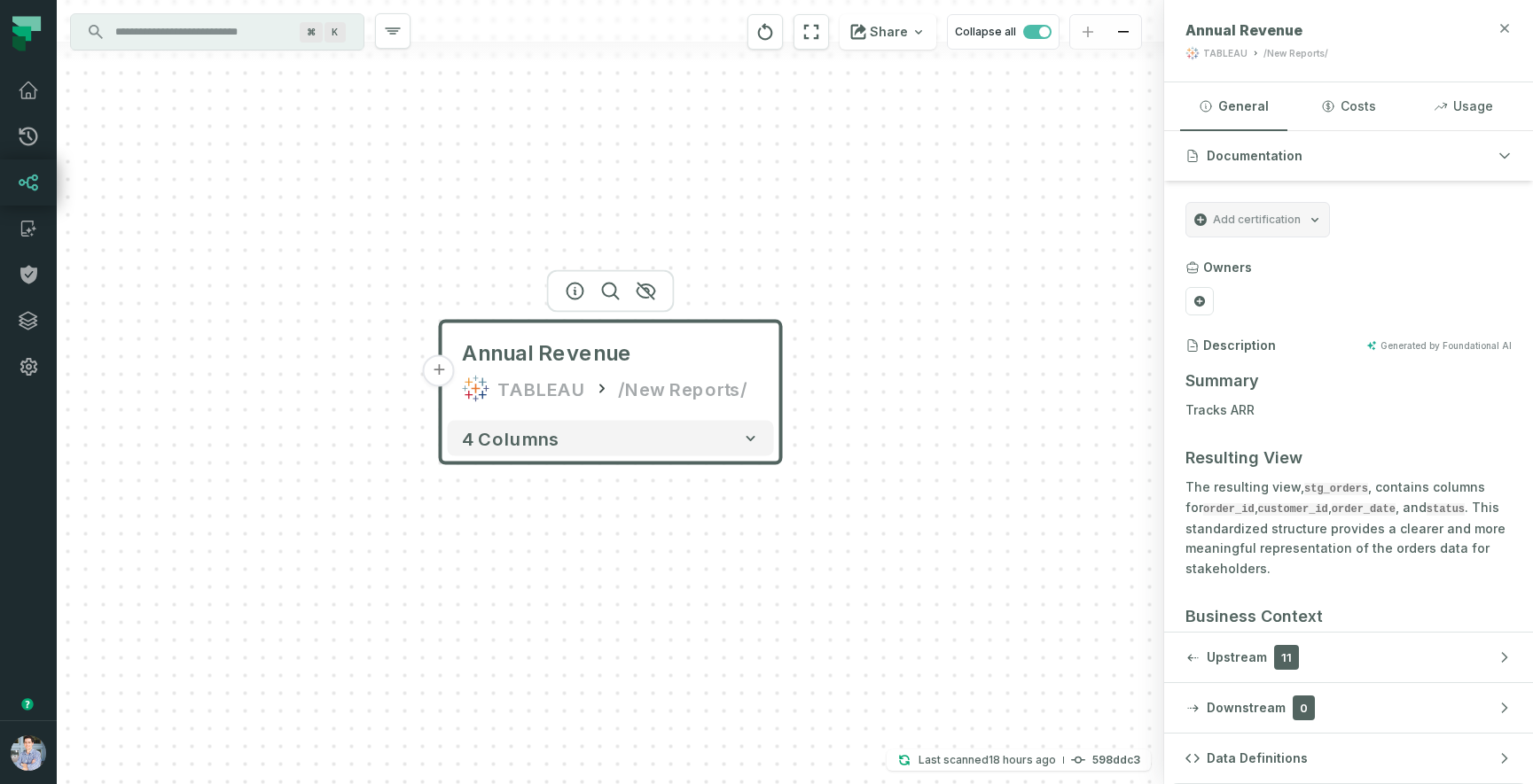
click at [1504, 29] on icon "button" at bounding box center [1504, 28] width 8 height 8
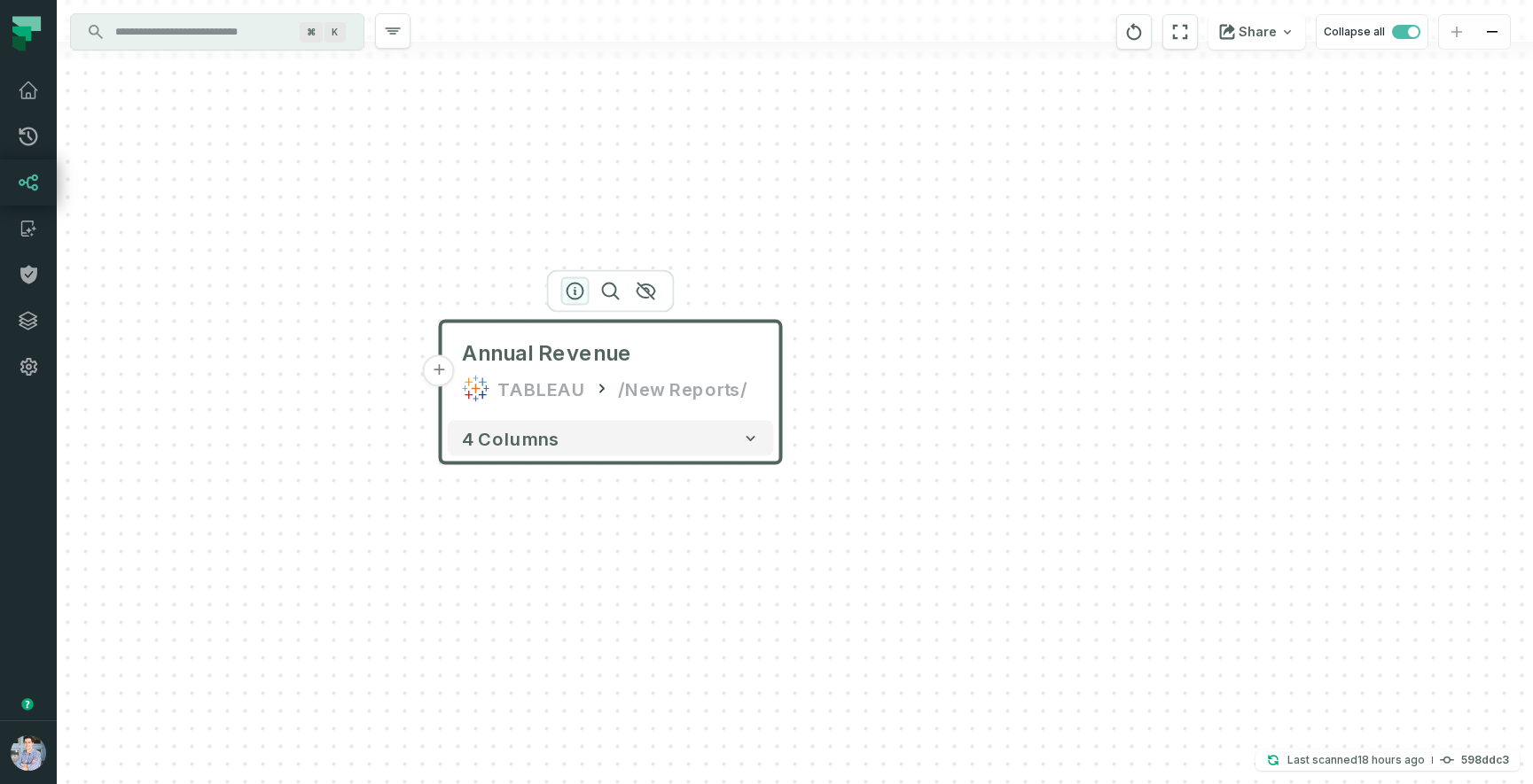
click at [573, 293] on icon "button" at bounding box center [576, 292] width 21 height 21
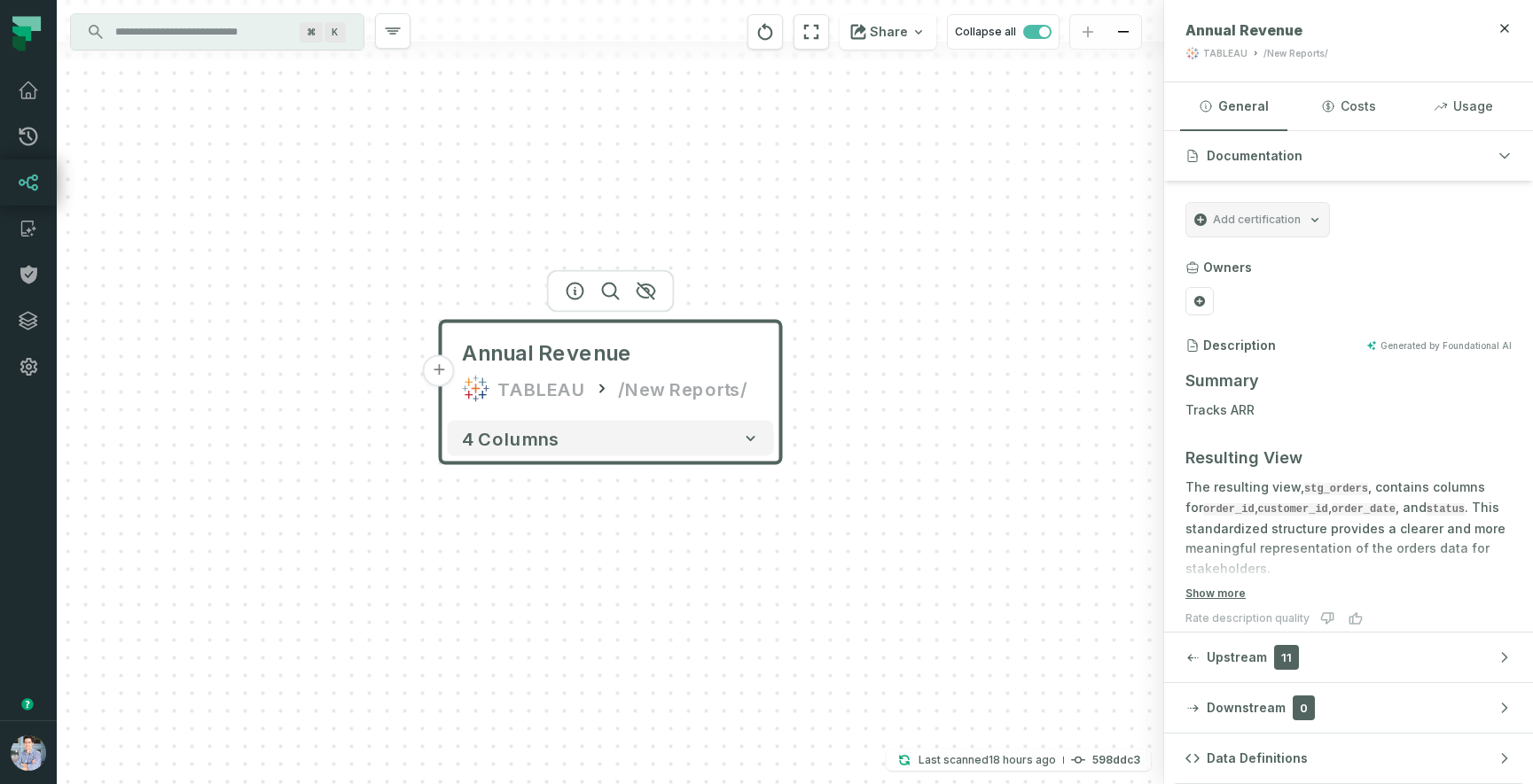
click at [1028, 375] on div "+ Annual Revenue TABLEAU /New Reports/ 4 columns" at bounding box center [610, 392] width 1107 height 784
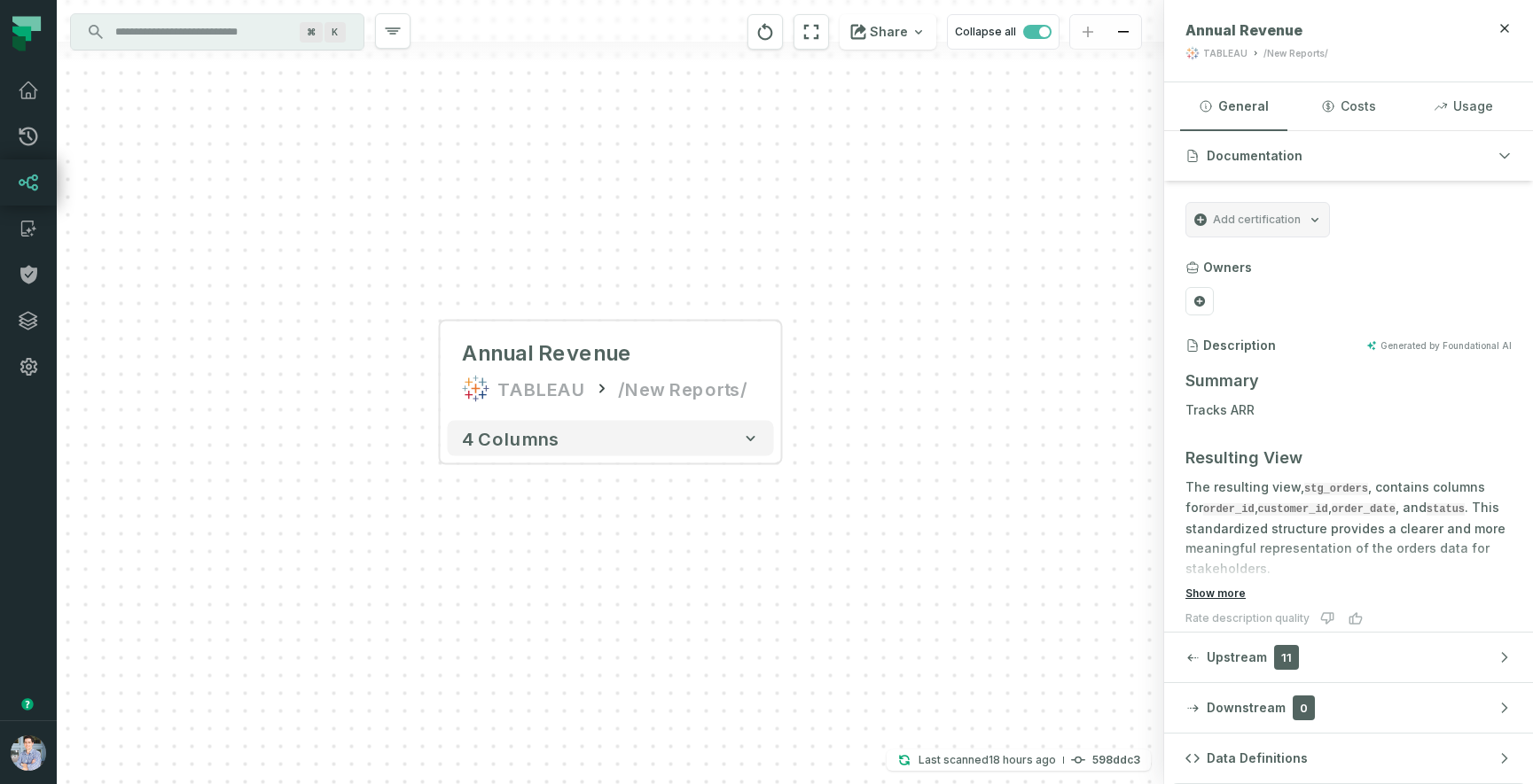
click at [1231, 591] on button "Show more" at bounding box center [1215, 594] width 61 height 14
click at [992, 458] on div "+ Annual Revenue TABLEAU /New Reports/ 4 columns" at bounding box center [610, 392] width 1107 height 784
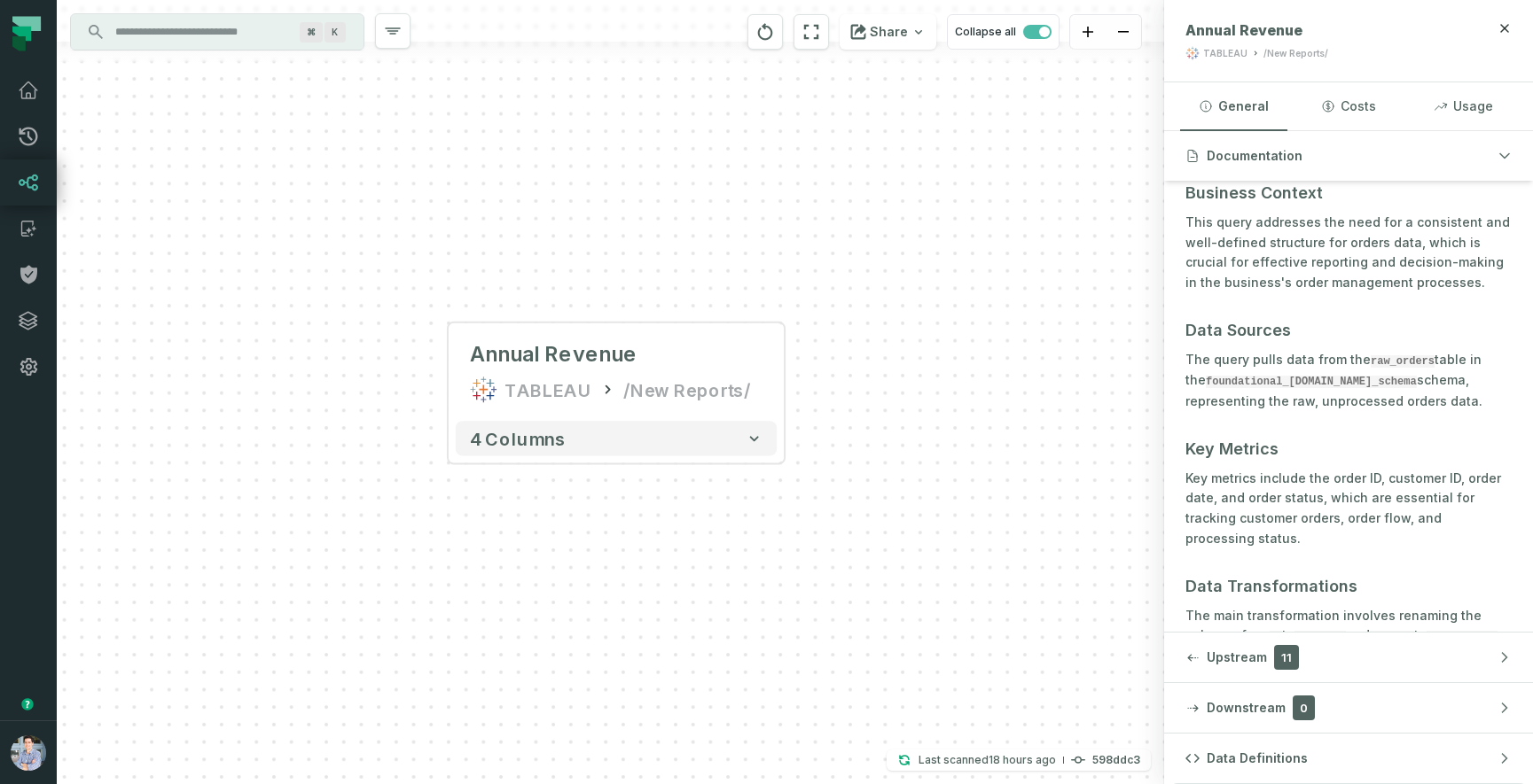
scroll to position [667, 0]
